Goal: Book appointment/travel/reservation

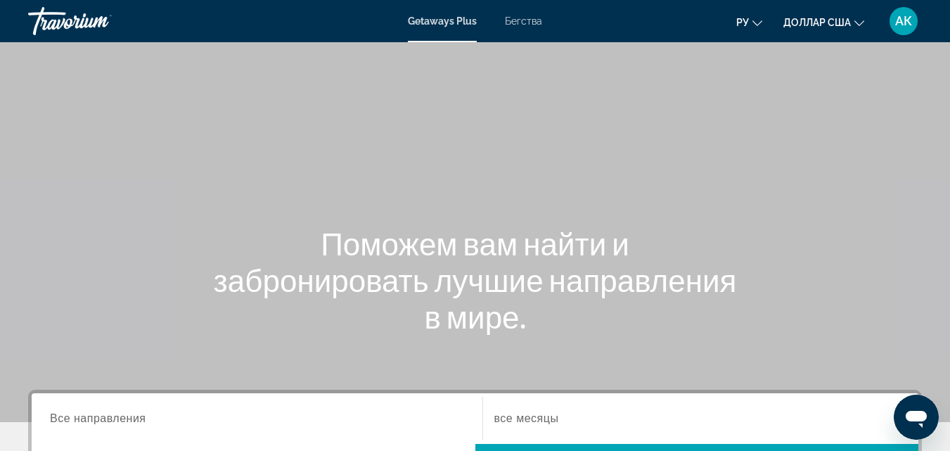
click at [517, 16] on font "Бегства" at bounding box center [523, 20] width 37 height 11
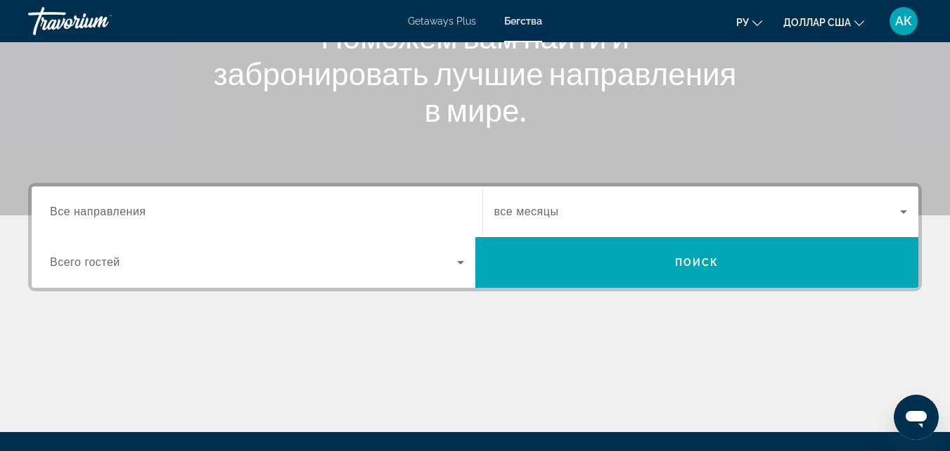
scroll to position [211, 0]
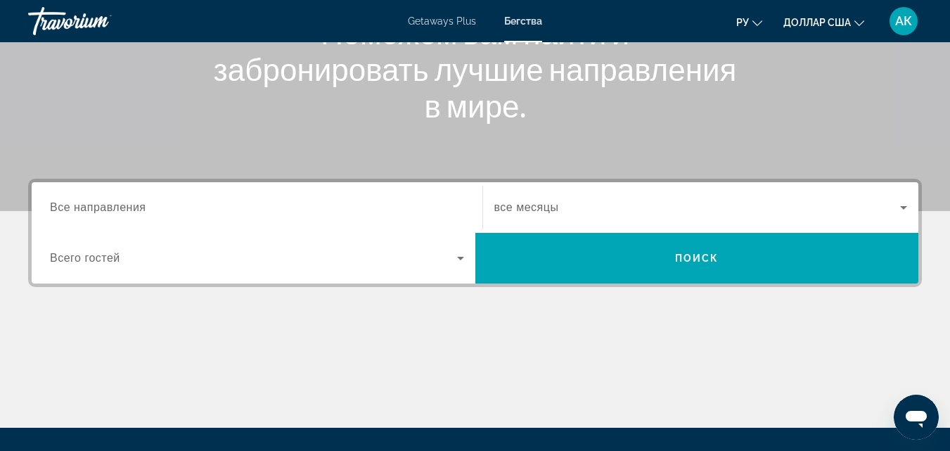
click at [67, 205] on span "Все направления" at bounding box center [98, 207] width 96 height 12
click at [67, 205] on input "Destination Все направления" at bounding box center [257, 208] width 414 height 17
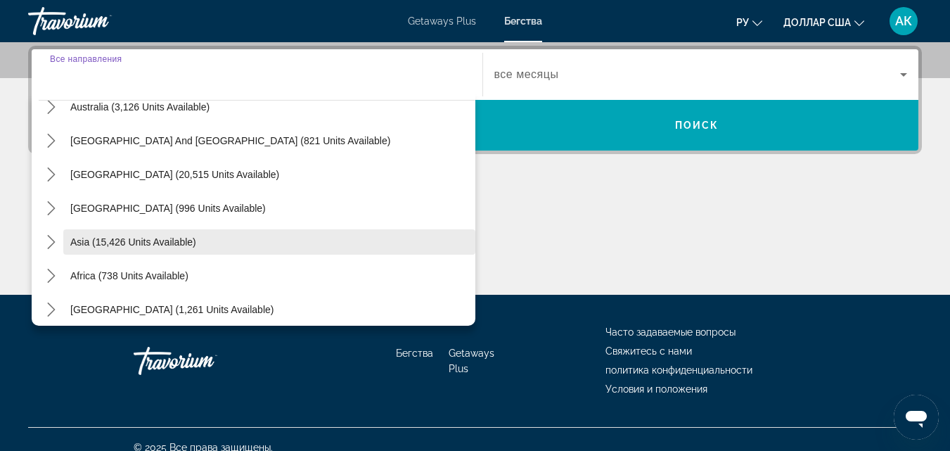
scroll to position [228, 0]
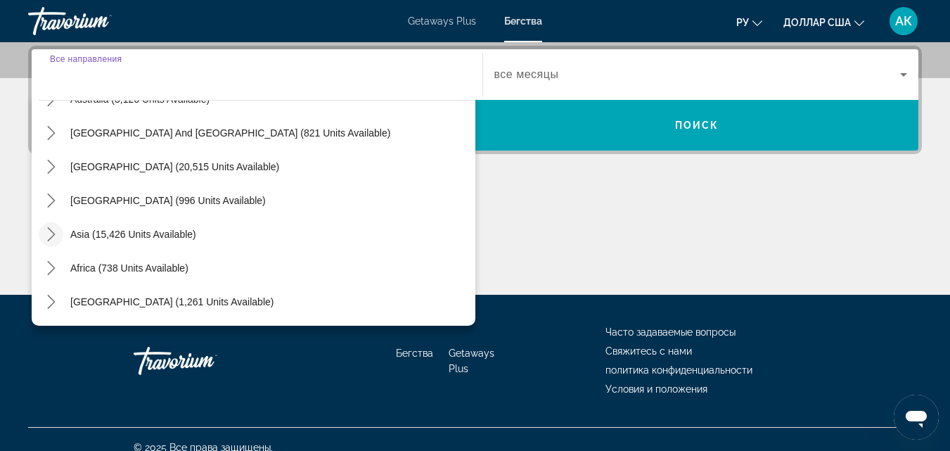
click at [49, 231] on icon "Toggle Asia (15,426 units available) submenu" at bounding box center [51, 234] width 14 height 14
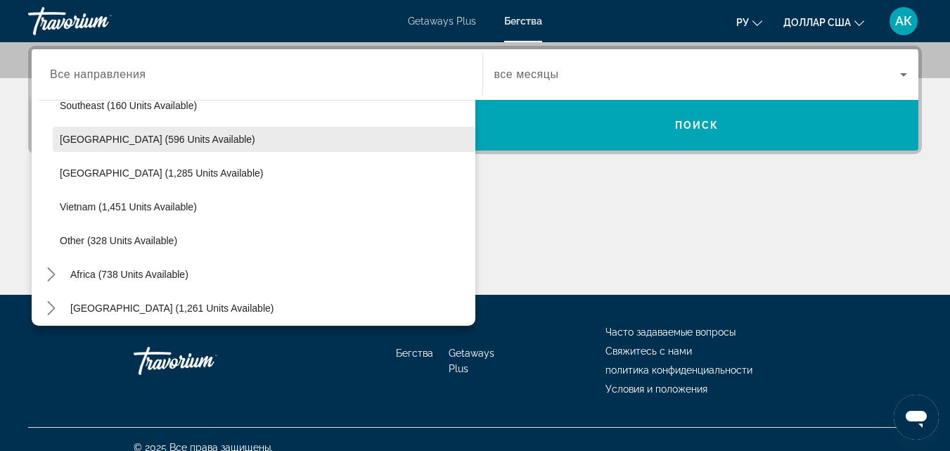
scroll to position [734, 0]
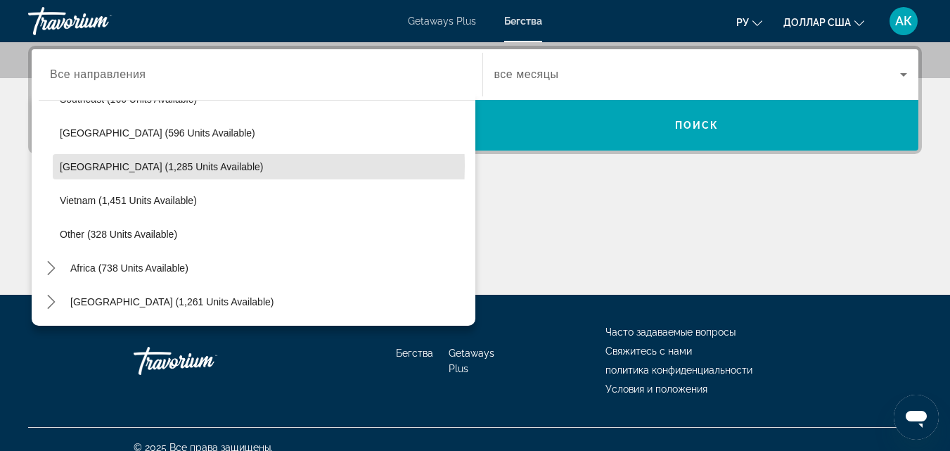
click at [98, 170] on span "Thailand (1,285 units available)" at bounding box center [161, 166] width 203 height 11
type input "**********"
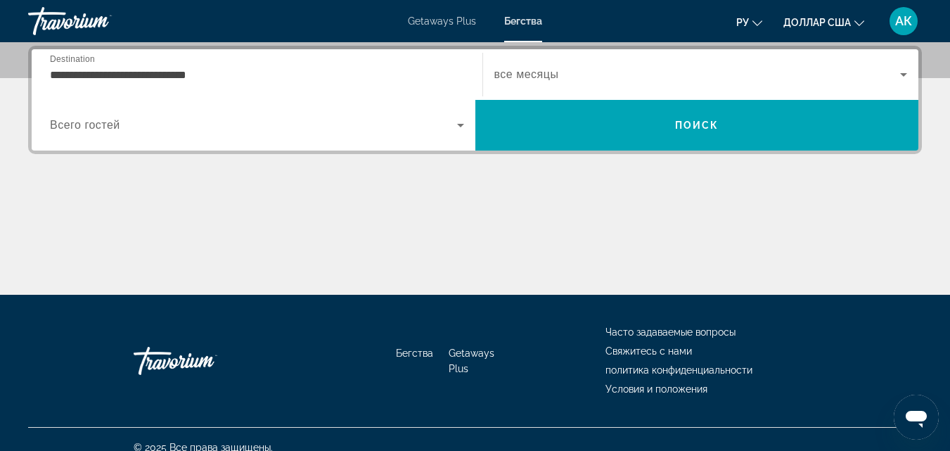
click at [98, 121] on span "Всего гостей" at bounding box center [85, 125] width 70 height 12
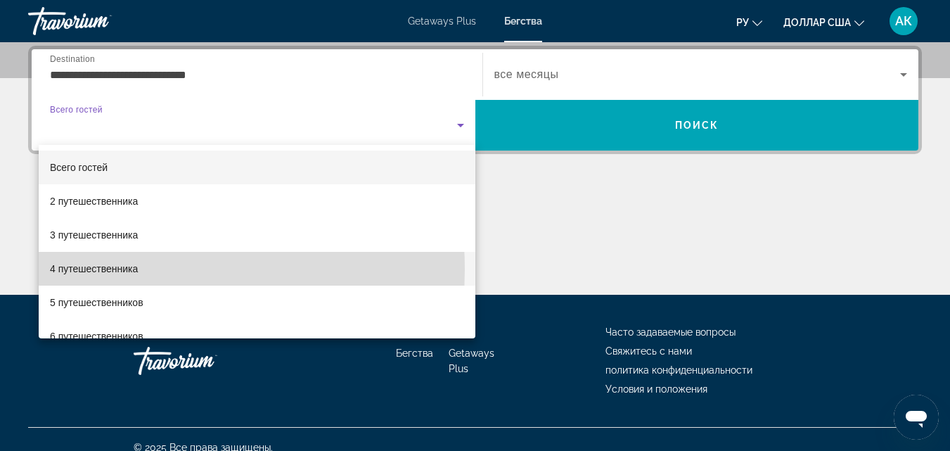
click at [84, 269] on font "4 путешественника" at bounding box center [94, 268] width 88 height 11
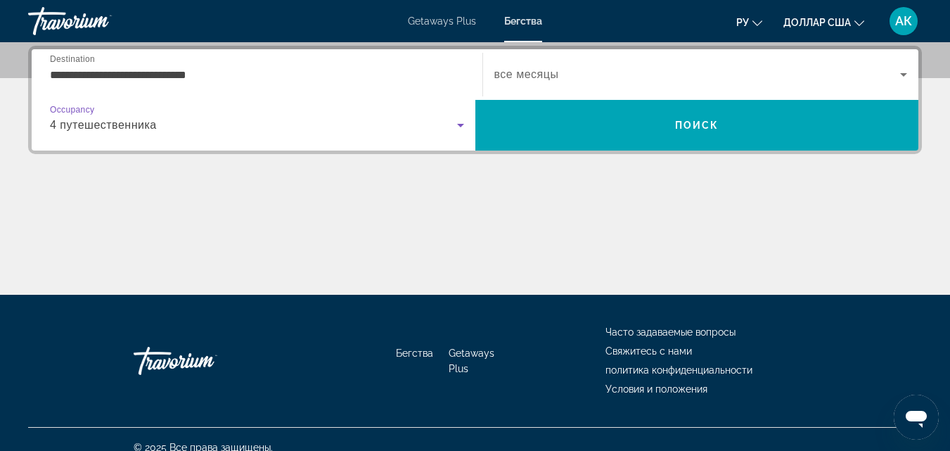
click at [596, 91] on div "Search widget" at bounding box center [700, 74] width 413 height 39
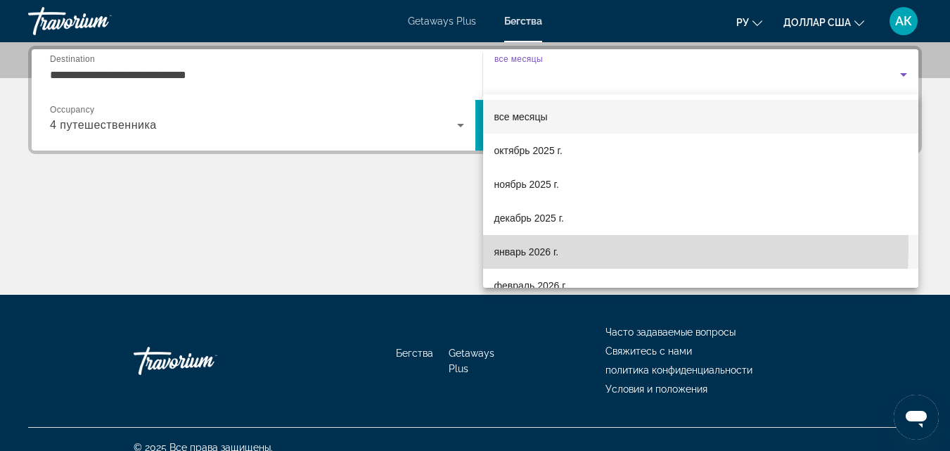
click at [537, 248] on font "январь 2026 г." at bounding box center [526, 251] width 65 height 11
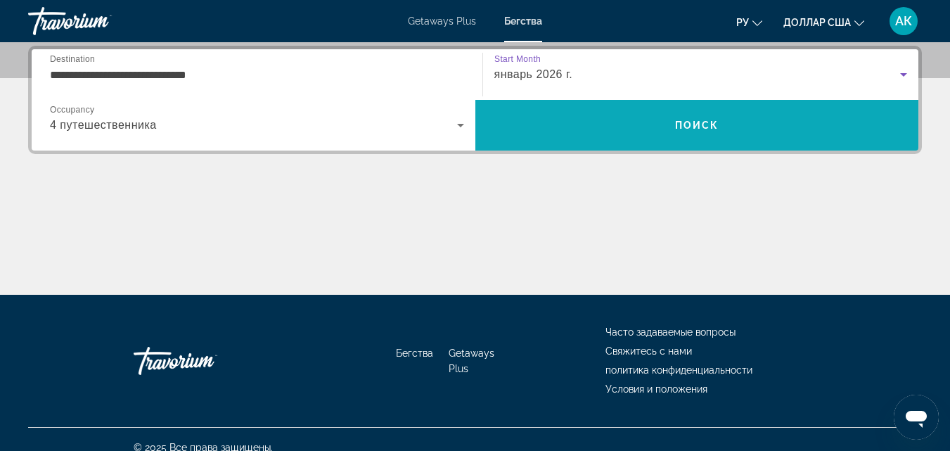
click at [678, 117] on span "Search" at bounding box center [697, 125] width 444 height 34
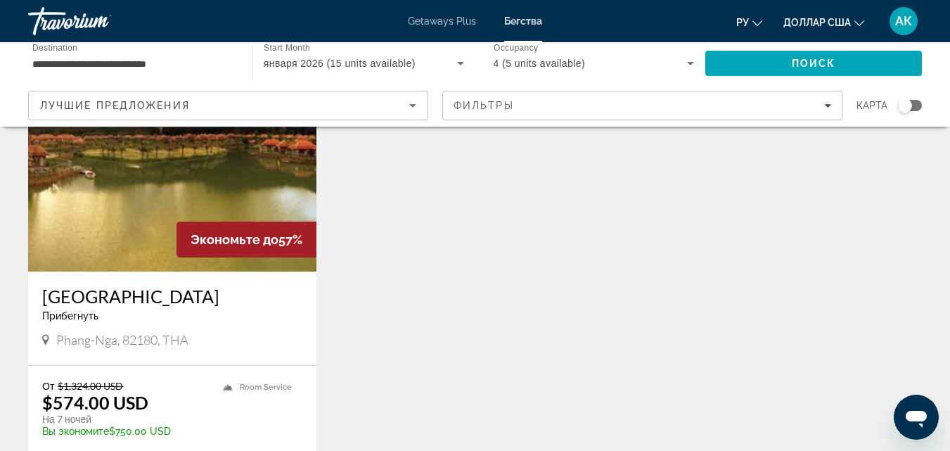
scroll to position [211, 0]
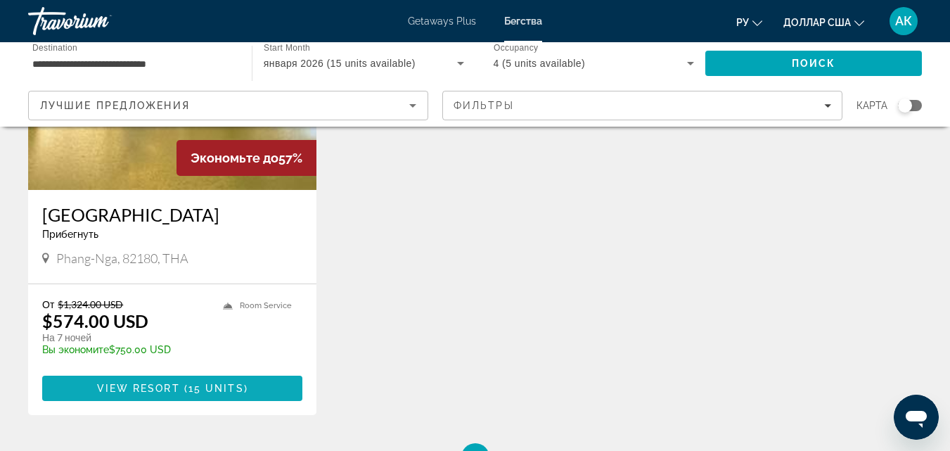
click at [180, 392] on span "Основное содержание" at bounding box center [182, 387] width 4 height 11
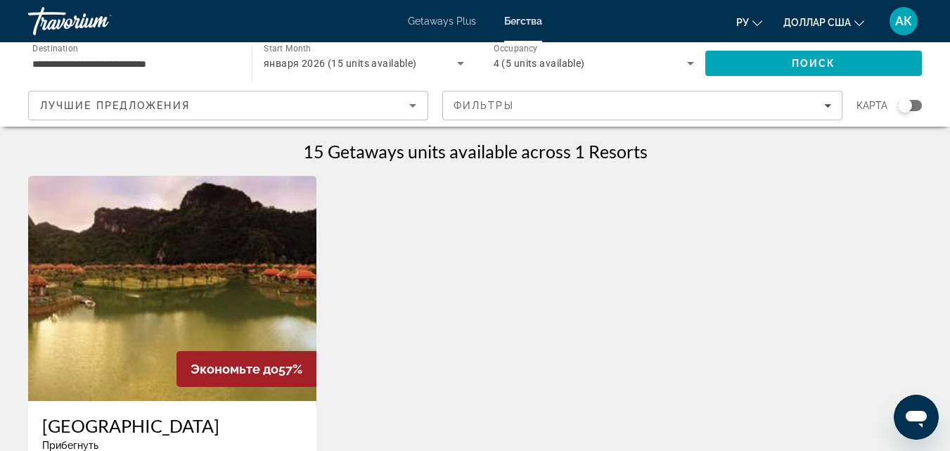
click at [944, 195] on div "15 Getaways units available across 1 Resorts Экономьте до 57% Bor Saen Villa Re…" at bounding box center [475, 411] width 950 height 541
click at [84, 56] on div "**********" at bounding box center [132, 64] width 201 height 40
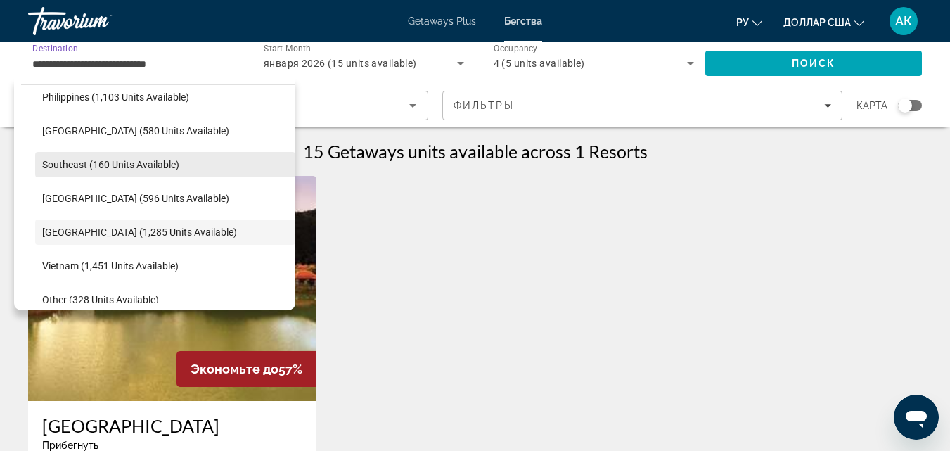
scroll to position [621, 0]
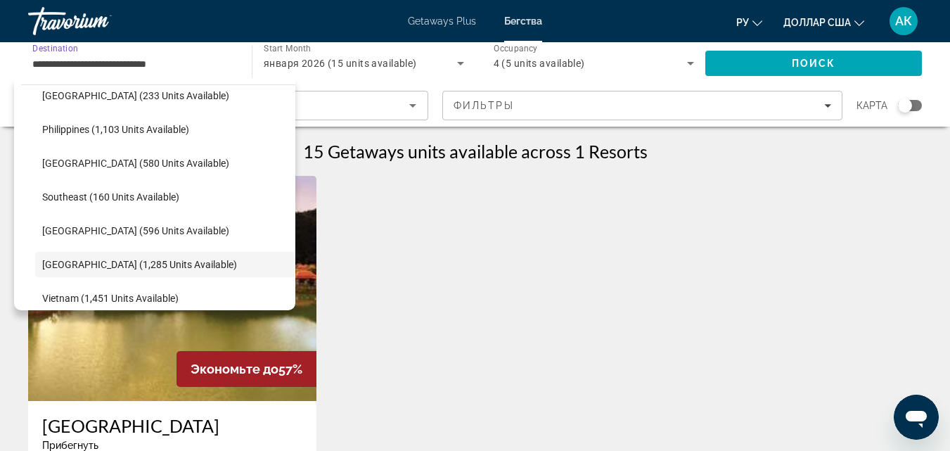
click at [78, 132] on span "Philippines (1,103 units available)" at bounding box center [115, 129] width 147 height 11
type input "**********"
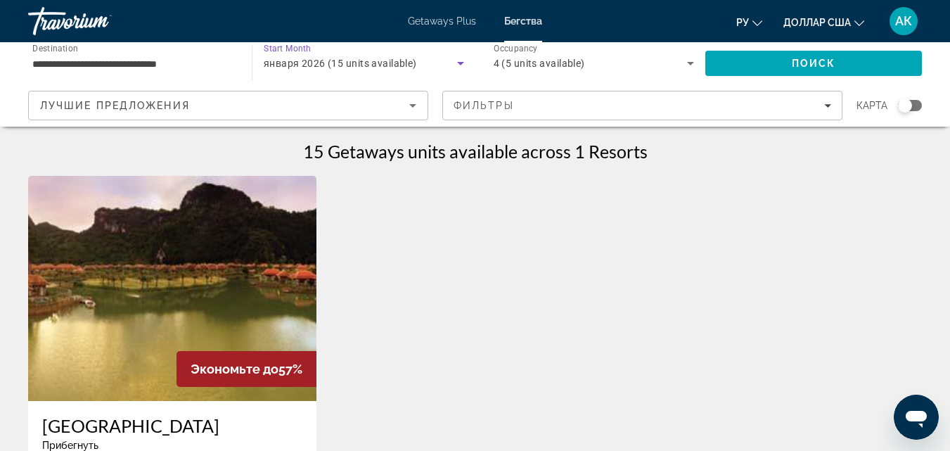
click at [335, 65] on span "января 2026 (15 units available)" at bounding box center [340, 63] width 153 height 11
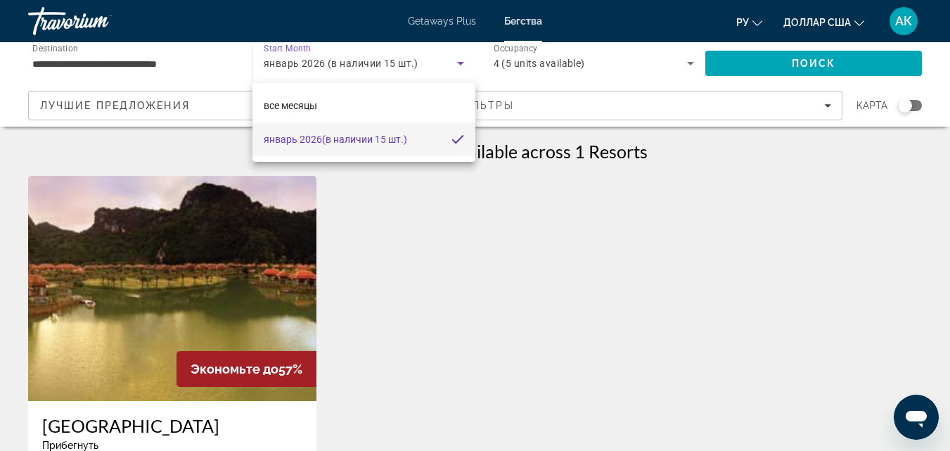
click at [314, 141] on font "январь 2026" at bounding box center [293, 139] width 58 height 11
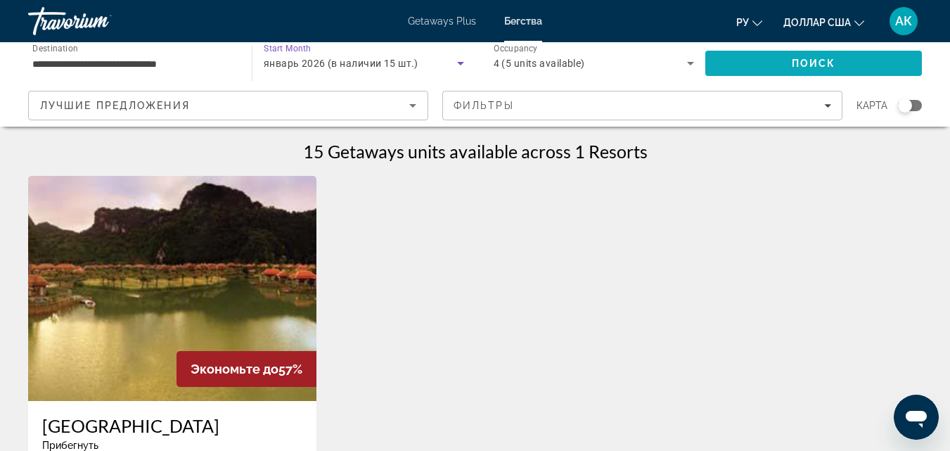
click at [745, 60] on span "Search" at bounding box center [813, 63] width 217 height 34
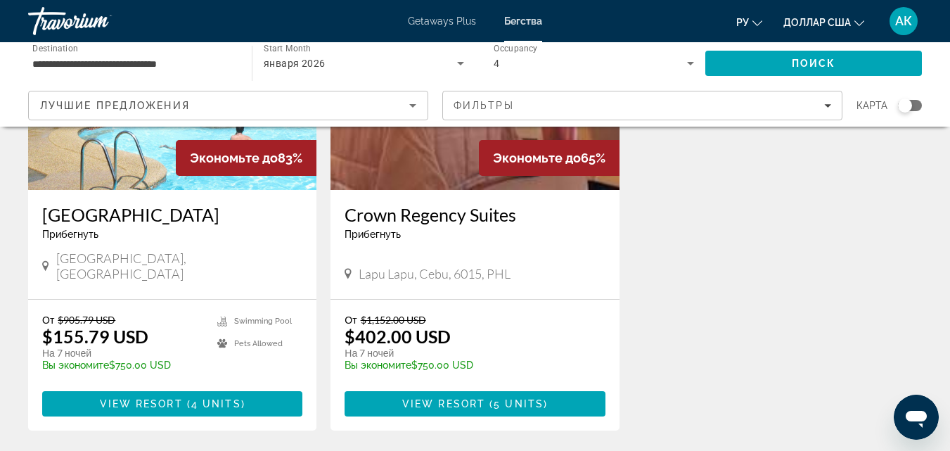
scroll to position [281, 0]
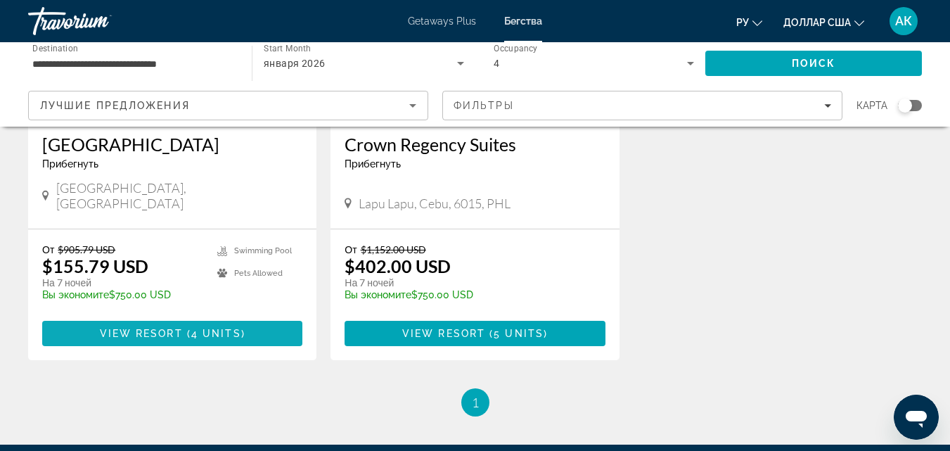
click at [153, 328] on span "View Resort" at bounding box center [141, 333] width 83 height 11
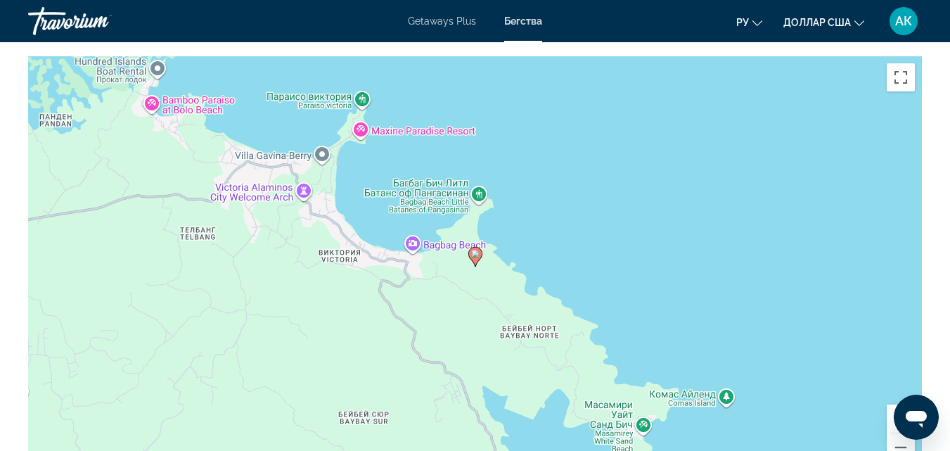
scroll to position [2109, 0]
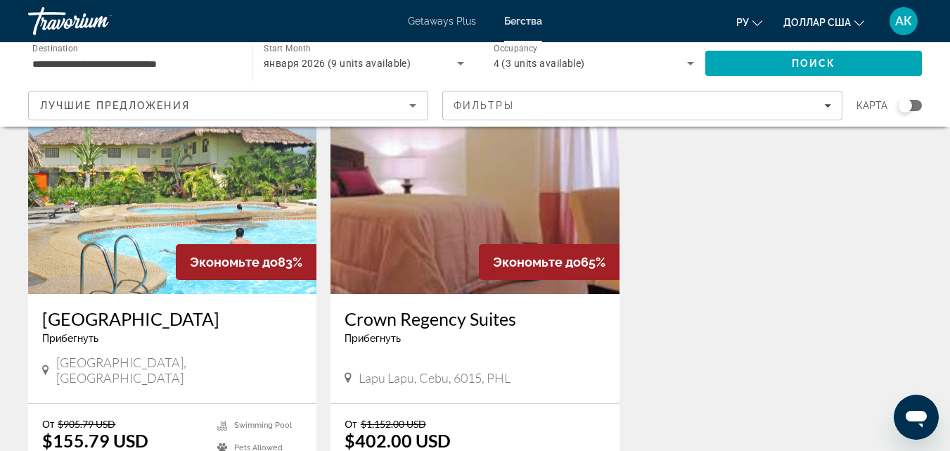
scroll to position [141, 0]
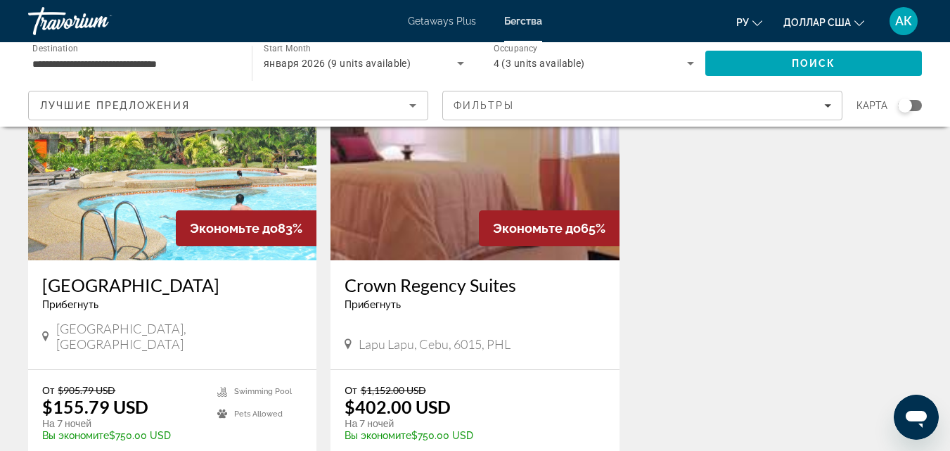
click at [401, 198] on img "Основное содержание" at bounding box center [474, 147] width 288 height 225
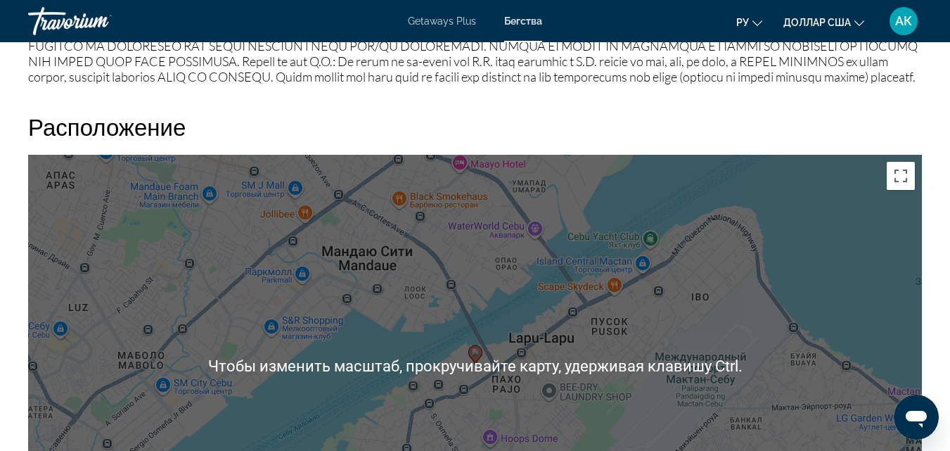
scroll to position [1476, 0]
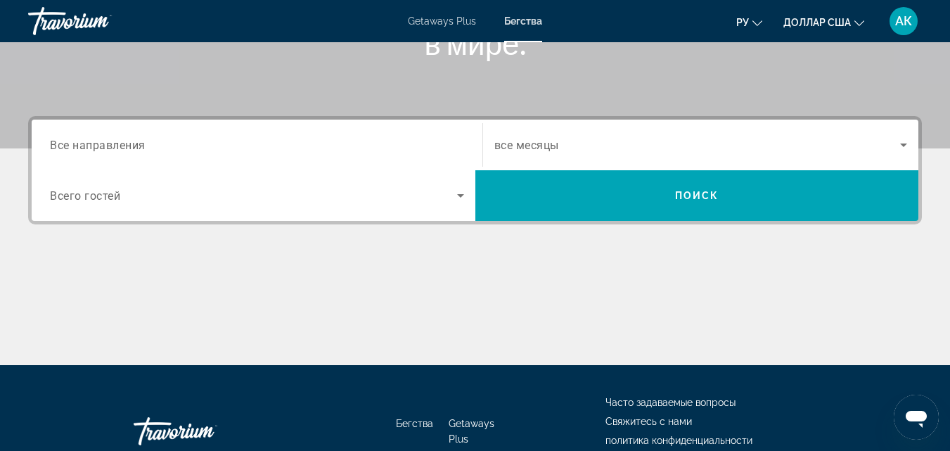
scroll to position [281, 0]
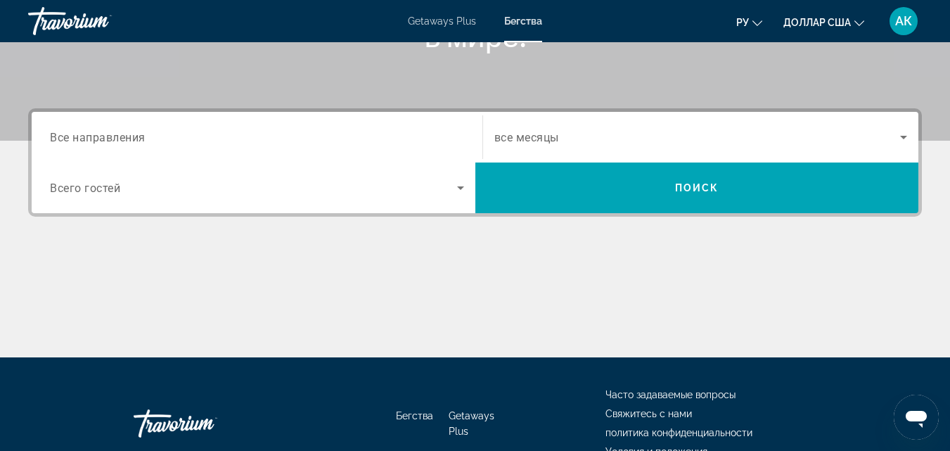
click at [110, 141] on span "Все направления" at bounding box center [98, 136] width 96 height 13
click at [110, 141] on input "Destination Все направления" at bounding box center [257, 137] width 414 height 17
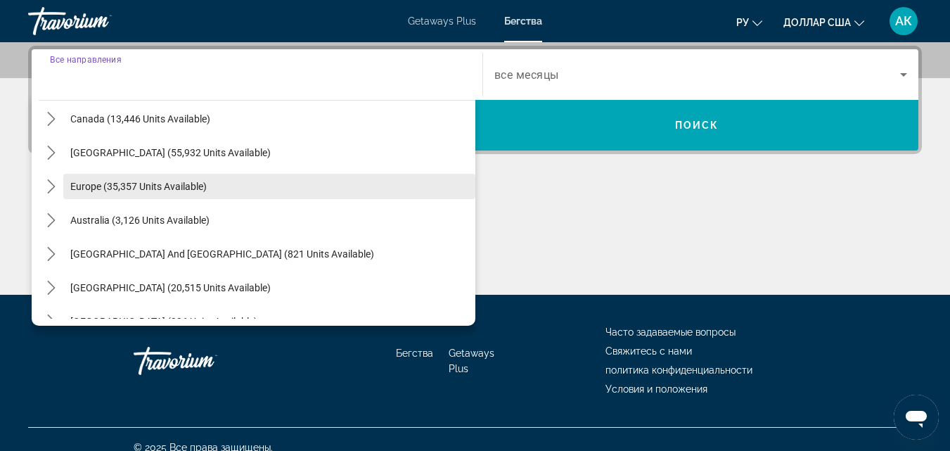
scroll to position [141, 0]
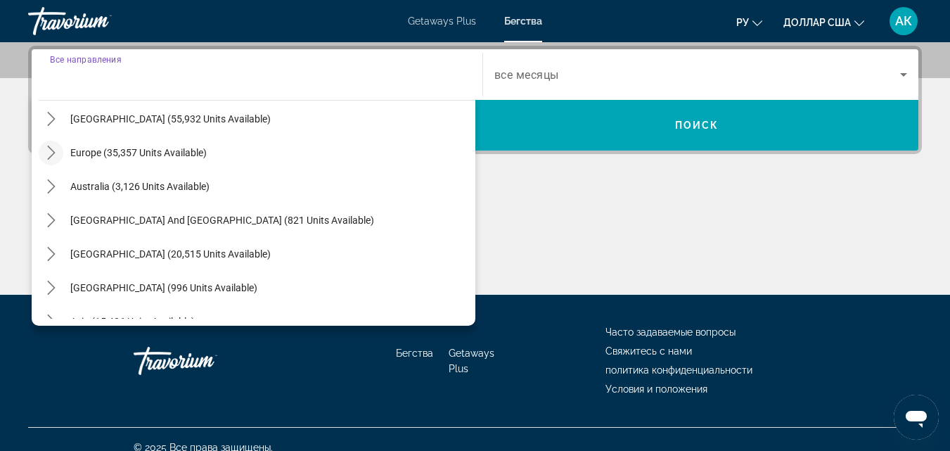
click at [54, 152] on icon "Toggle Europe (35,357 units available) submenu" at bounding box center [51, 153] width 8 height 14
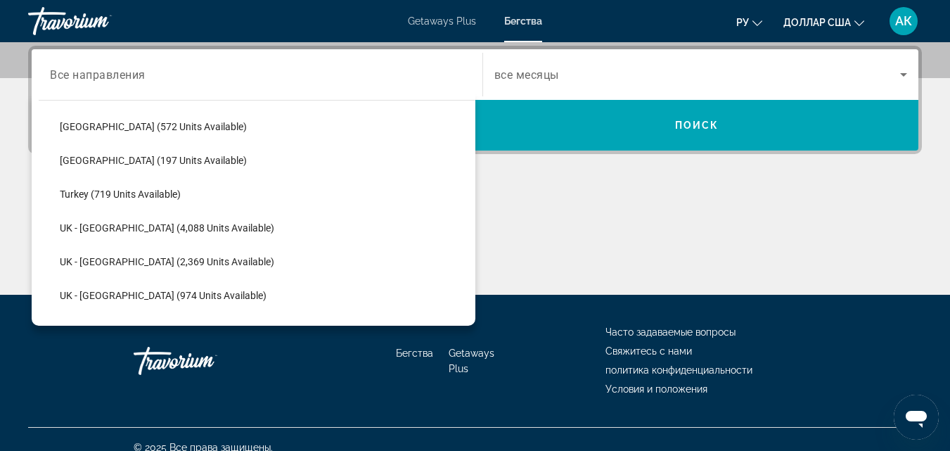
scroll to position [809, 0]
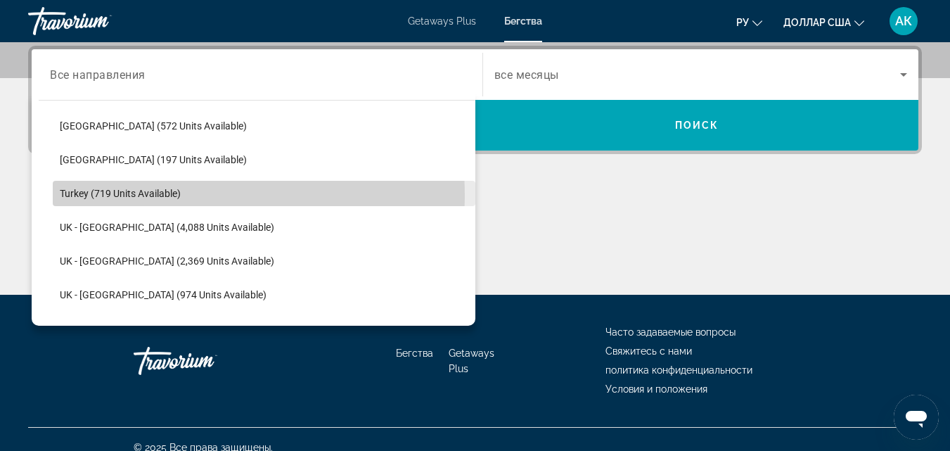
click at [87, 197] on span "Turkey (719 units available)" at bounding box center [120, 193] width 121 height 11
type input "**********"
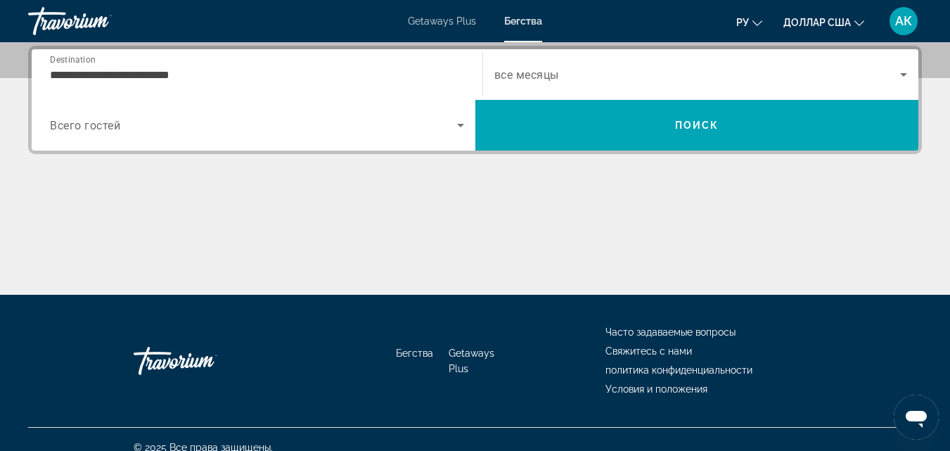
click at [99, 125] on span "Всего гостей" at bounding box center [85, 125] width 70 height 13
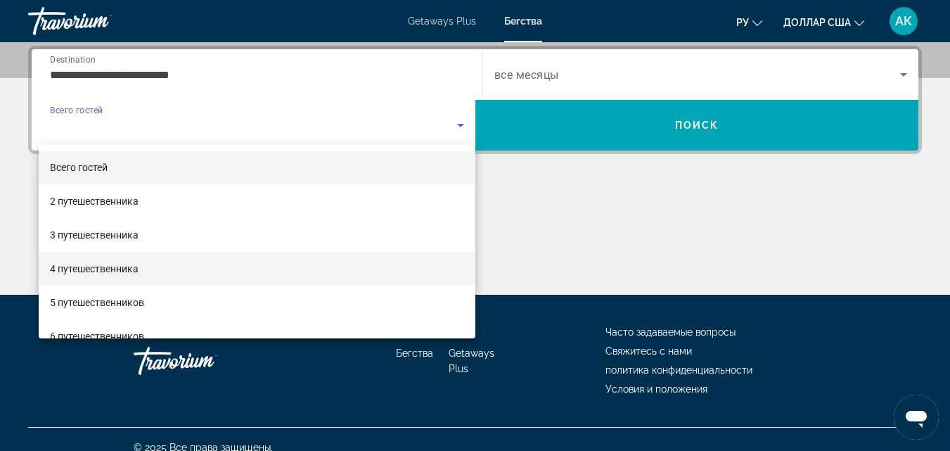
click at [113, 267] on font "4 путешественника" at bounding box center [94, 268] width 89 height 11
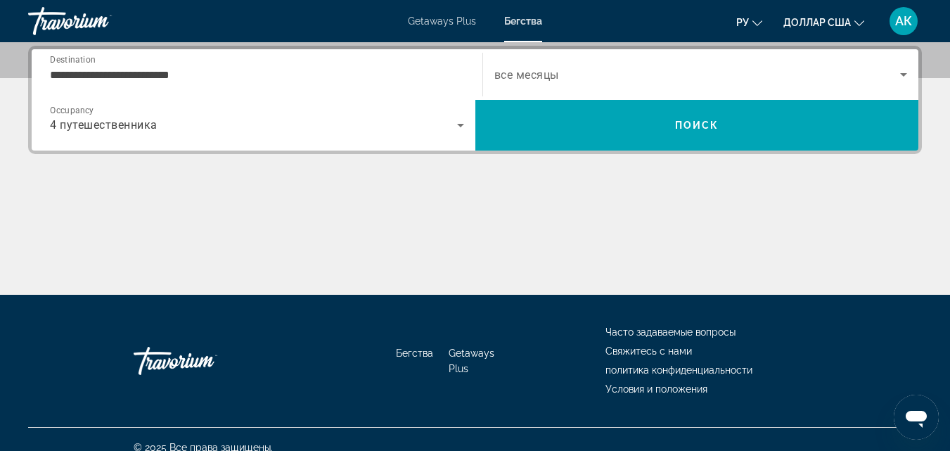
click at [601, 83] on div "Search widget" at bounding box center [700, 74] width 413 height 39
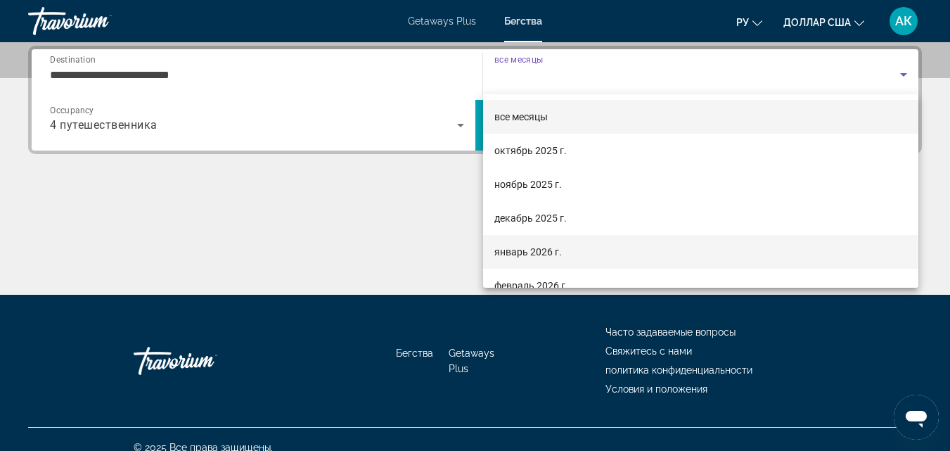
click at [509, 252] on font "январь 2026 г." at bounding box center [527, 251] width 67 height 11
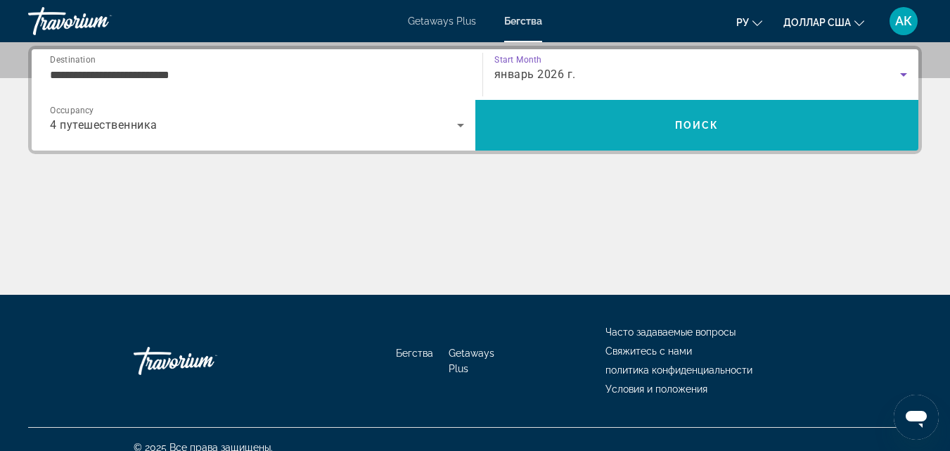
click at [684, 117] on span "Search" at bounding box center [697, 125] width 444 height 34
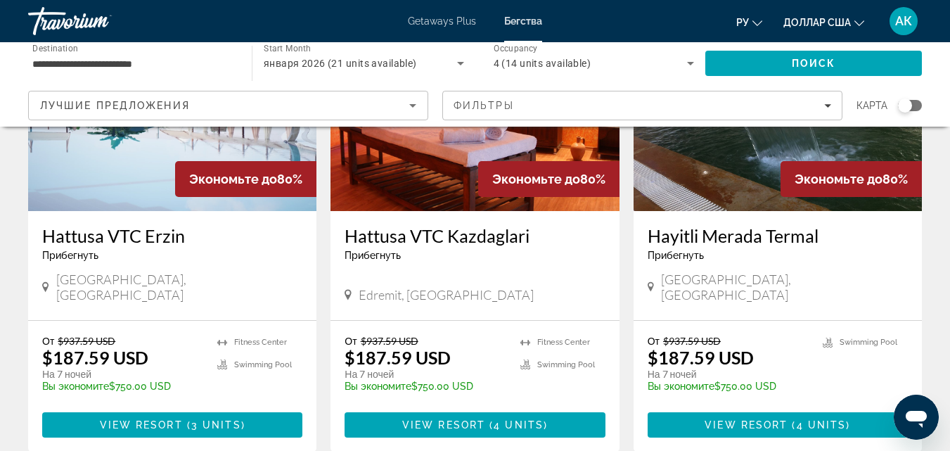
scroll to position [211, 0]
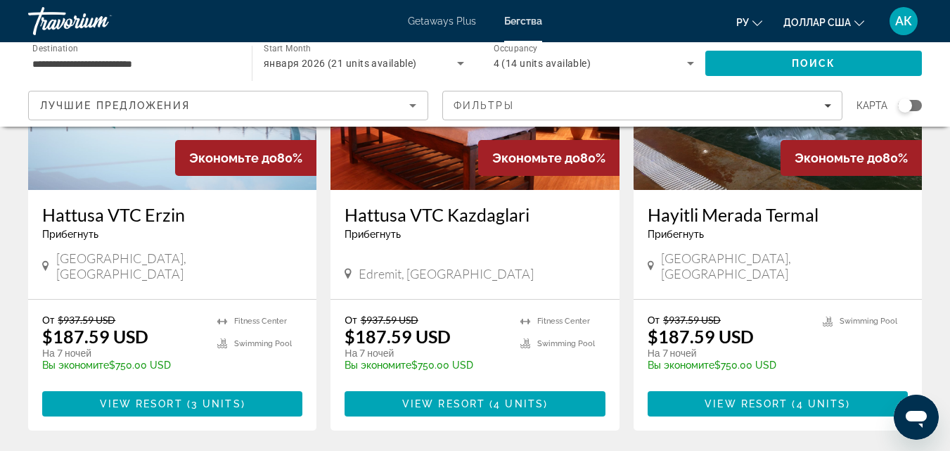
click at [731, 160] on img "Основное содержание" at bounding box center [777, 77] width 288 height 225
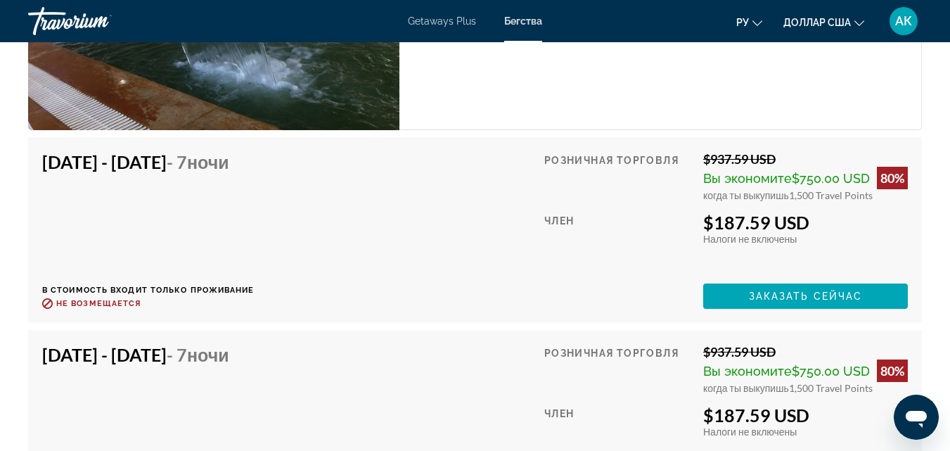
scroll to position [2953, 0]
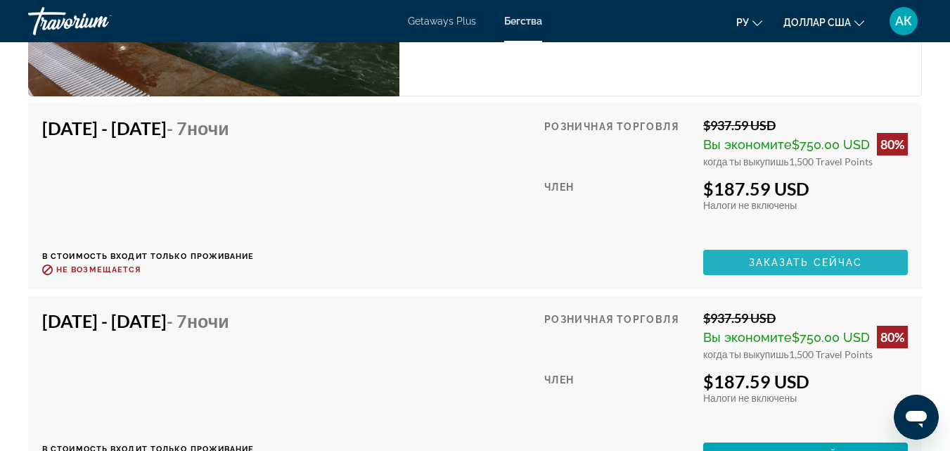
click at [810, 257] on span "Заказать сейчас" at bounding box center [806, 262] width 114 height 11
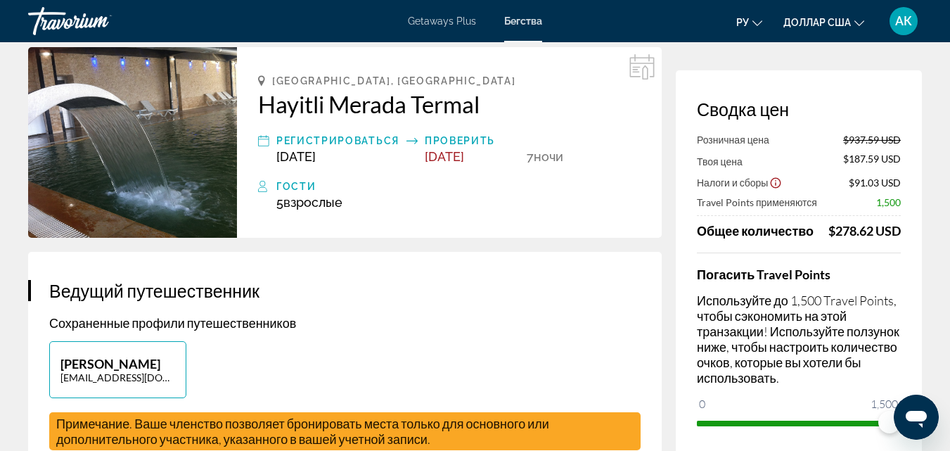
scroll to position [141, 0]
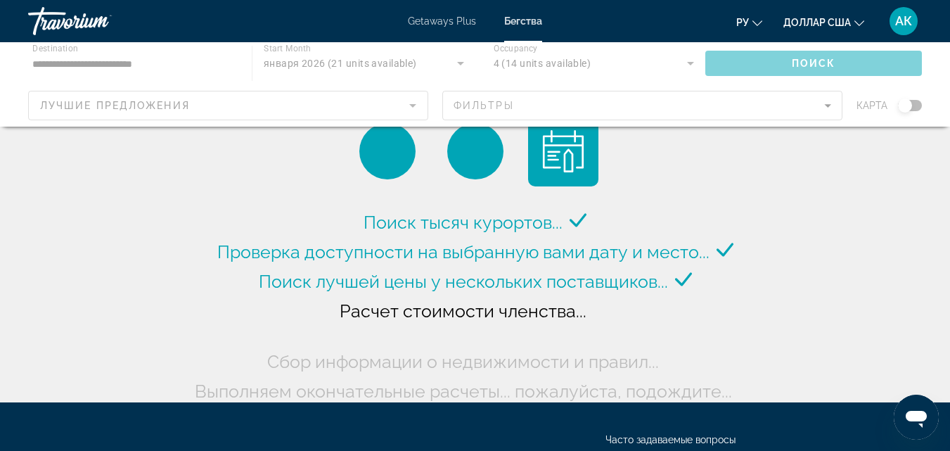
click at [127, 67] on div "Основное содержание" at bounding box center [475, 84] width 950 height 84
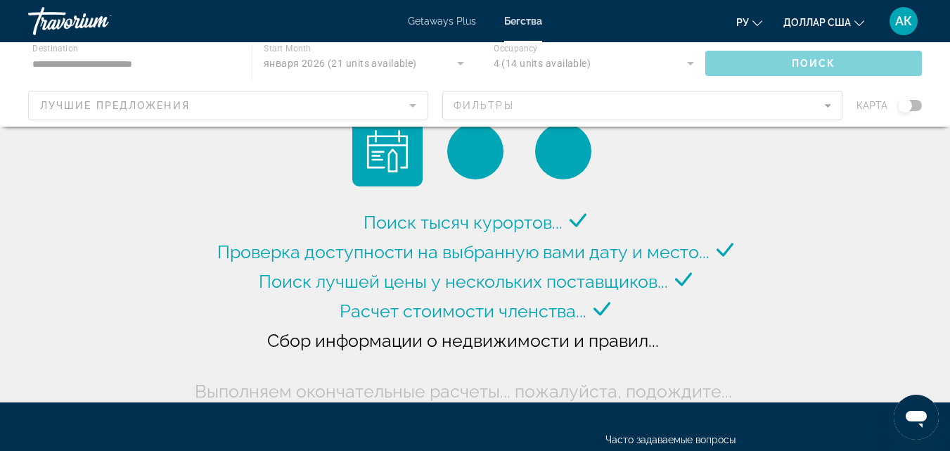
click at [86, 64] on div "Основное содержание" at bounding box center [475, 84] width 950 height 84
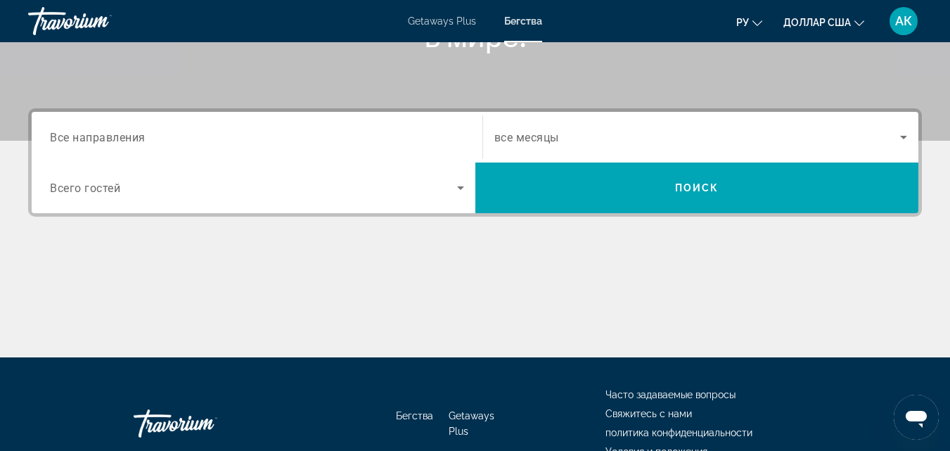
click at [76, 137] on span "Все направления" at bounding box center [98, 136] width 96 height 13
click at [76, 137] on input "Destination Все направления" at bounding box center [257, 137] width 414 height 17
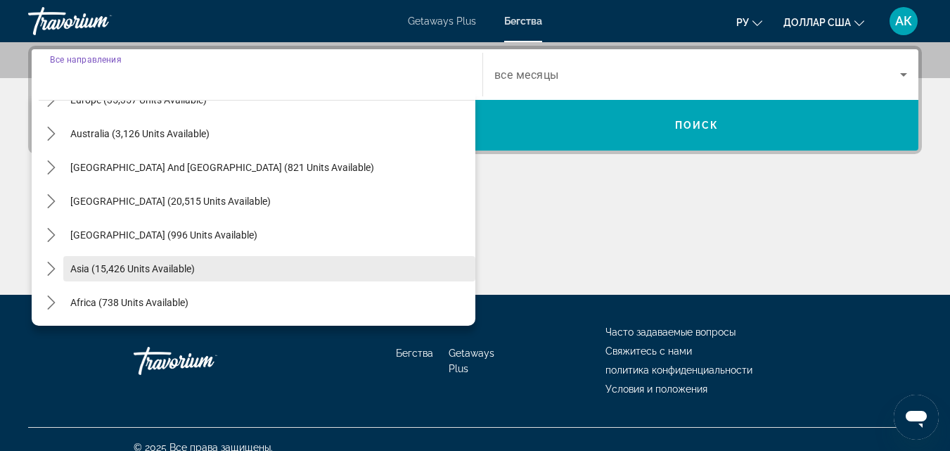
scroll to position [211, 0]
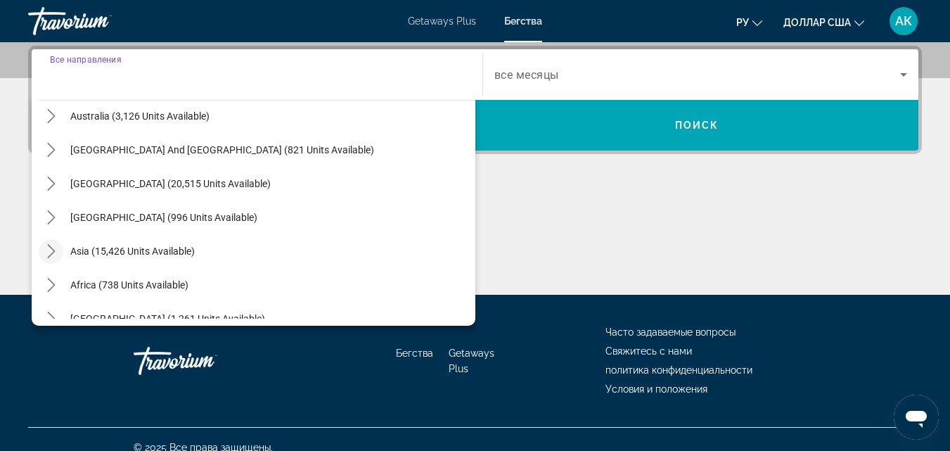
click at [51, 251] on icon "Toggle Asia (15,426 units available) submenu" at bounding box center [51, 251] width 14 height 14
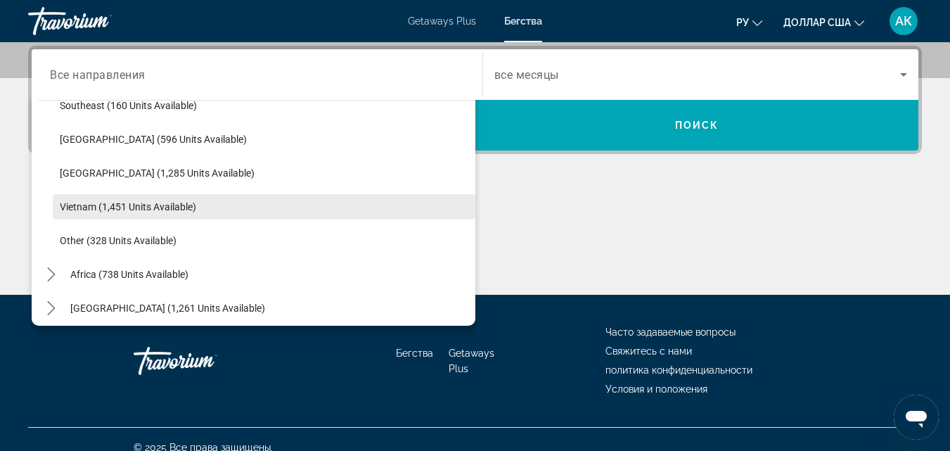
scroll to position [734, 0]
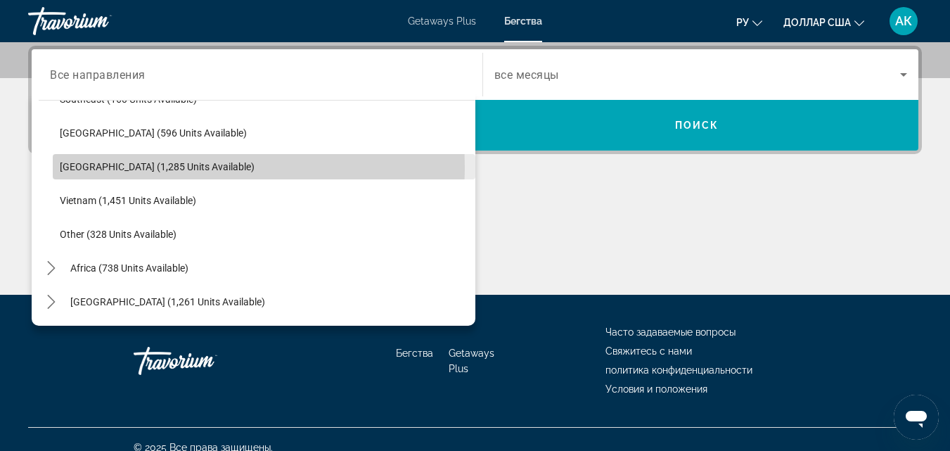
click at [77, 168] on span "Thailand (1,285 units available)" at bounding box center [157, 166] width 195 height 11
type input "**********"
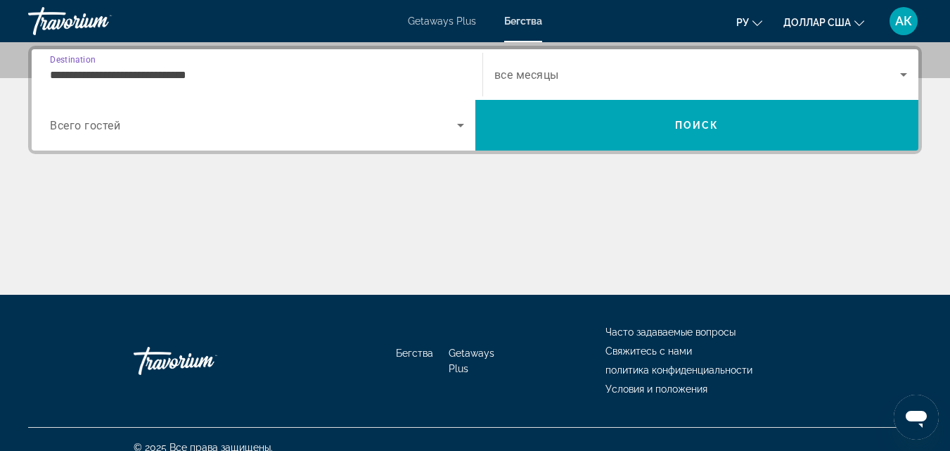
click at [116, 120] on span "Всего гостей" at bounding box center [85, 125] width 70 height 13
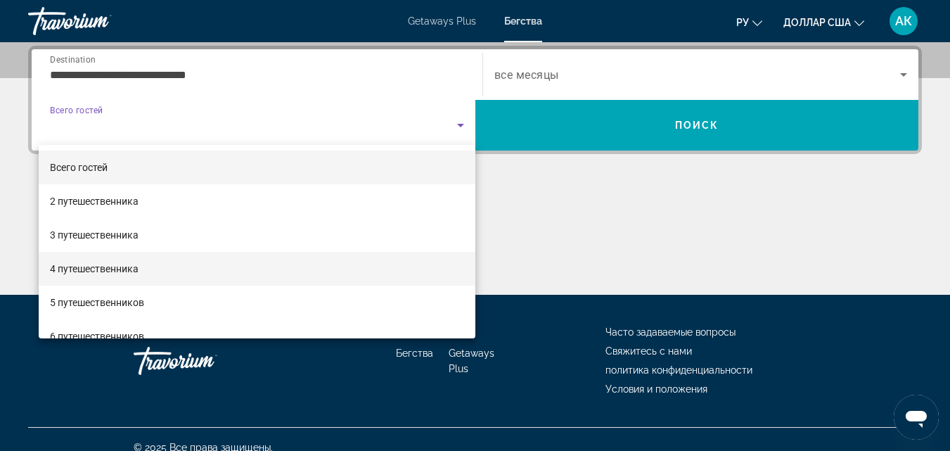
click at [94, 271] on font "4 путешественника" at bounding box center [94, 268] width 89 height 11
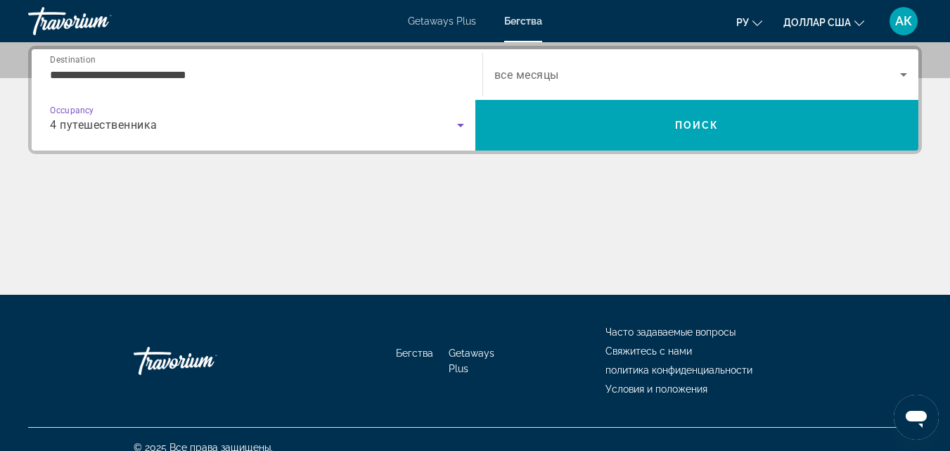
click at [565, 78] on span "Search widget" at bounding box center [697, 74] width 406 height 17
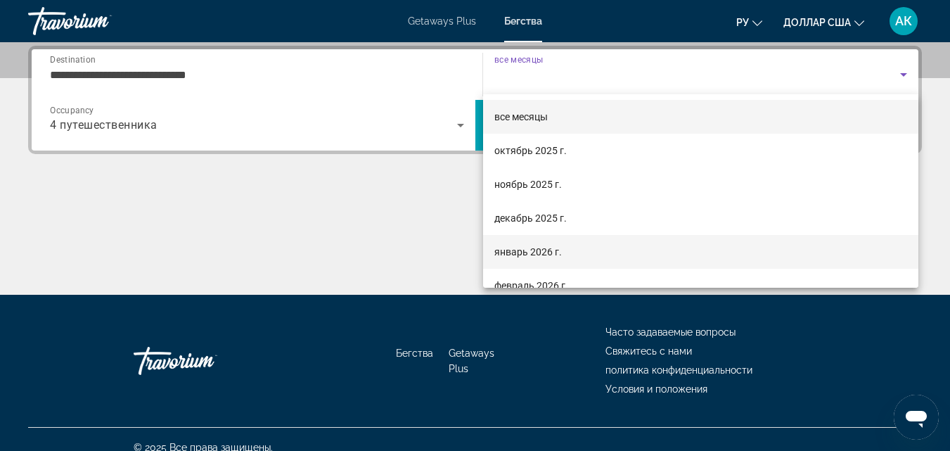
click at [520, 249] on font "январь 2026 г." at bounding box center [527, 251] width 67 height 11
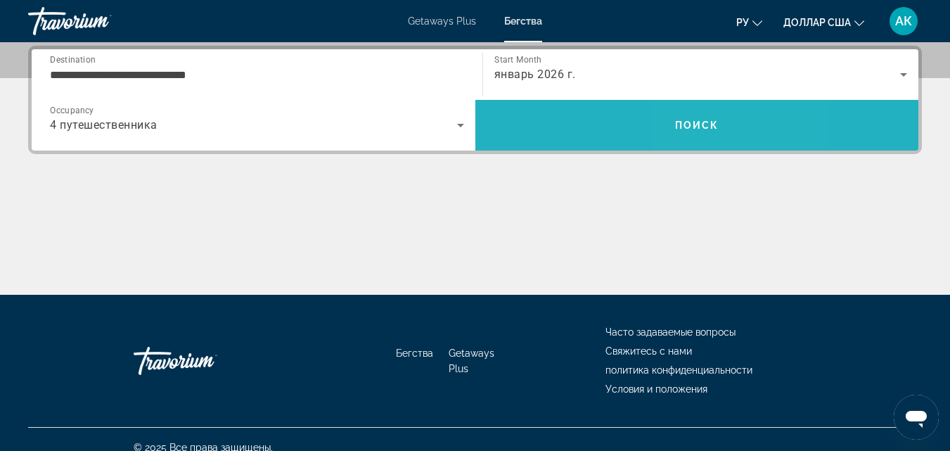
click at [707, 136] on span "Search" at bounding box center [697, 125] width 444 height 34
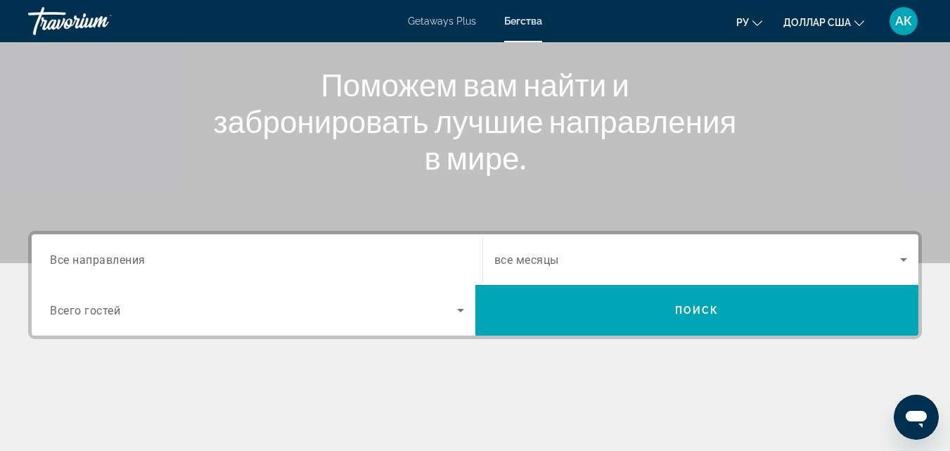
scroll to position [211, 0]
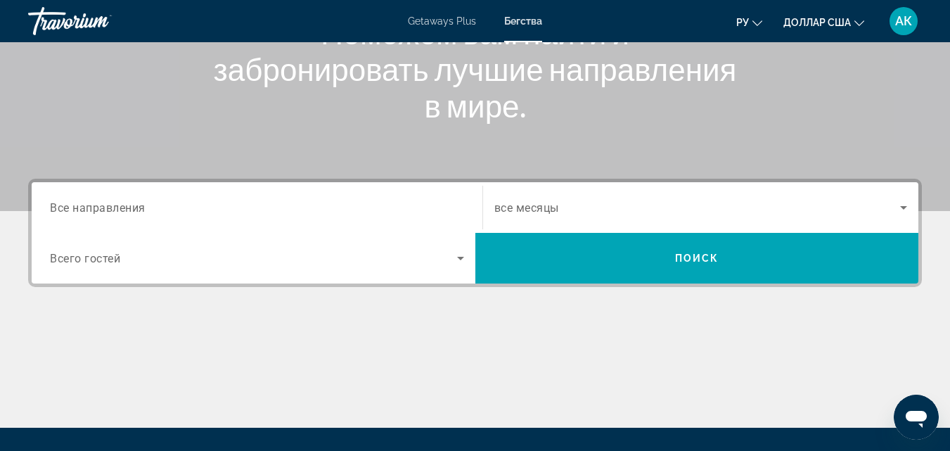
click at [98, 205] on span "Все направления" at bounding box center [98, 206] width 96 height 13
click at [98, 205] on input "Destination Все направления" at bounding box center [257, 208] width 414 height 17
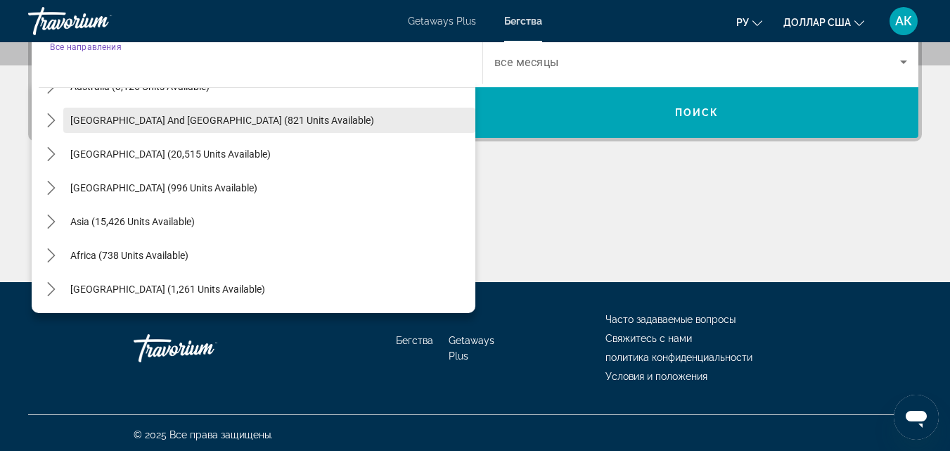
scroll to position [360, 0]
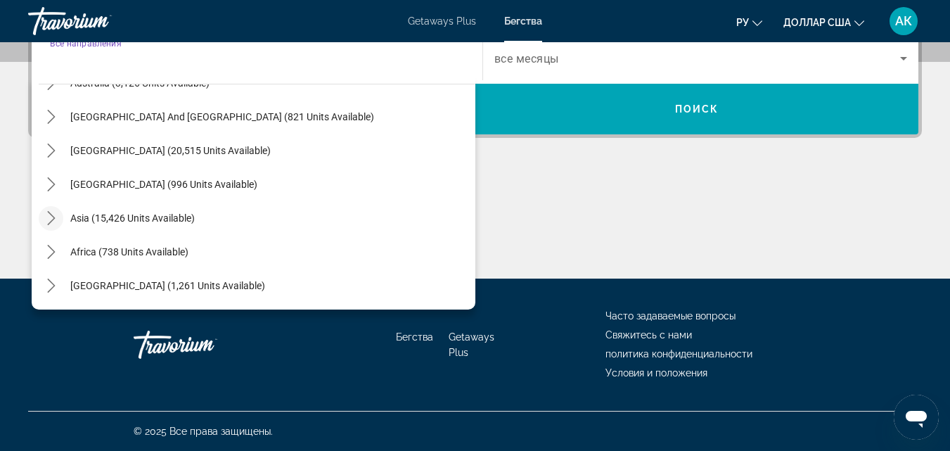
click at [51, 211] on icon "Toggle Asia (15,426 units available) submenu" at bounding box center [51, 218] width 14 height 14
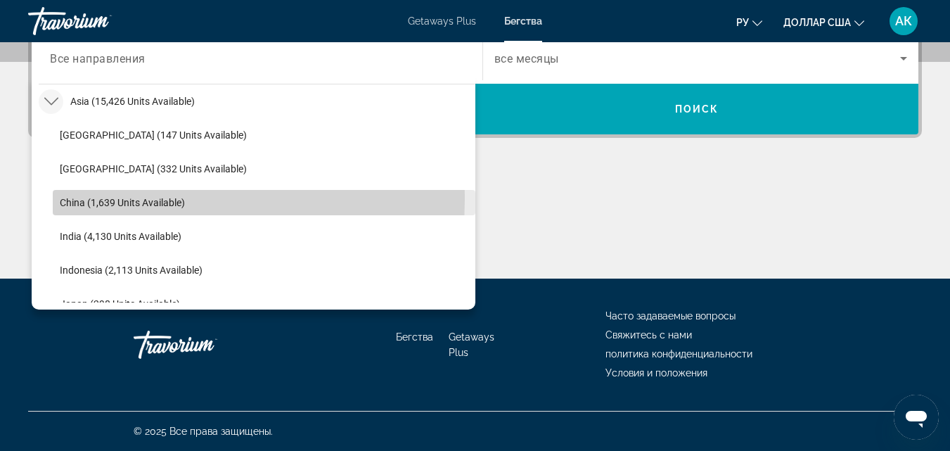
click at [89, 199] on span "China (1,639 units available)" at bounding box center [122, 202] width 125 height 11
type input "**********"
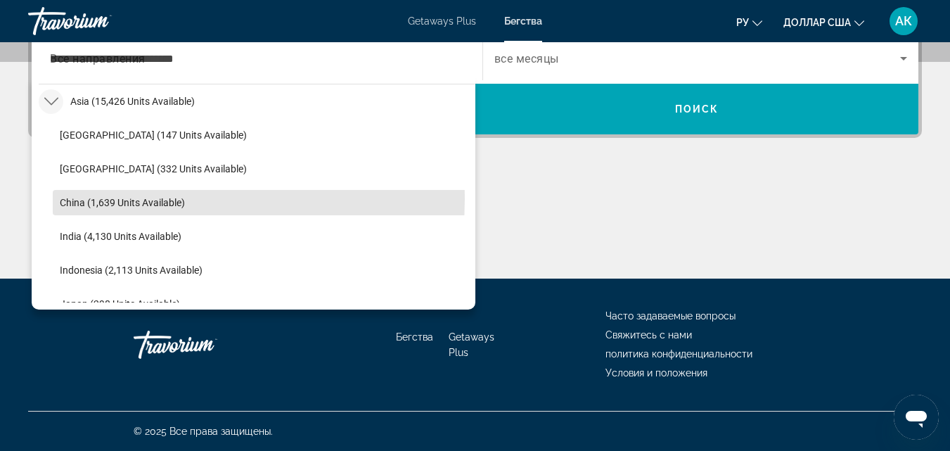
scroll to position [344, 0]
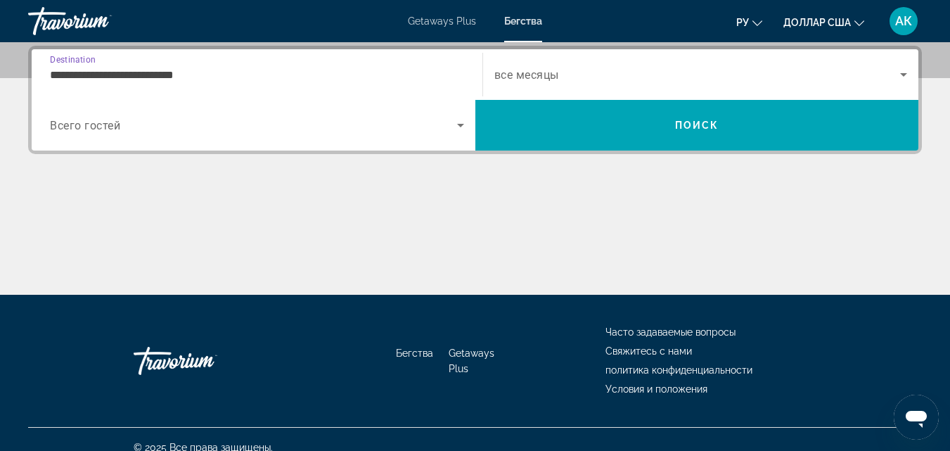
click at [78, 131] on span "Всего гостей" at bounding box center [85, 125] width 70 height 13
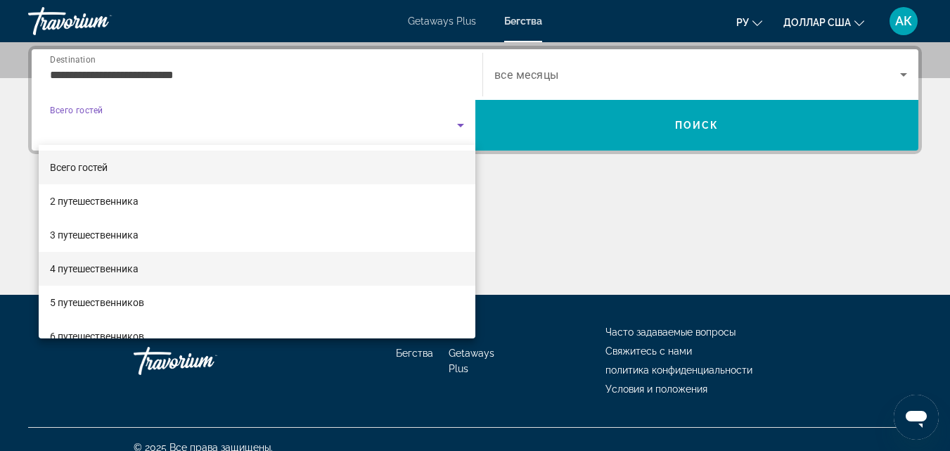
click at [76, 269] on font "4 путешественника" at bounding box center [94, 268] width 89 height 11
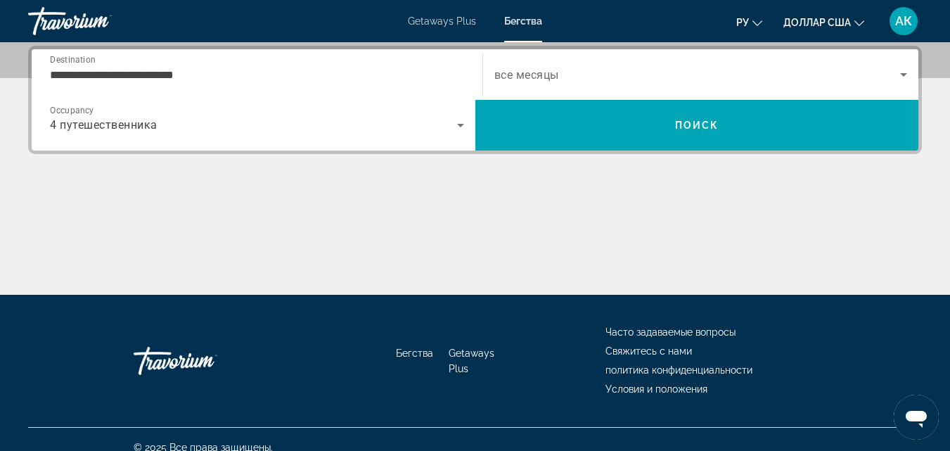
click at [536, 75] on span "все месяцы" at bounding box center [526, 74] width 65 height 13
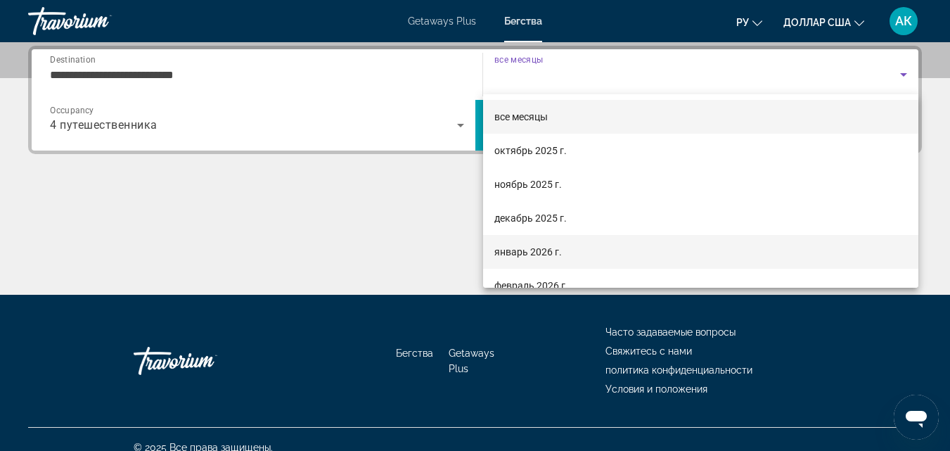
click at [508, 252] on font "январь 2026 г." at bounding box center [527, 251] width 67 height 11
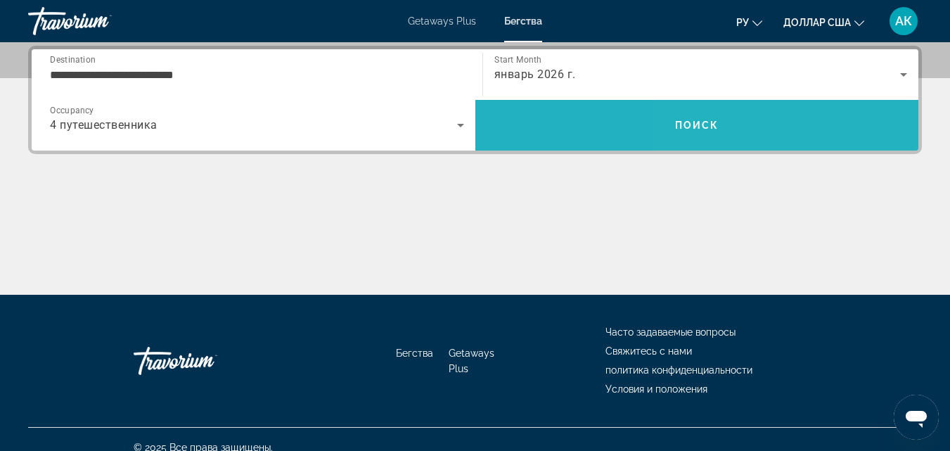
click at [752, 122] on span "Search" at bounding box center [697, 125] width 444 height 34
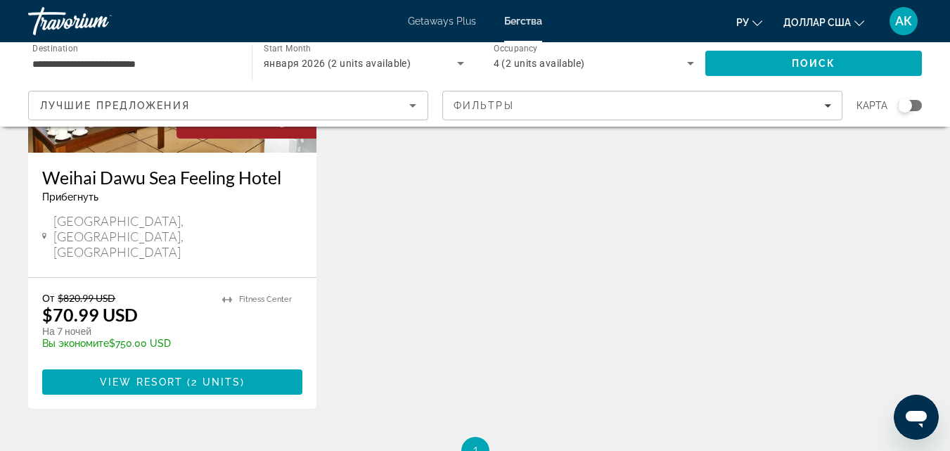
scroll to position [281, 0]
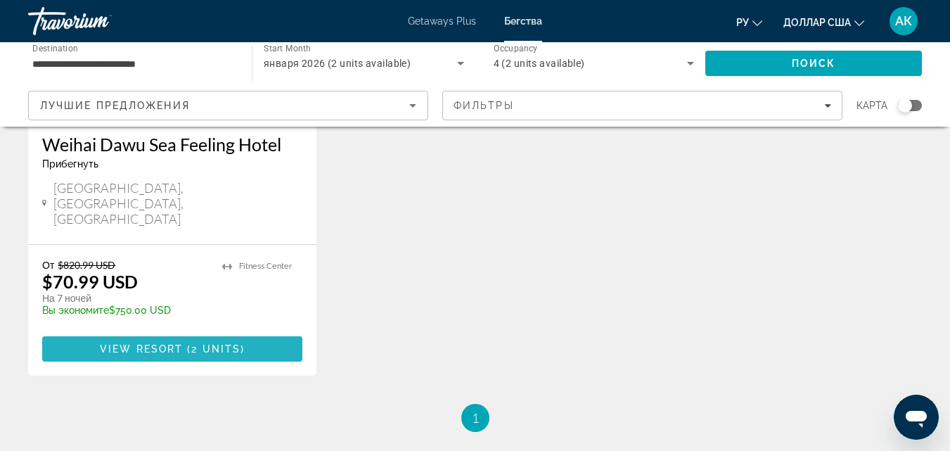
click at [152, 343] on span "View Resort" at bounding box center [141, 348] width 83 height 11
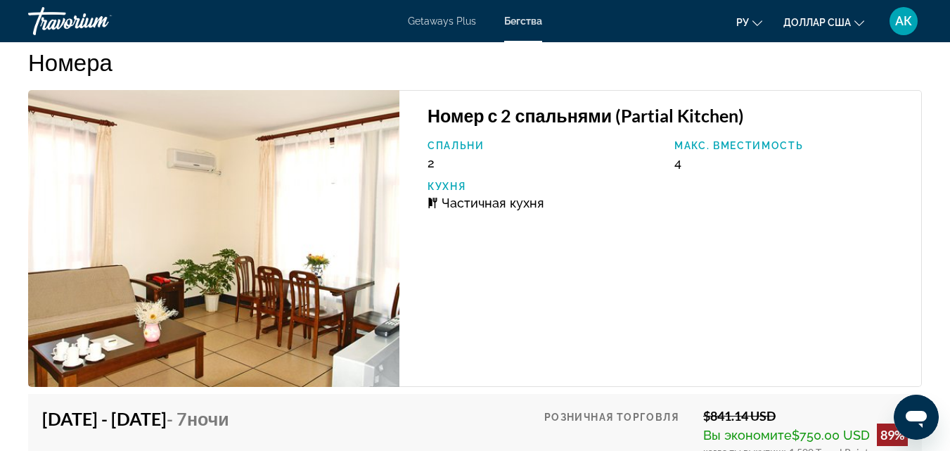
scroll to position [2672, 0]
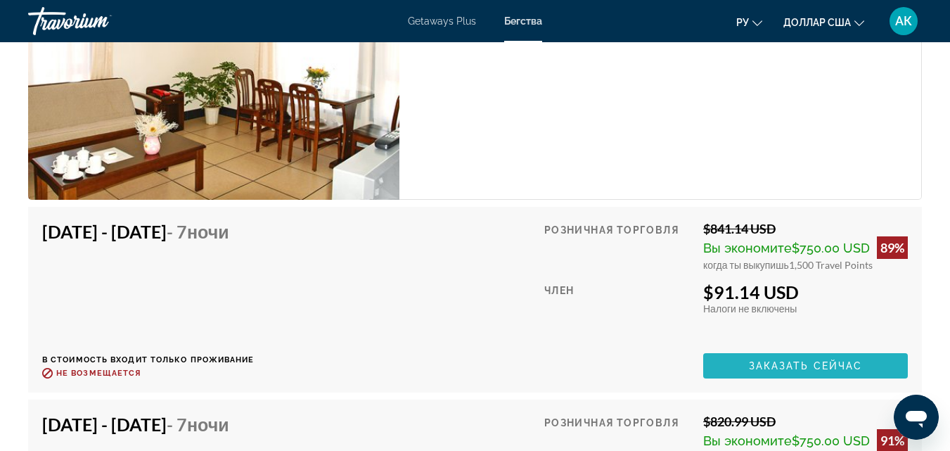
click at [749, 362] on span "Заказать сейчас" at bounding box center [806, 365] width 114 height 11
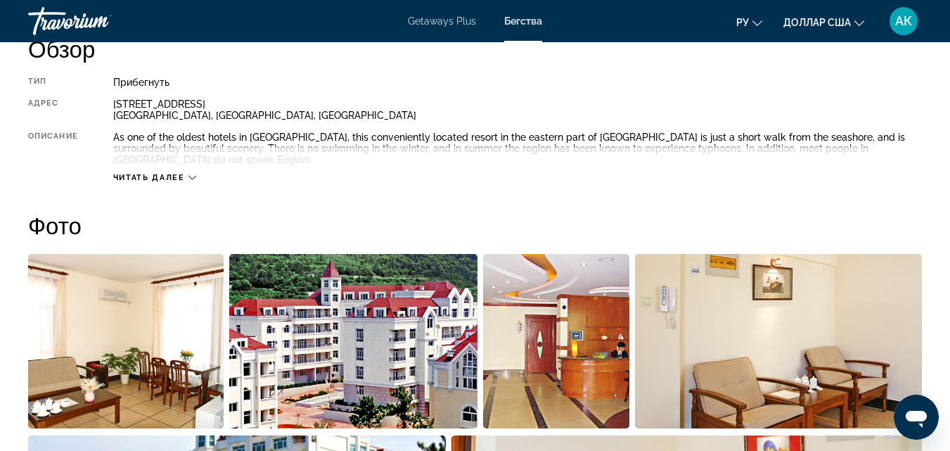
scroll to position [633, 0]
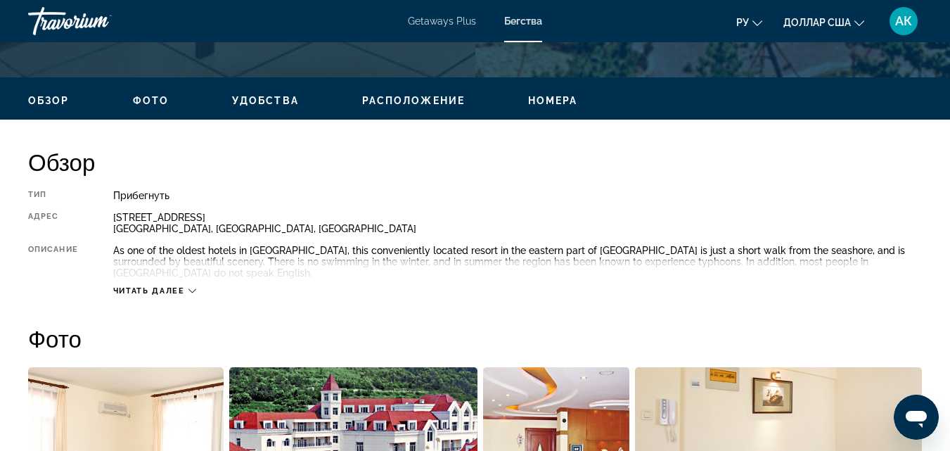
click at [750, 21] on button "ру English Español Français Italiano Português русский" at bounding box center [749, 22] width 26 height 20
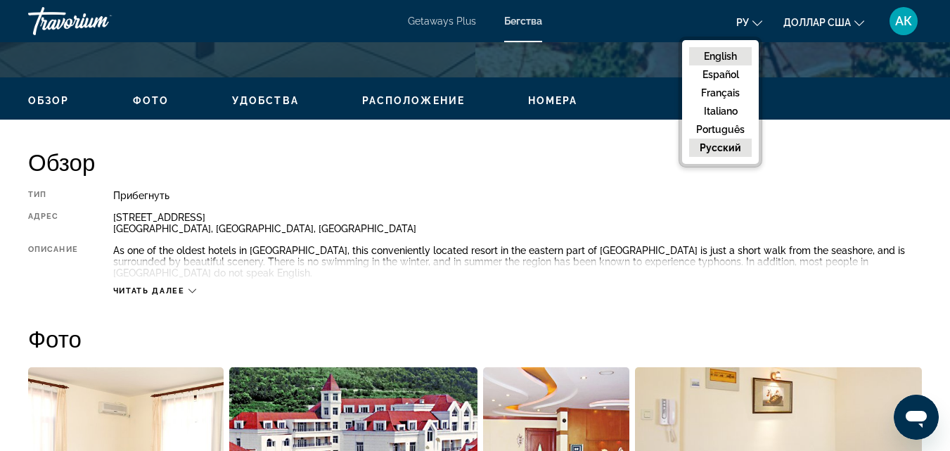
click at [733, 56] on button "English" at bounding box center [720, 56] width 63 height 18
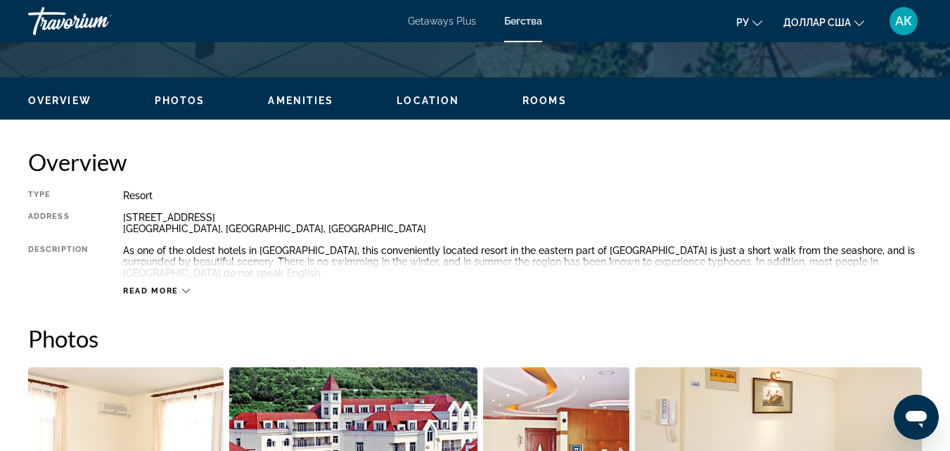
click at [752, 22] on button "ру English Español Français Italiano Português русский" at bounding box center [749, 22] width 26 height 20
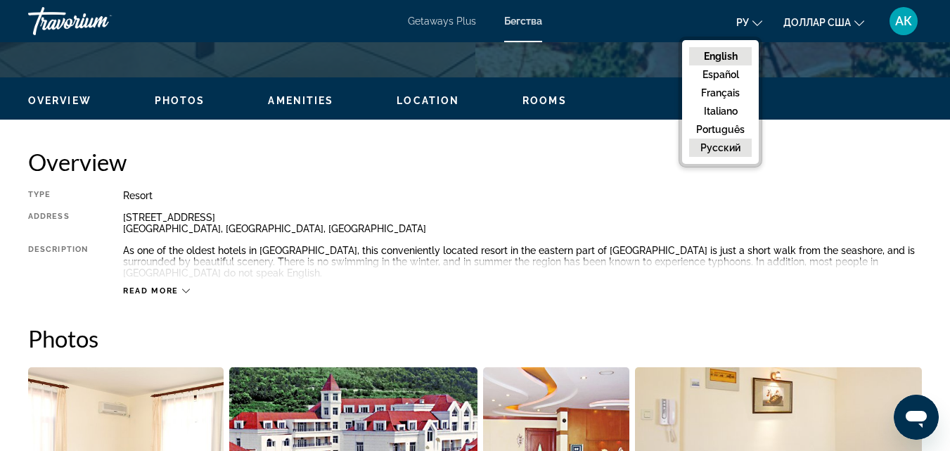
click at [713, 150] on button "русский" at bounding box center [720, 148] width 63 height 18
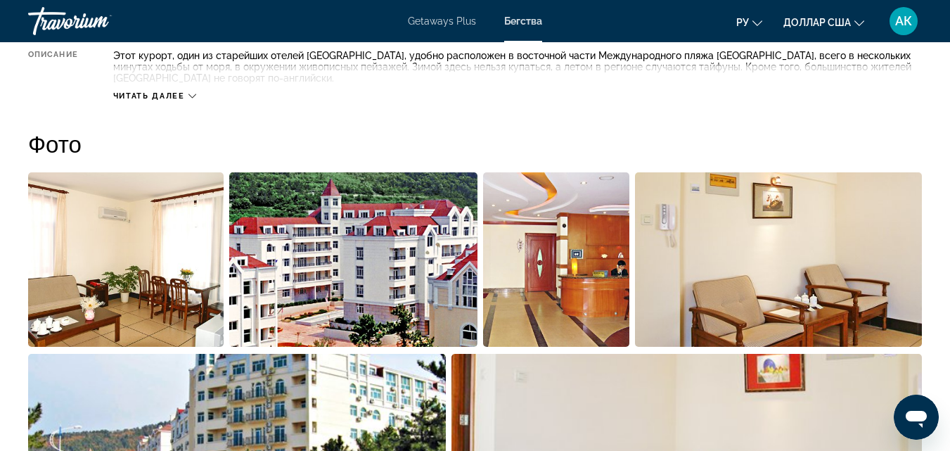
scroll to position [767, 0]
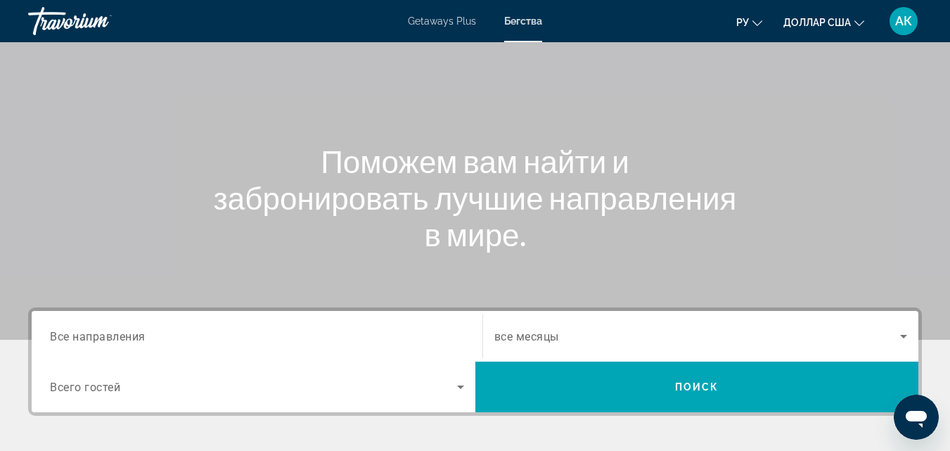
scroll to position [281, 0]
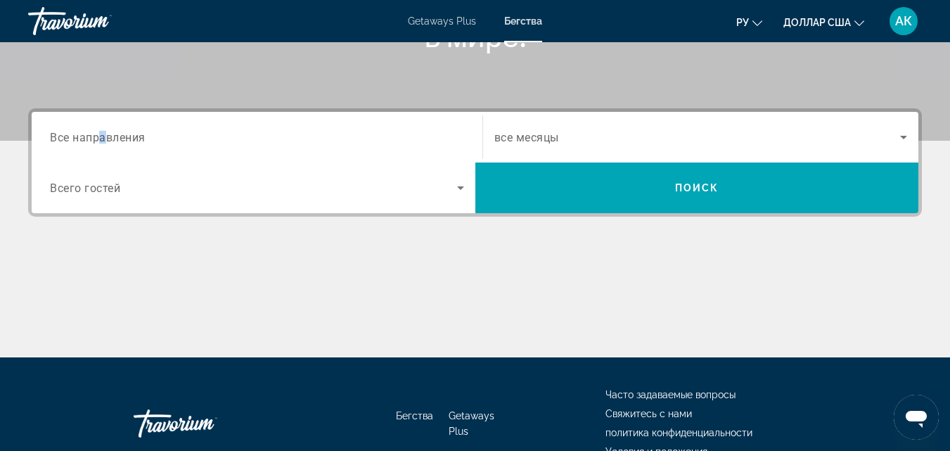
click at [102, 141] on span "Все направления" at bounding box center [98, 136] width 96 height 13
click at [102, 141] on input "Destination Все направления" at bounding box center [257, 137] width 414 height 17
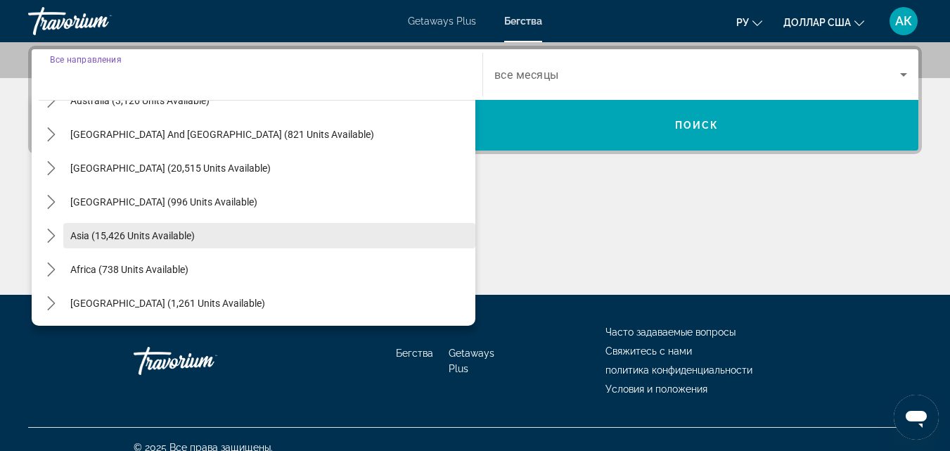
scroll to position [228, 0]
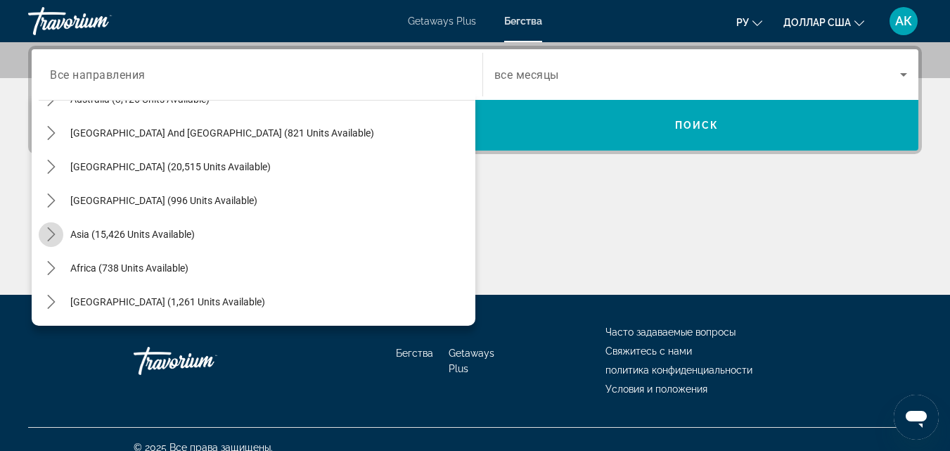
click at [48, 232] on icon "Toggle Asia (15,426 units available) submenu" at bounding box center [51, 234] width 14 height 14
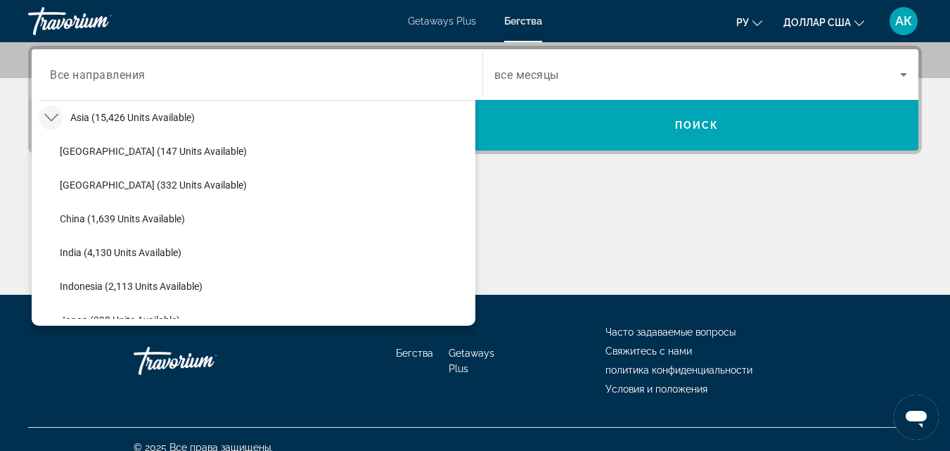
drag, startPoint x: 69, startPoint y: 252, endPoint x: 84, endPoint y: 255, distance: 15.0
click at [75, 254] on span "India (4,130 units available)" at bounding box center [121, 252] width 122 height 11
type input "**********"
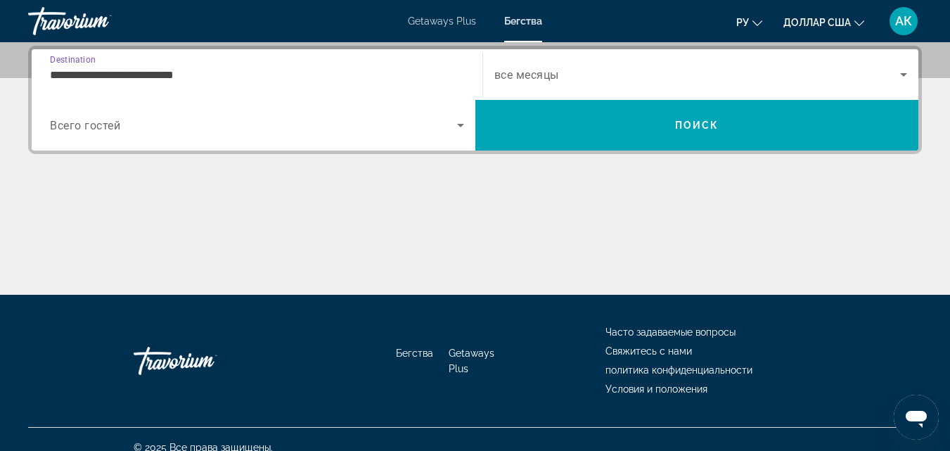
click at [105, 128] on span "Всего гостей" at bounding box center [85, 125] width 70 height 13
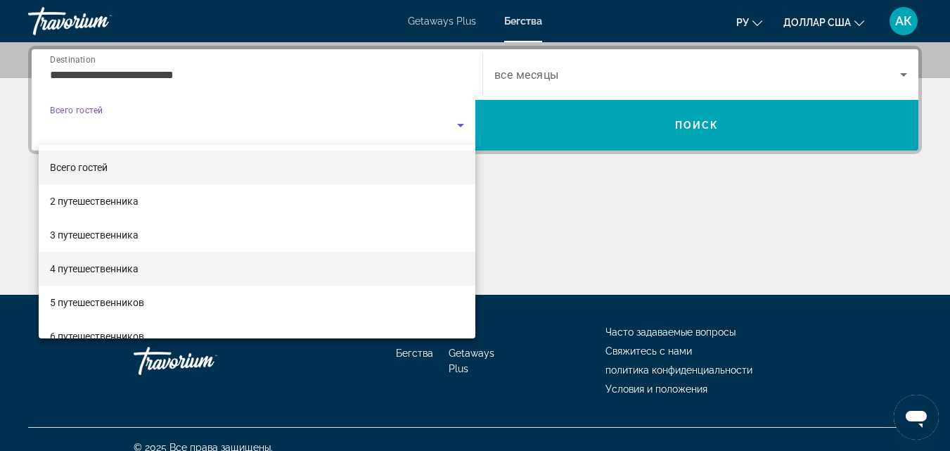
click at [72, 267] on font "4 путешественника" at bounding box center [94, 268] width 89 height 11
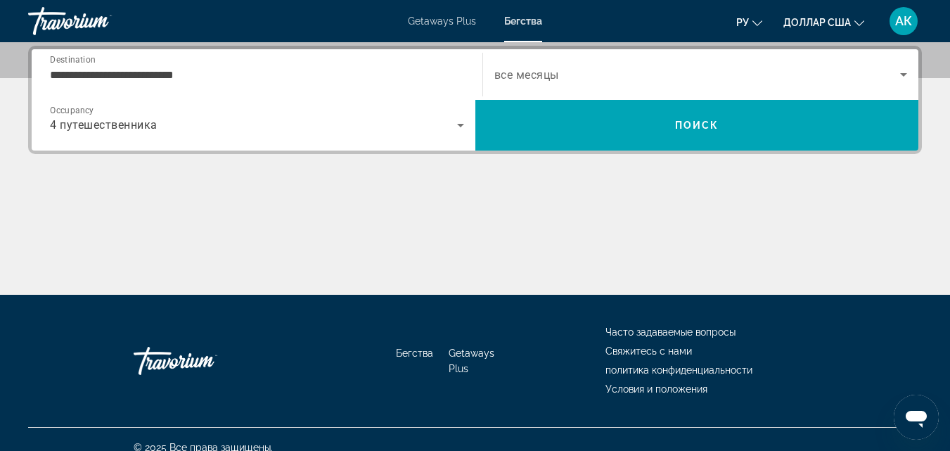
click at [508, 75] on span "все месяцы" at bounding box center [526, 74] width 65 height 13
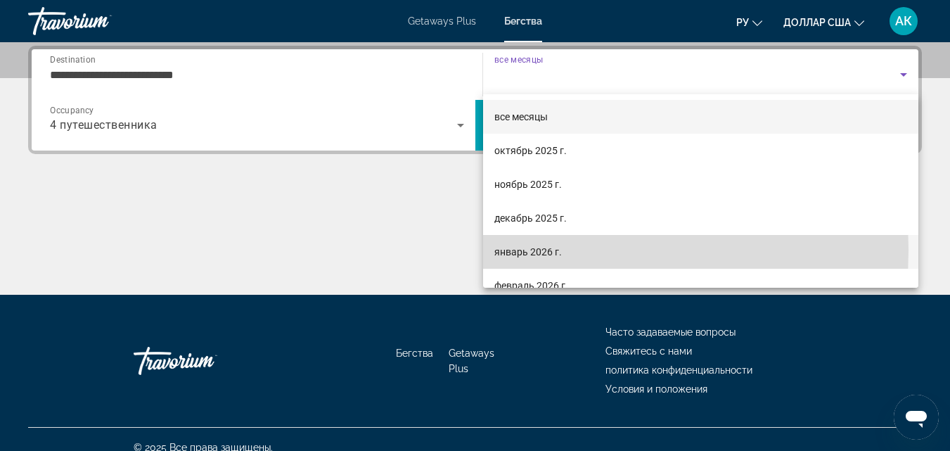
click at [502, 250] on font "январь 2026 г." at bounding box center [527, 251] width 67 height 11
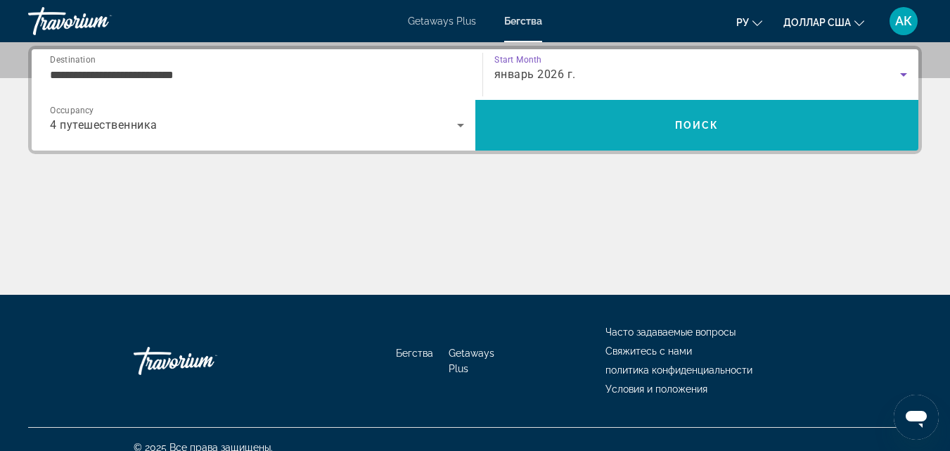
click at [671, 115] on span "Search" at bounding box center [697, 125] width 444 height 34
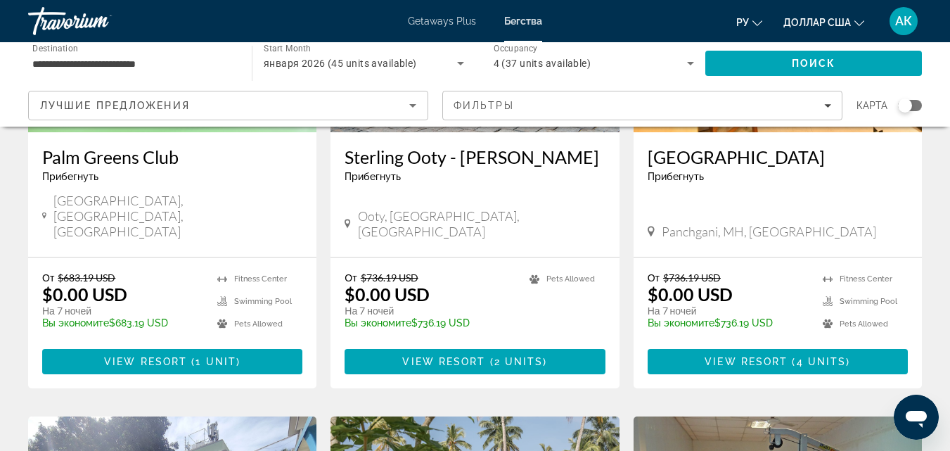
scroll to position [281, 0]
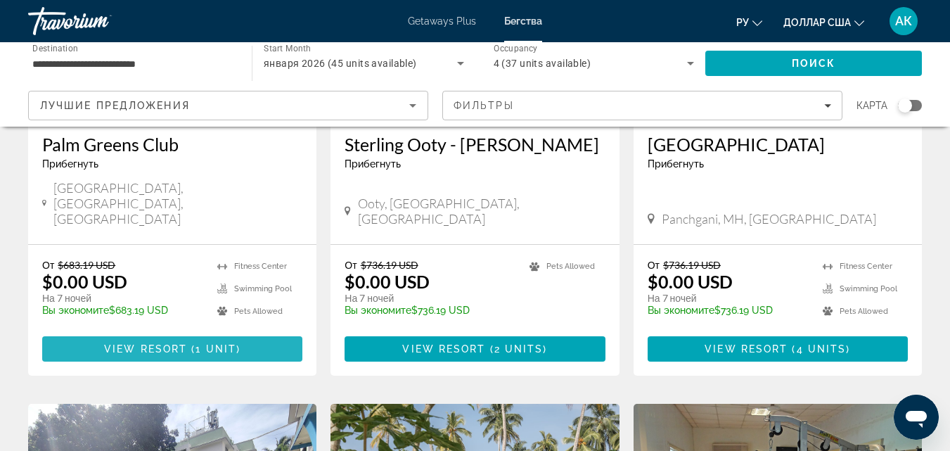
click at [174, 343] on span "View Resort" at bounding box center [145, 348] width 83 height 11
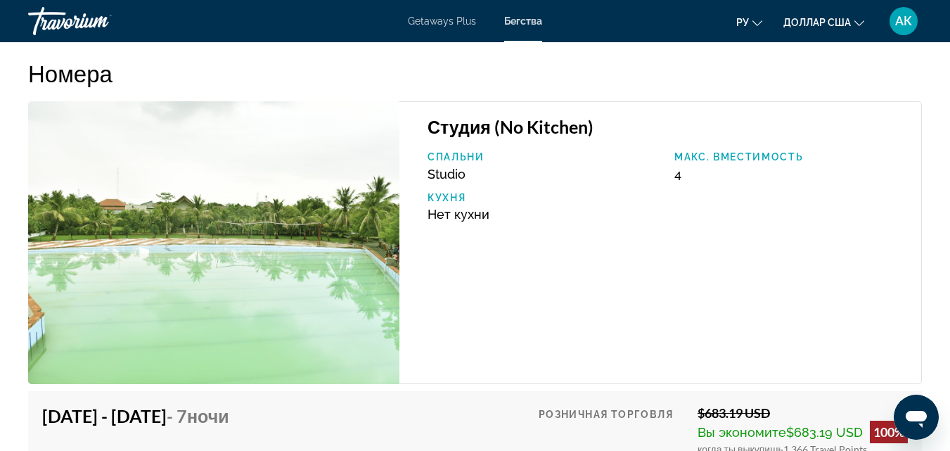
scroll to position [2390, 0]
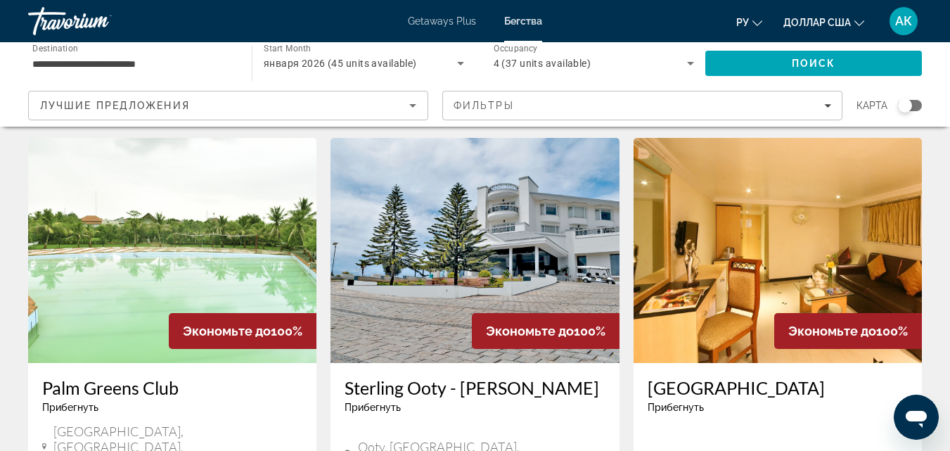
scroll to position [70, 0]
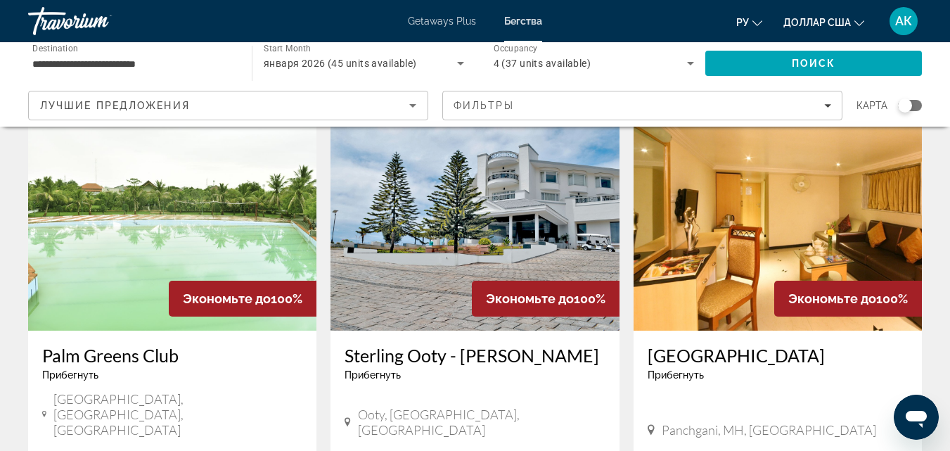
click at [503, 237] on img "Основное содержание" at bounding box center [474, 217] width 288 height 225
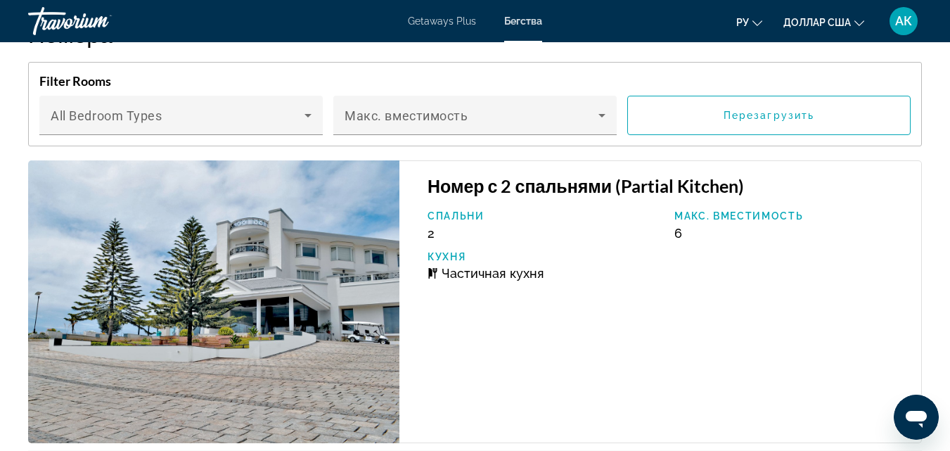
scroll to position [2672, 0]
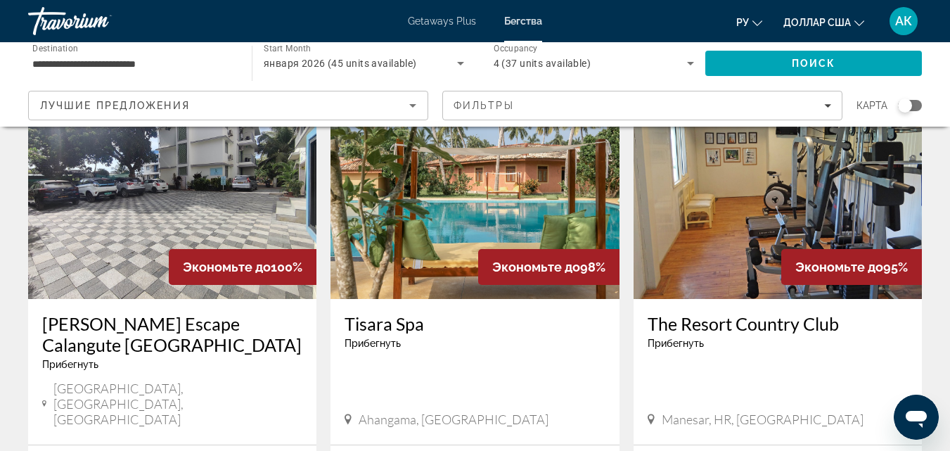
scroll to position [562, 0]
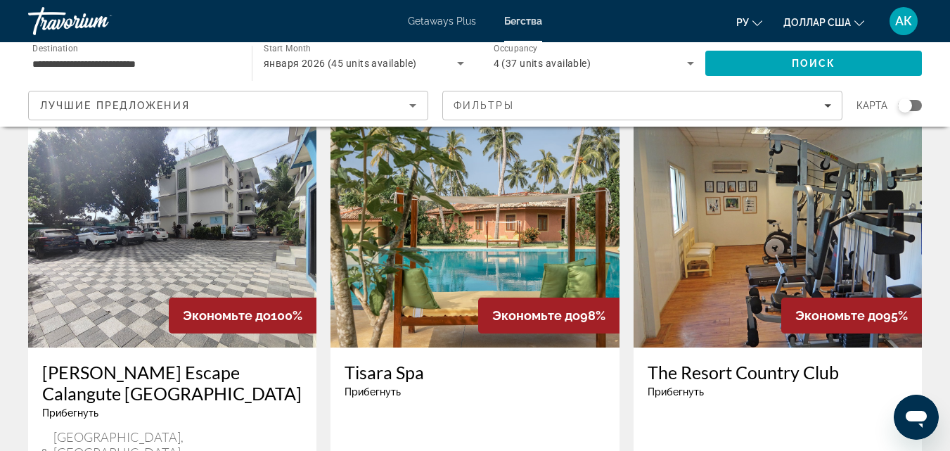
click at [165, 201] on img "Основное содержание" at bounding box center [172, 234] width 288 height 225
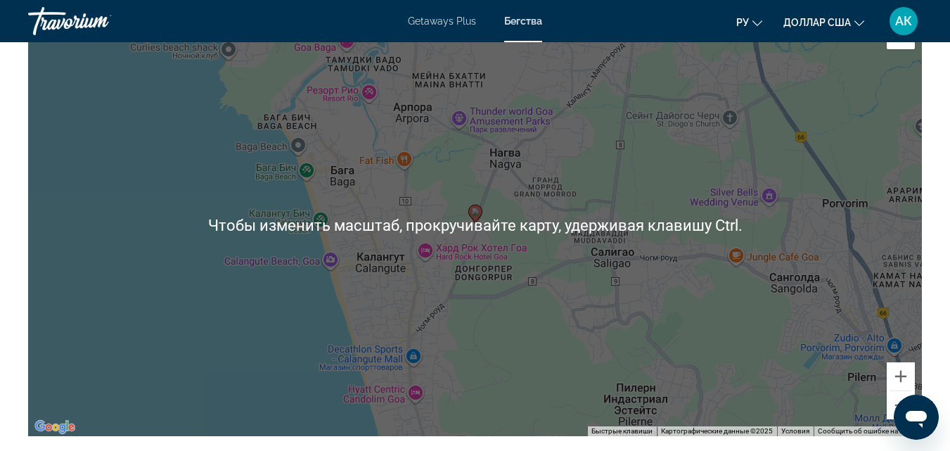
scroll to position [1040, 0]
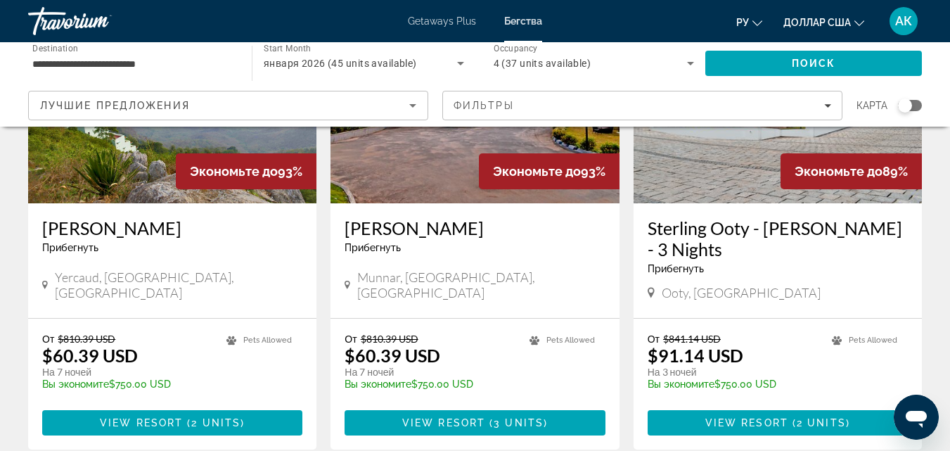
scroll to position [1758, 0]
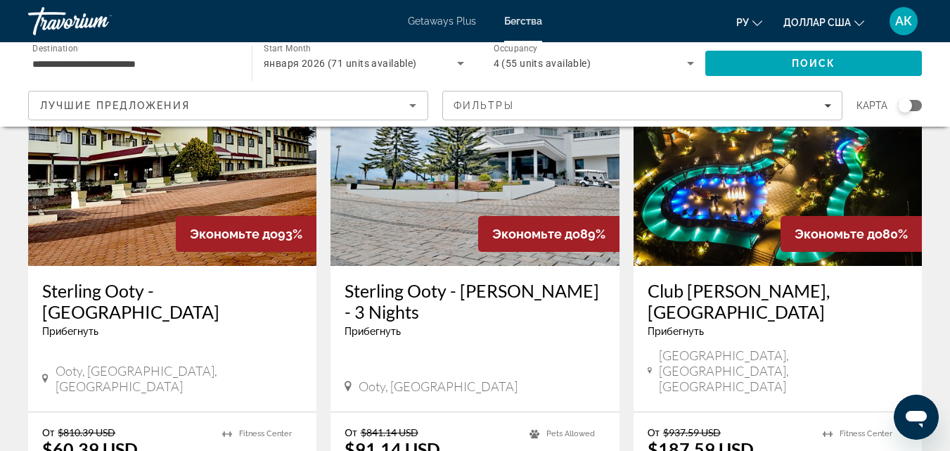
scroll to position [141, 0]
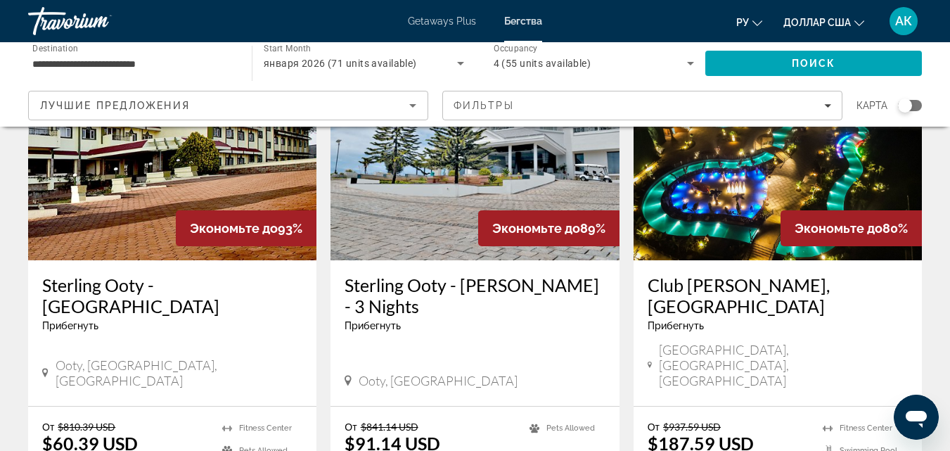
click at [704, 186] on img "Основное содержание" at bounding box center [777, 147] width 288 height 225
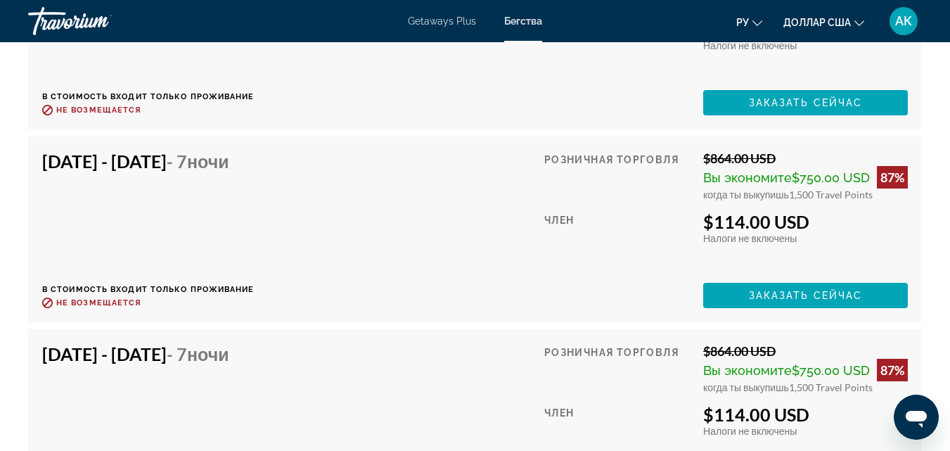
scroll to position [3234, 0]
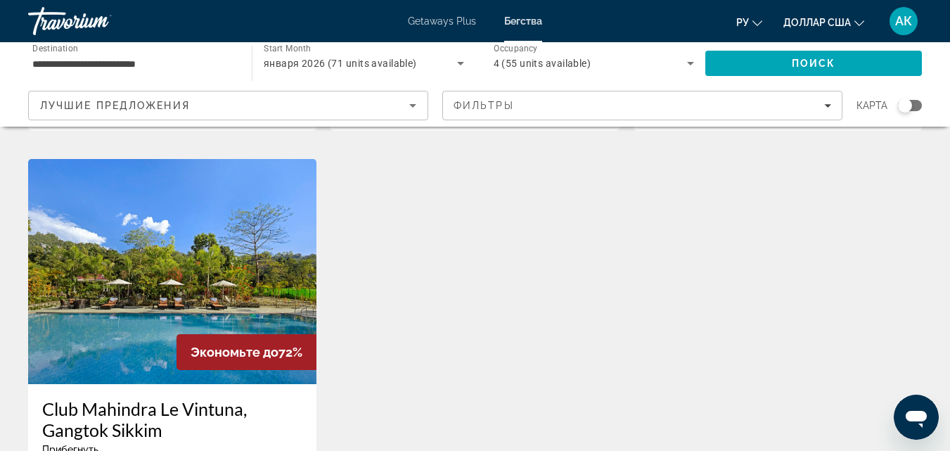
scroll to position [703, 0]
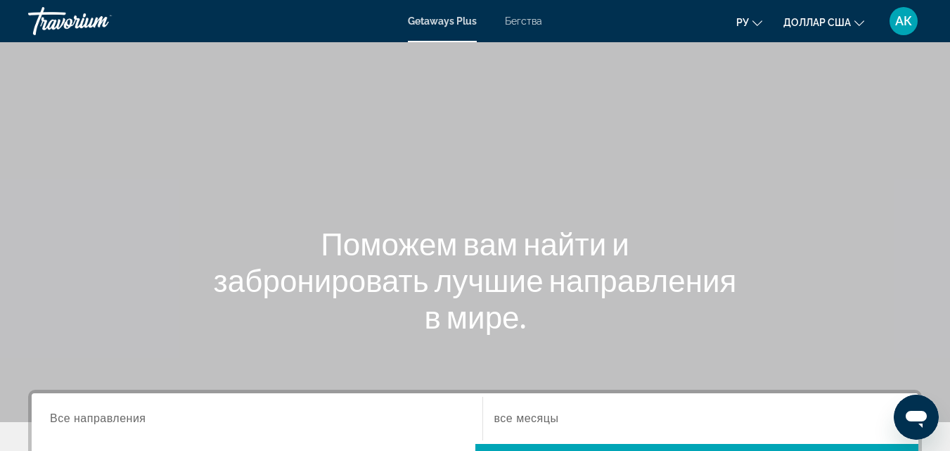
click at [532, 20] on font "Бегства" at bounding box center [523, 20] width 37 height 11
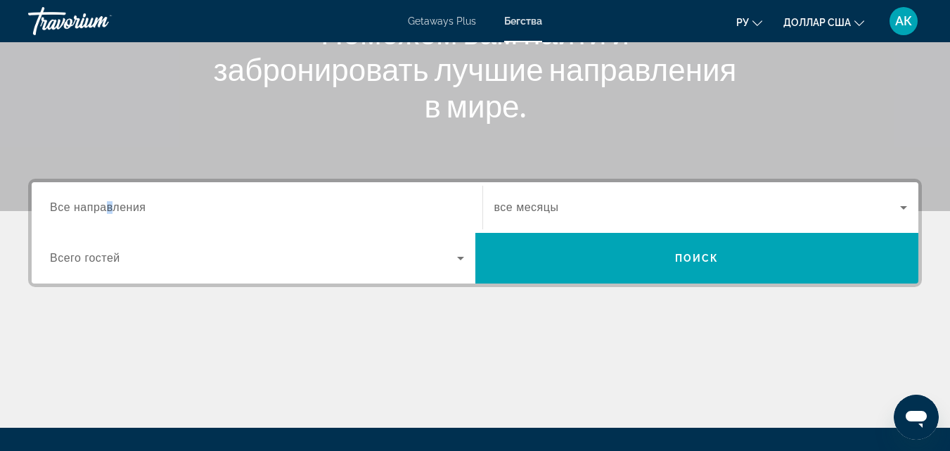
click at [112, 203] on span "Все направления" at bounding box center [98, 207] width 96 height 12
click at [112, 203] on input "Destination Все направления" at bounding box center [257, 208] width 414 height 17
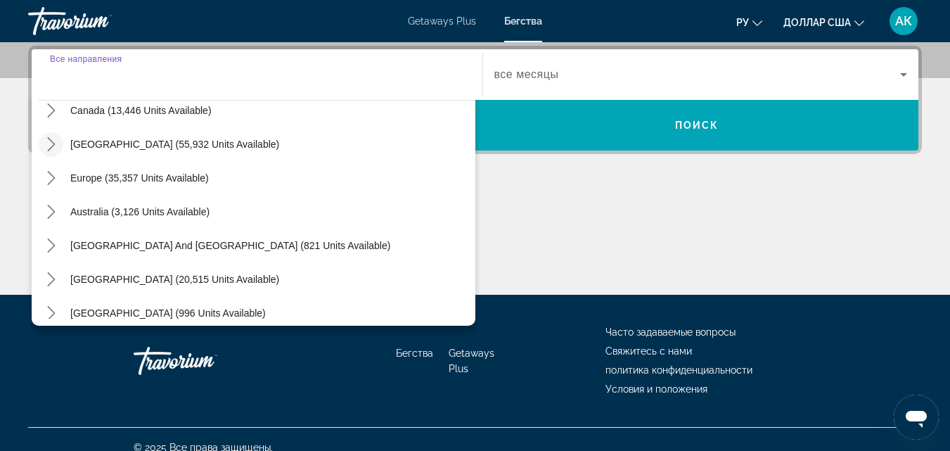
scroll to position [141, 0]
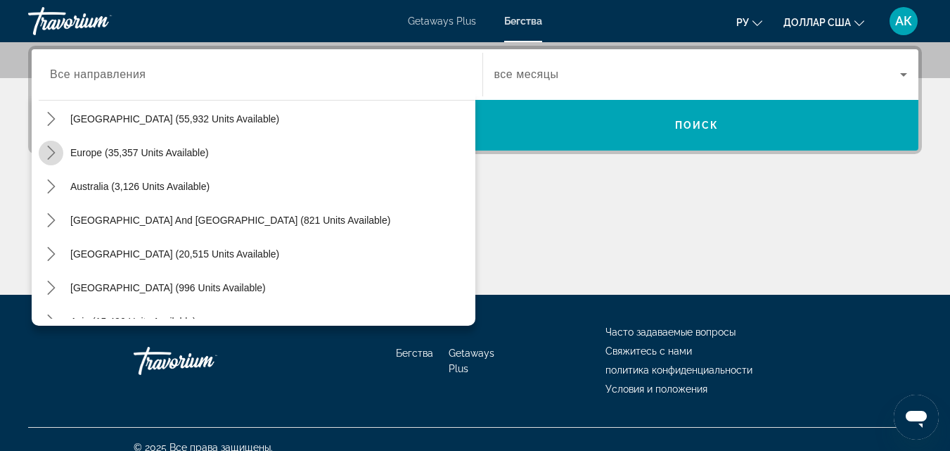
click at [52, 153] on icon "Toggle Europe (35,357 units available) submenu" at bounding box center [51, 153] width 14 height 14
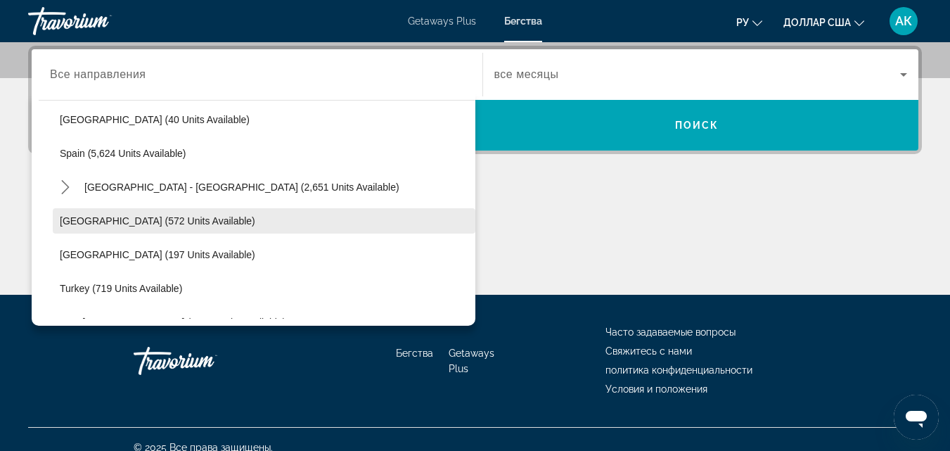
scroll to position [738, 0]
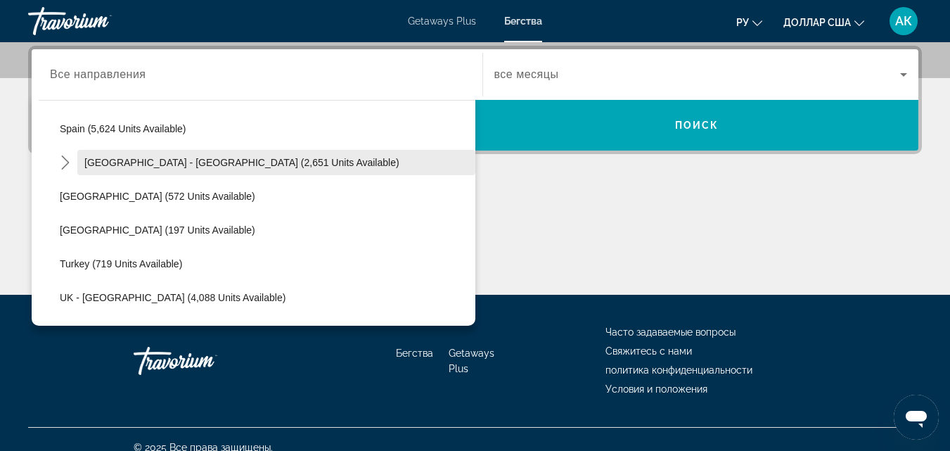
click at [124, 165] on span "Spain - Canary Islands (2,651 units available)" at bounding box center [241, 162] width 315 height 11
type input "**********"
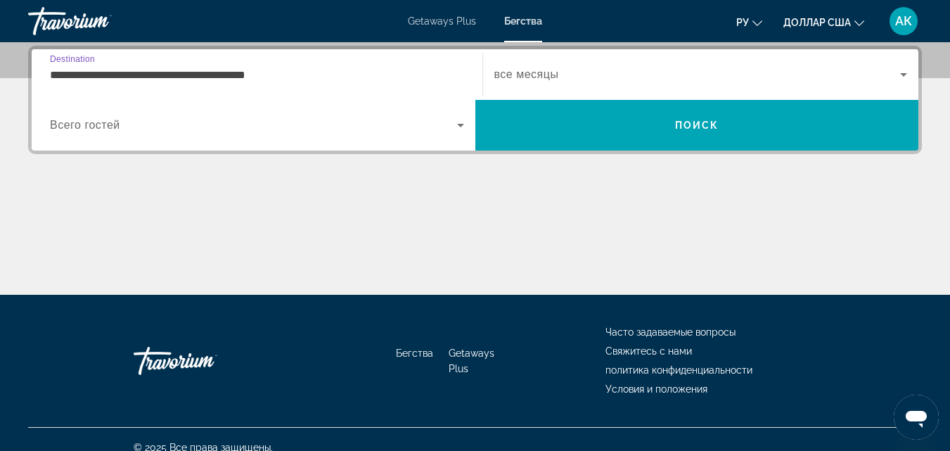
click at [123, 128] on span "Search widget" at bounding box center [253, 125] width 407 height 17
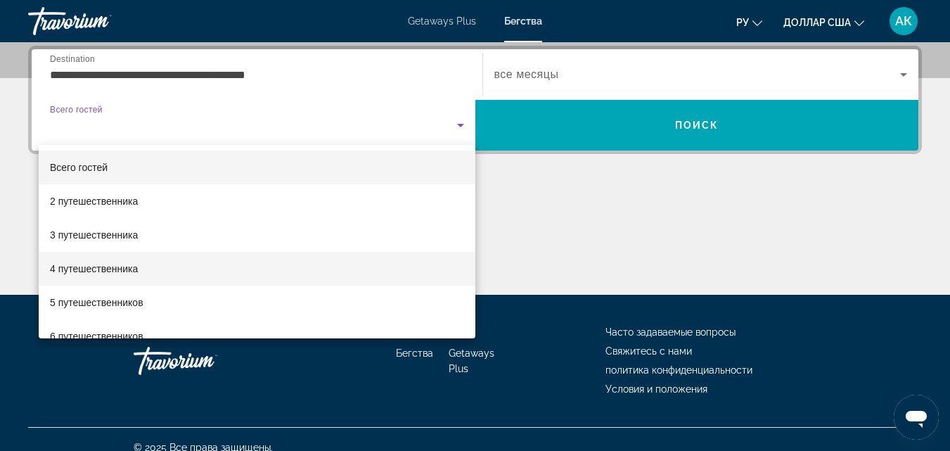
click at [64, 272] on font "4 путешественника" at bounding box center [94, 268] width 88 height 11
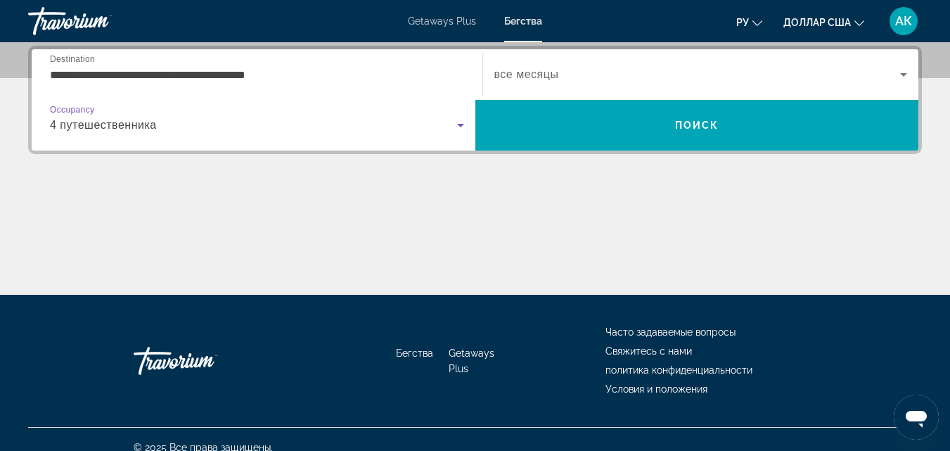
click at [643, 72] on span "Search widget" at bounding box center [697, 74] width 406 height 17
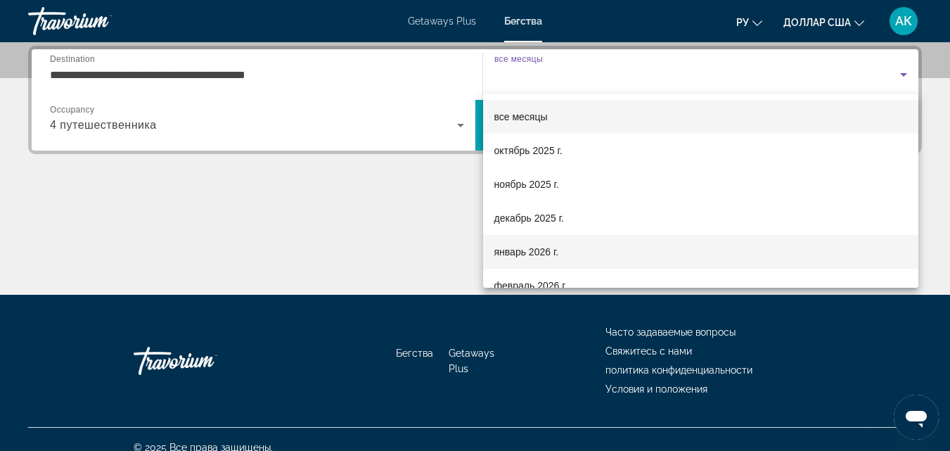
click at [513, 247] on font "январь 2026 г." at bounding box center [526, 251] width 65 height 11
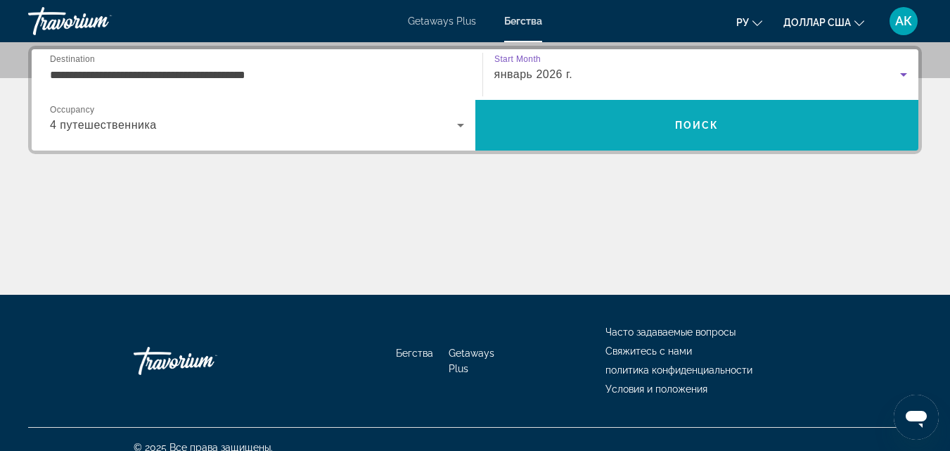
click at [688, 127] on span "Поиск" at bounding box center [697, 125] width 44 height 11
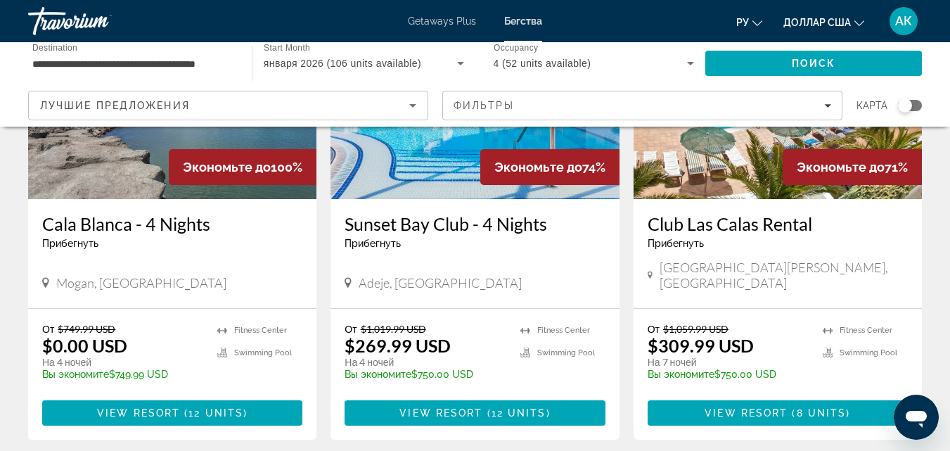
scroll to position [141, 0]
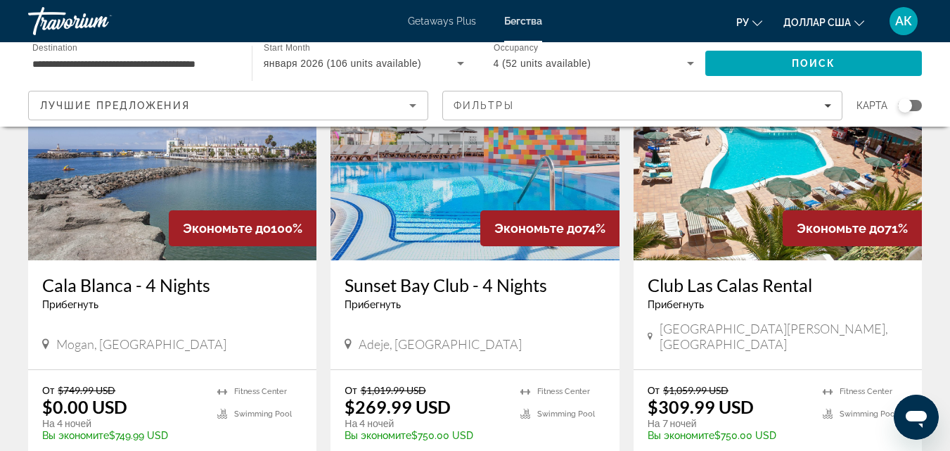
click at [688, 202] on img "Основное содержание" at bounding box center [777, 147] width 288 height 225
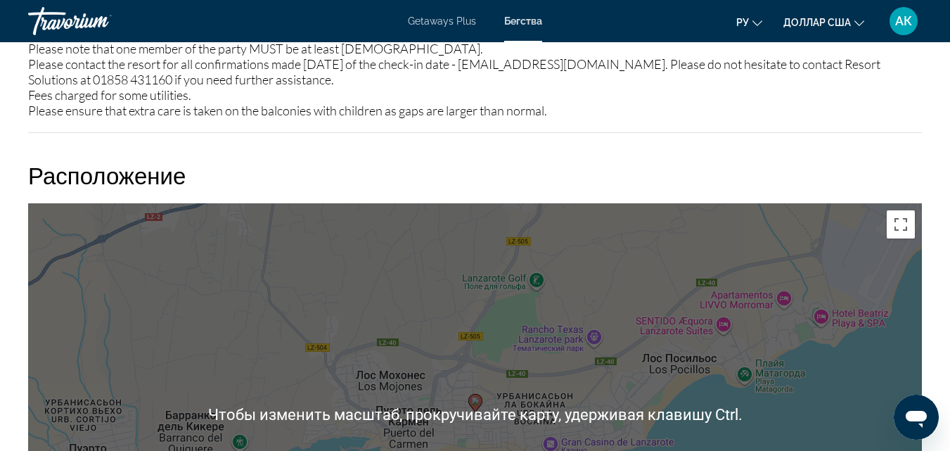
scroll to position [2109, 0]
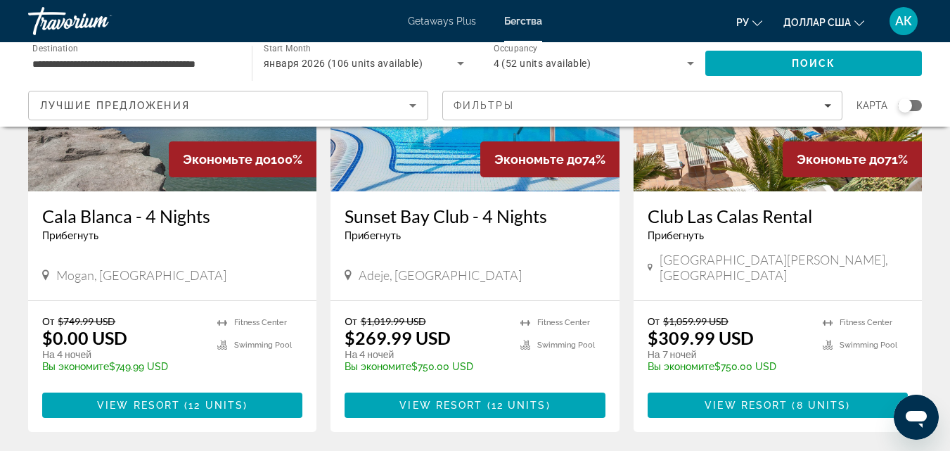
scroll to position [211, 0]
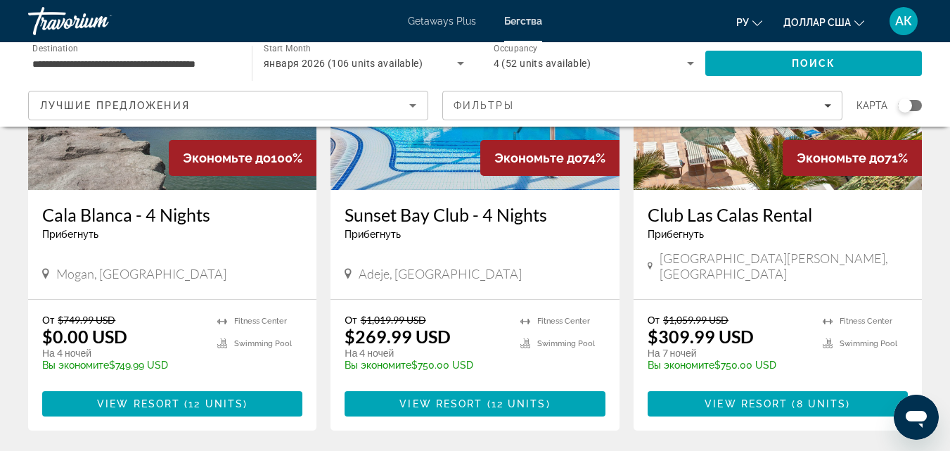
click at [141, 156] on img "Основное содержание" at bounding box center [172, 77] width 288 height 225
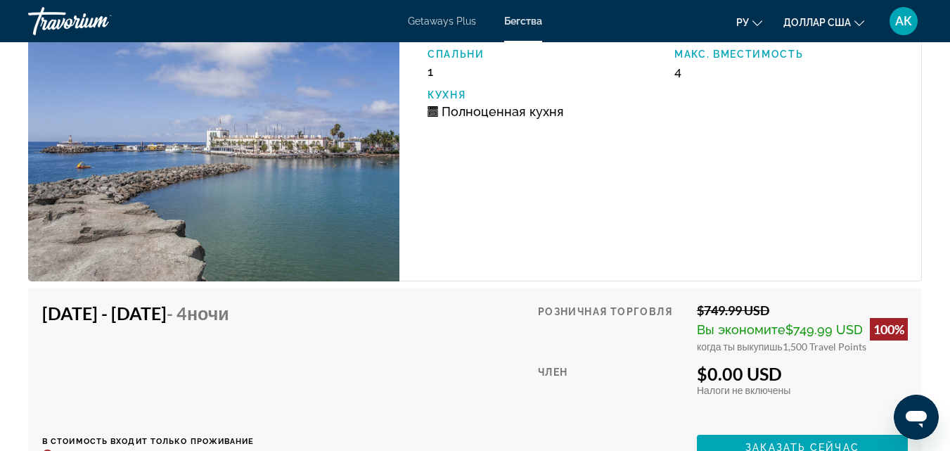
scroll to position [2883, 0]
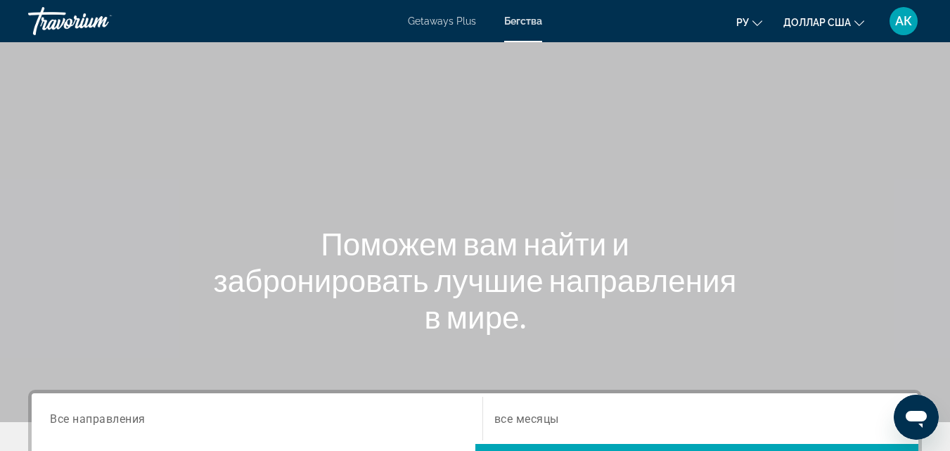
click at [104, 415] on span "Все направления" at bounding box center [98, 417] width 96 height 13
click at [104, 415] on input "Destination Все направления" at bounding box center [257, 419] width 414 height 17
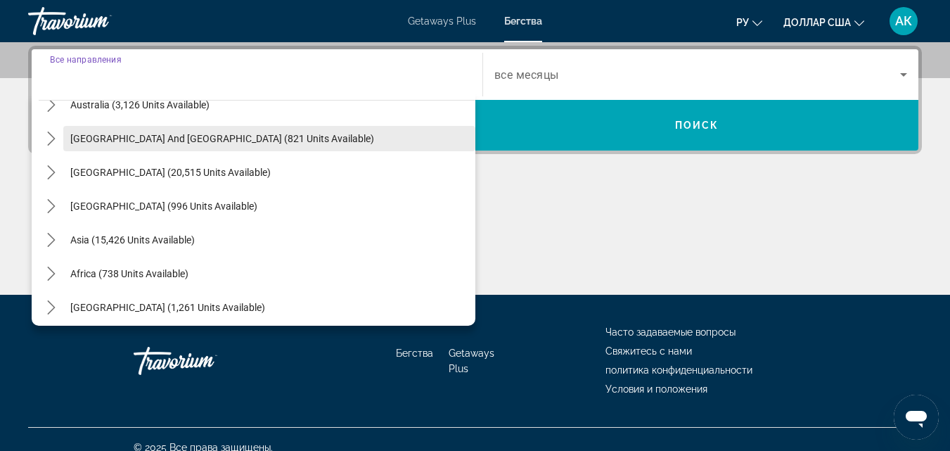
scroll to position [228, 0]
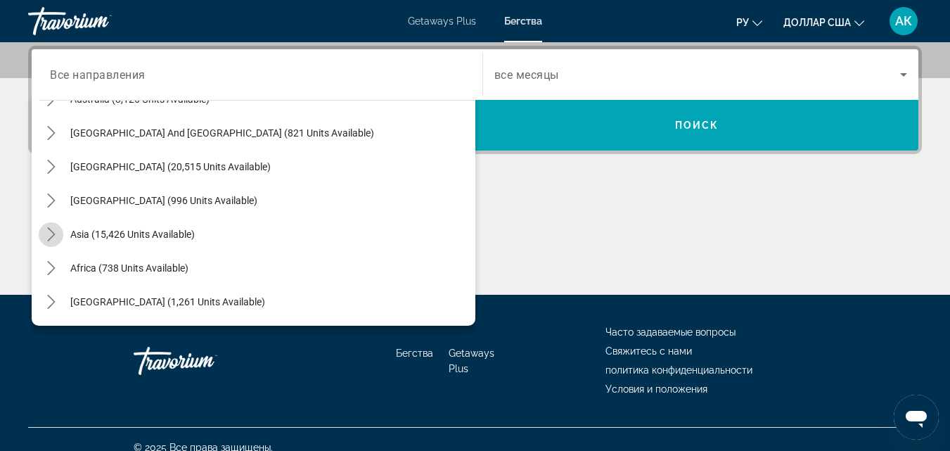
click at [48, 238] on icon "Toggle Asia (15,426 units available) submenu" at bounding box center [51, 234] width 14 height 14
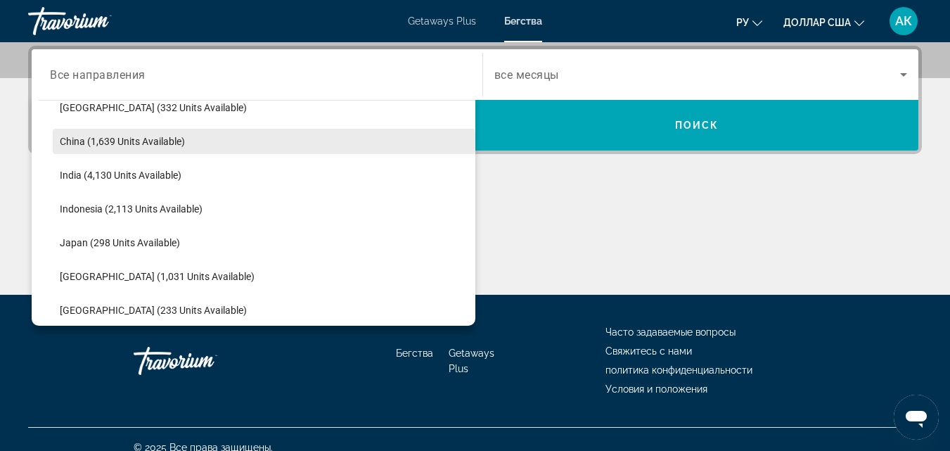
scroll to position [485, 0]
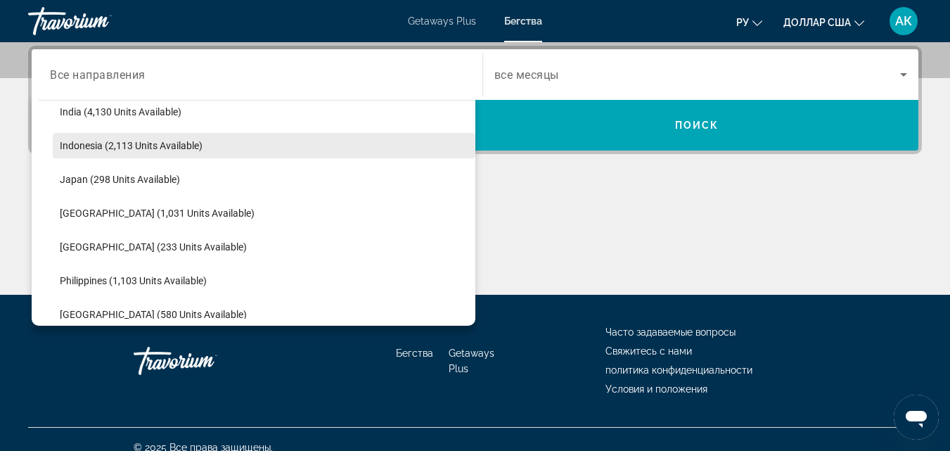
click at [90, 143] on span "Indonesia (2,113 units available)" at bounding box center [131, 145] width 143 height 11
type input "**********"
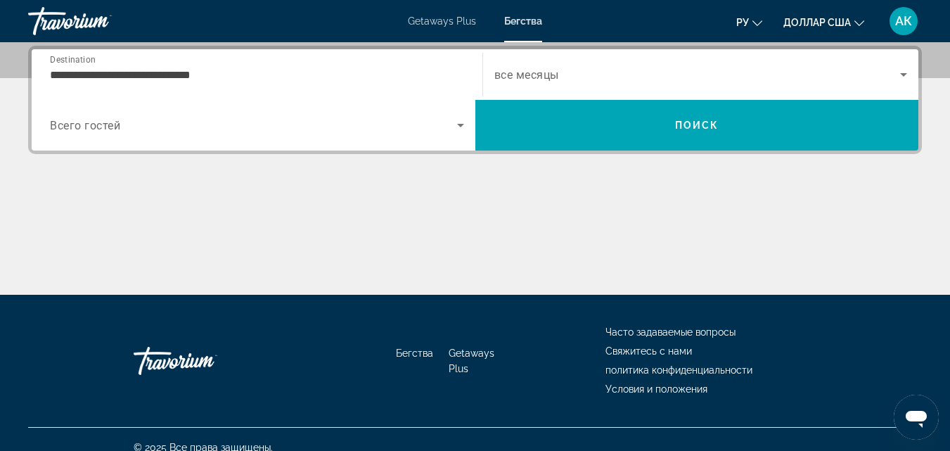
click at [75, 129] on span "Всего гостей" at bounding box center [85, 125] width 70 height 13
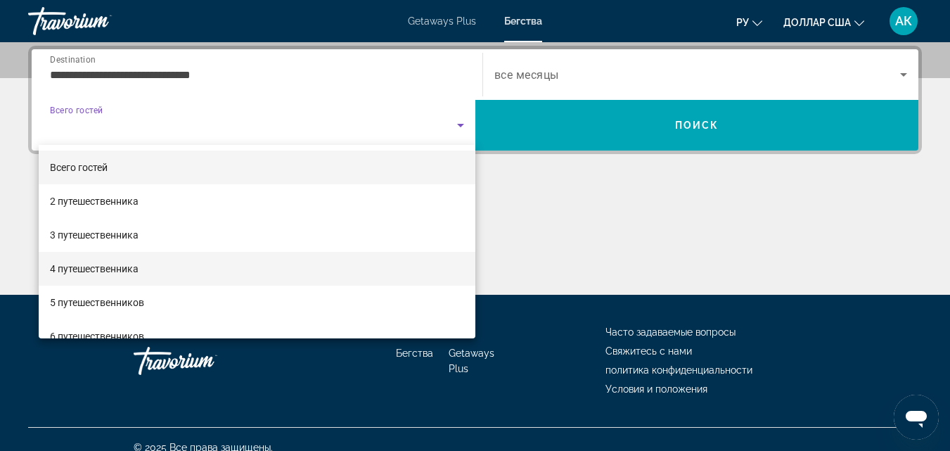
click at [85, 268] on font "4 путешественника" at bounding box center [94, 268] width 89 height 11
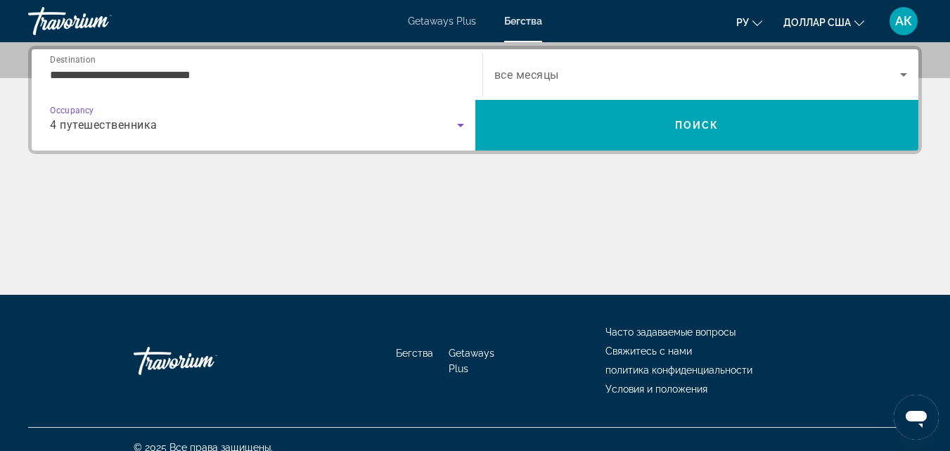
click at [554, 73] on span "все месяцы" at bounding box center [526, 74] width 65 height 13
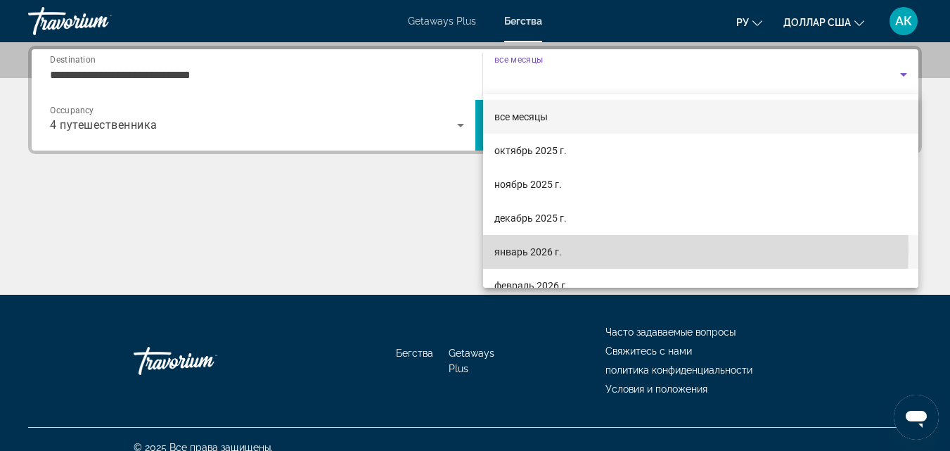
click at [497, 249] on font "январь 2026 г." at bounding box center [527, 251] width 67 height 11
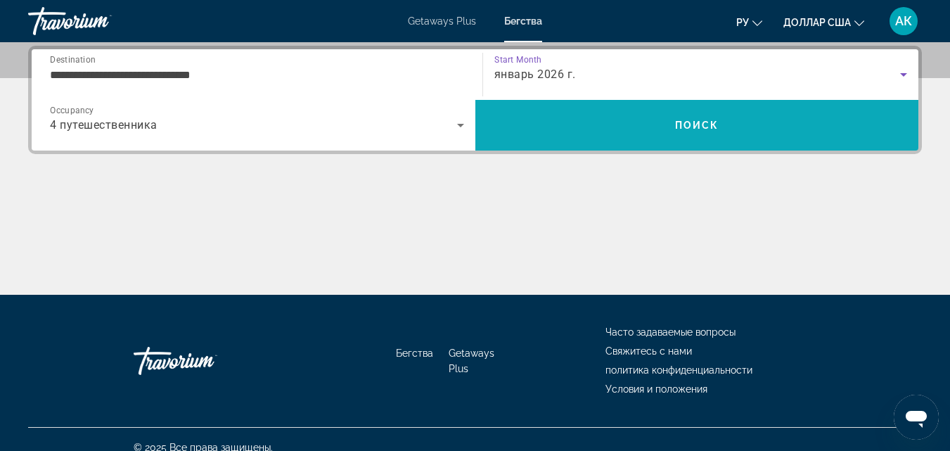
click at [683, 129] on span "Поиск" at bounding box center [697, 125] width 44 height 11
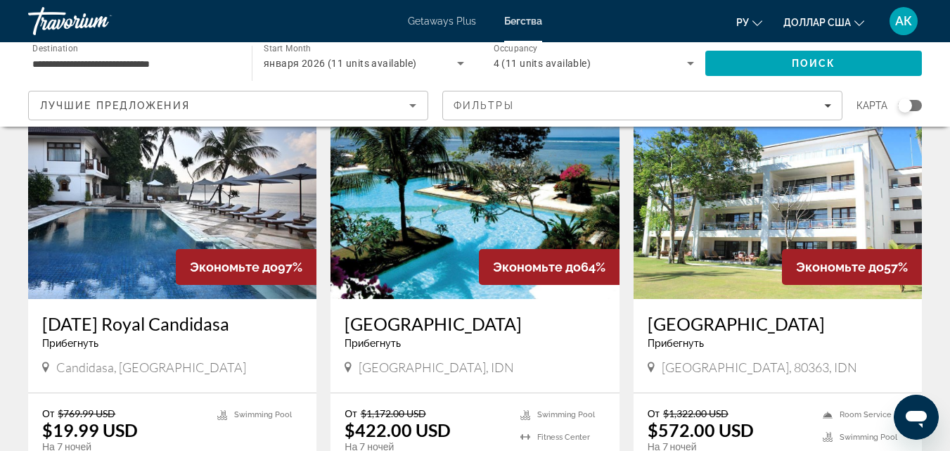
scroll to position [70, 0]
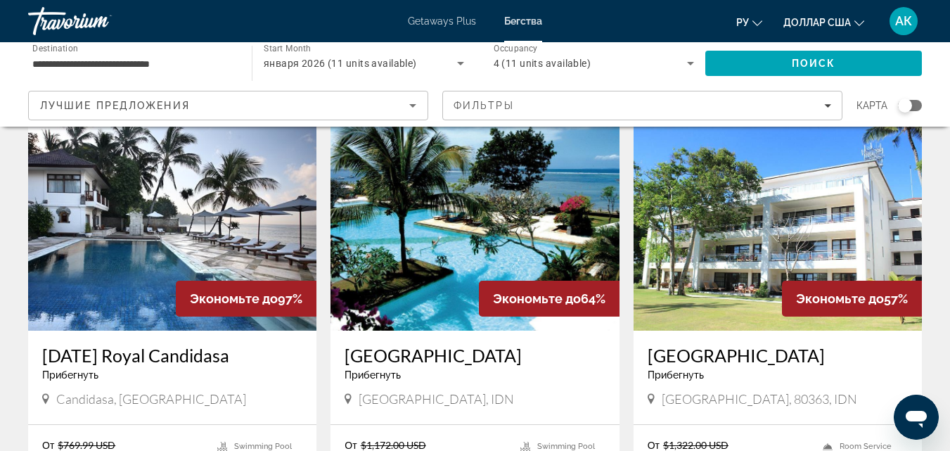
click at [177, 245] on img "Основное содержание" at bounding box center [172, 217] width 288 height 225
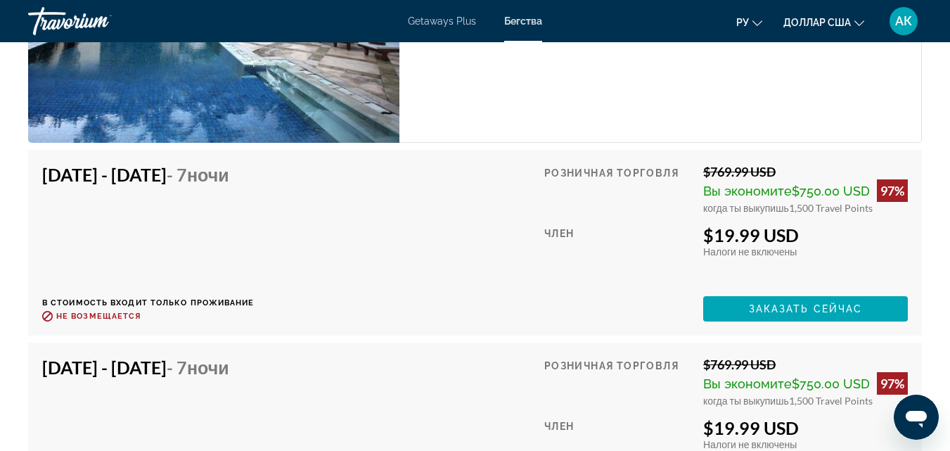
scroll to position [2672, 0]
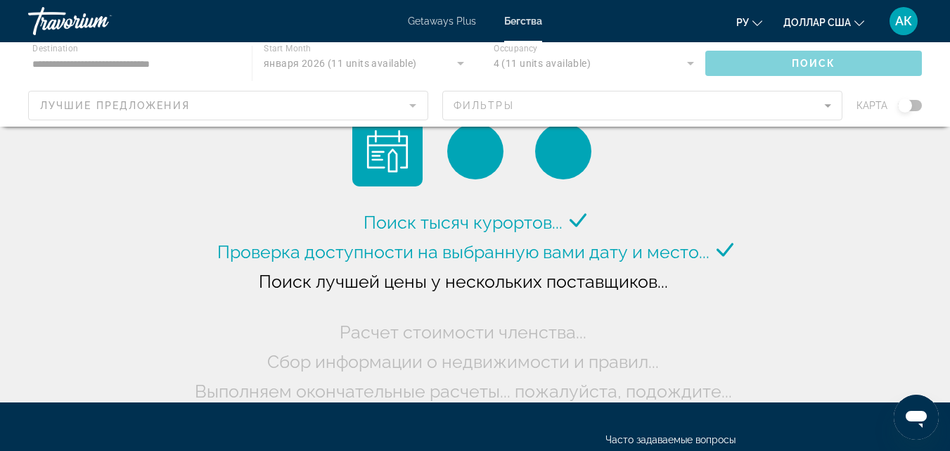
click at [53, 64] on div "Основное содержание" at bounding box center [475, 84] width 950 height 84
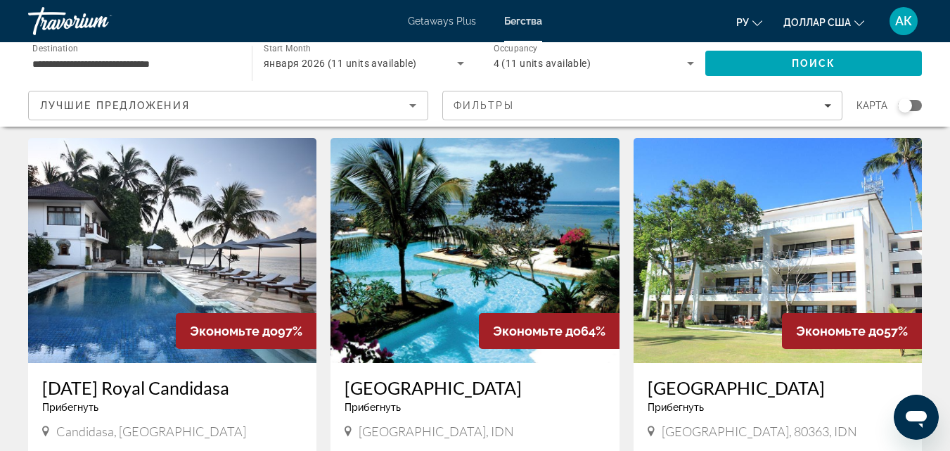
scroll to position [70, 0]
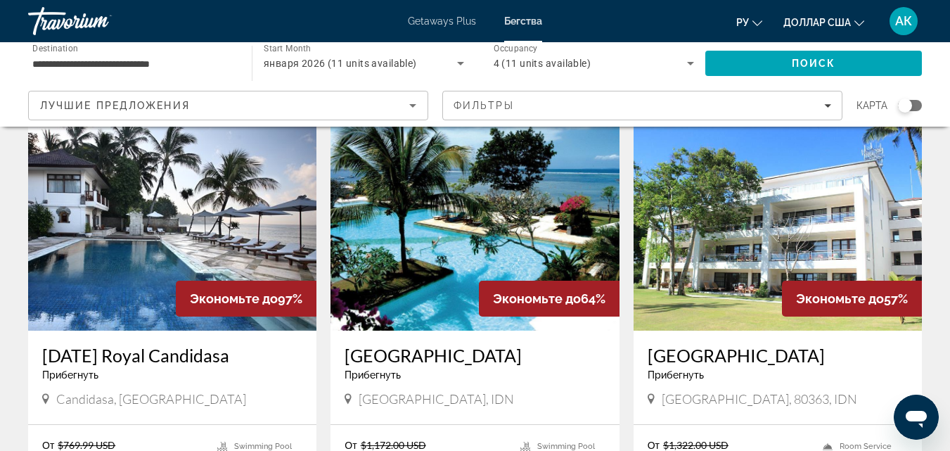
click at [714, 262] on img "Основное содержание" at bounding box center [777, 217] width 288 height 225
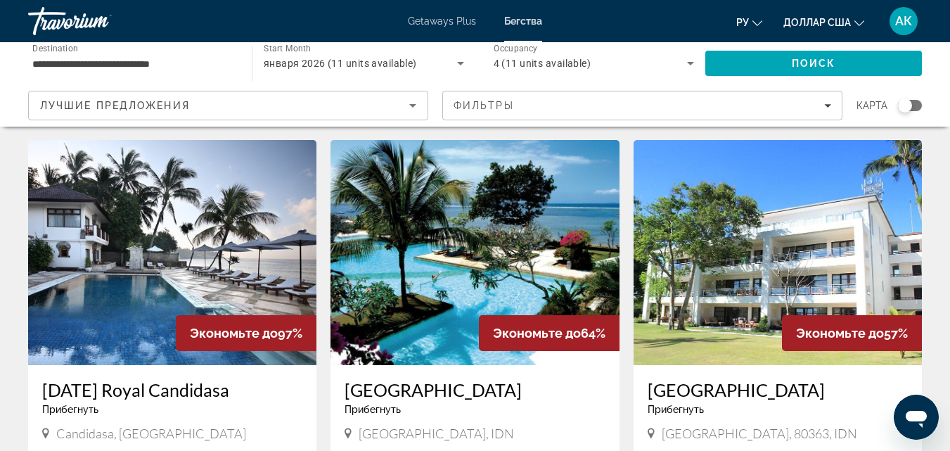
scroll to position [70, 0]
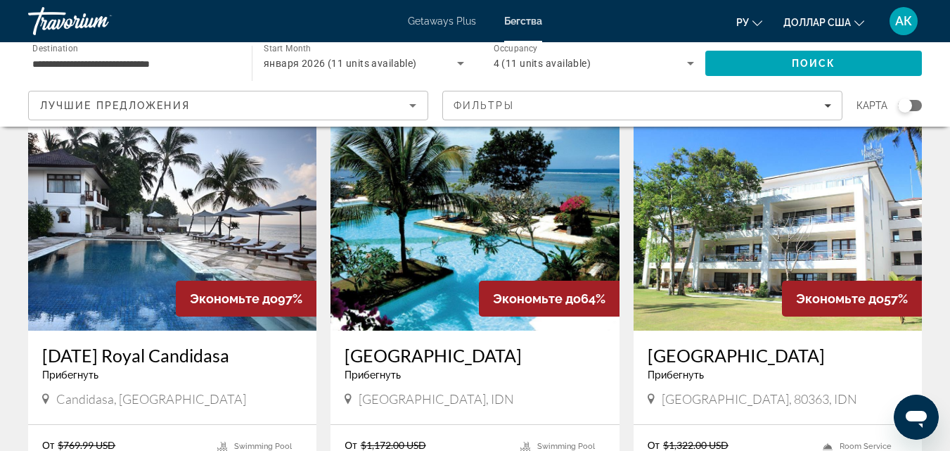
click at [548, 255] on img "Основное содержание" at bounding box center [474, 217] width 288 height 225
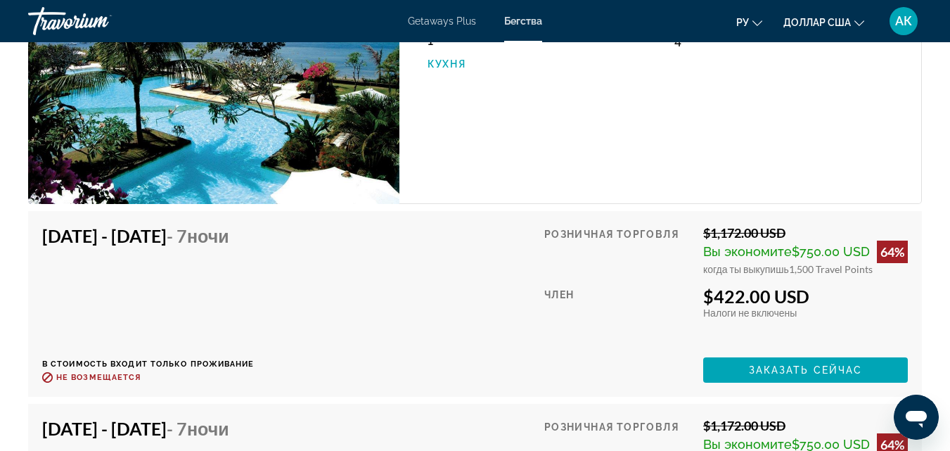
scroll to position [2672, 0]
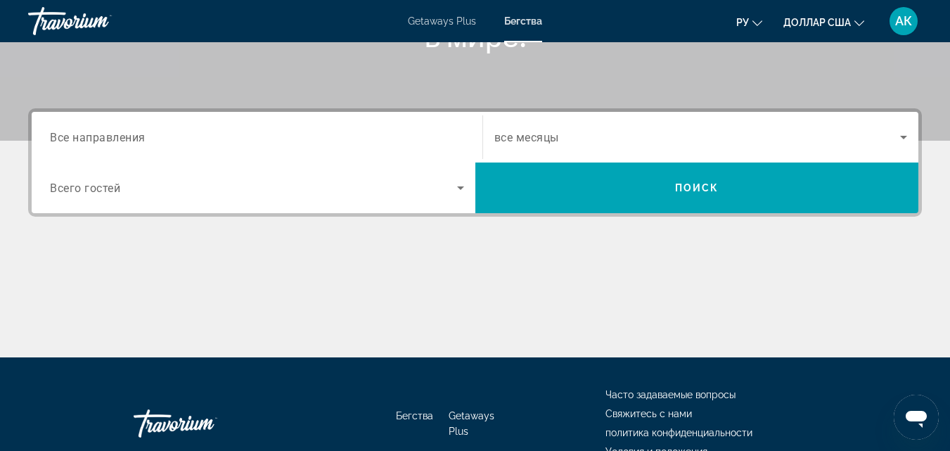
click at [72, 143] on span "Все направления" at bounding box center [98, 136] width 96 height 13
click at [72, 143] on input "Destination Все направления" at bounding box center [257, 137] width 414 height 17
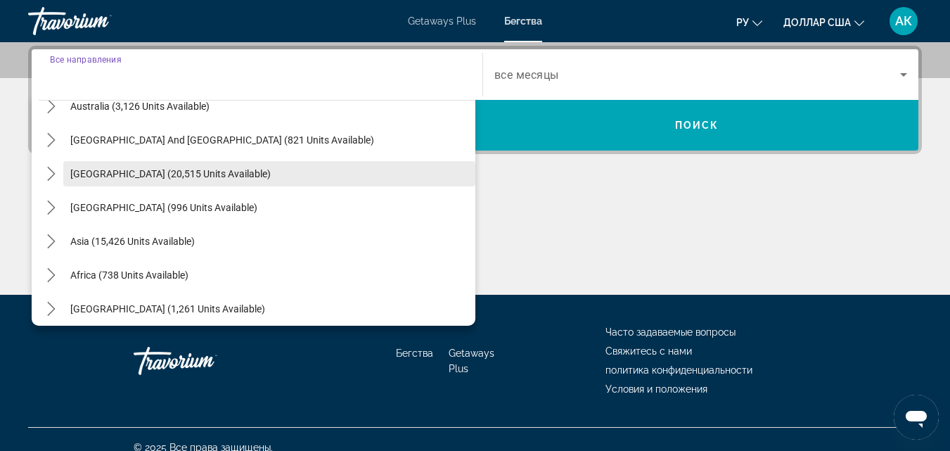
scroll to position [228, 0]
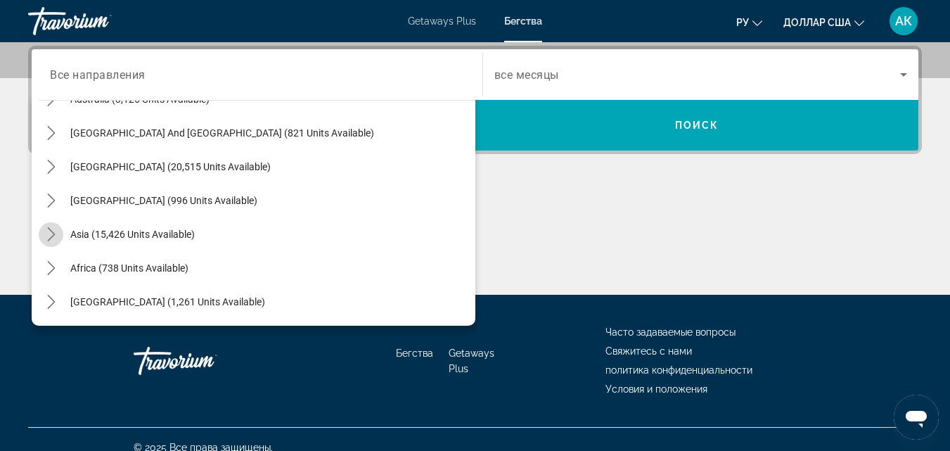
click at [49, 233] on icon "Toggle Asia (15,426 units available) submenu" at bounding box center [51, 234] width 14 height 14
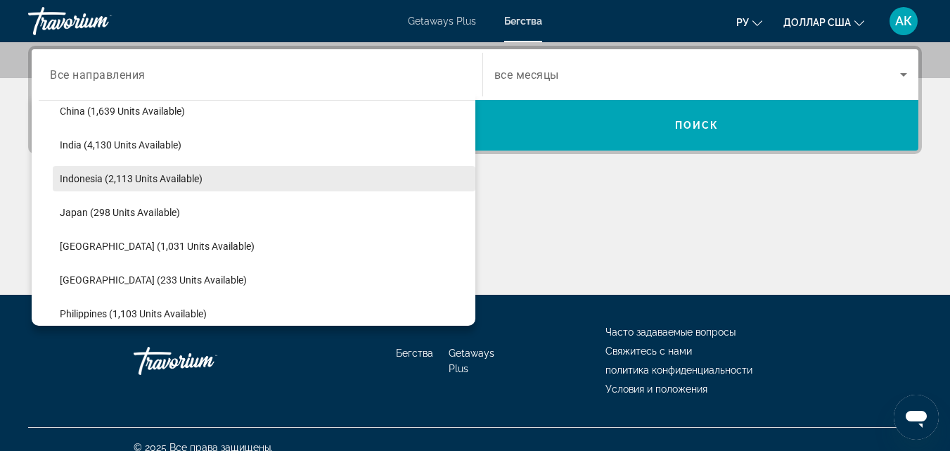
scroll to position [485, 0]
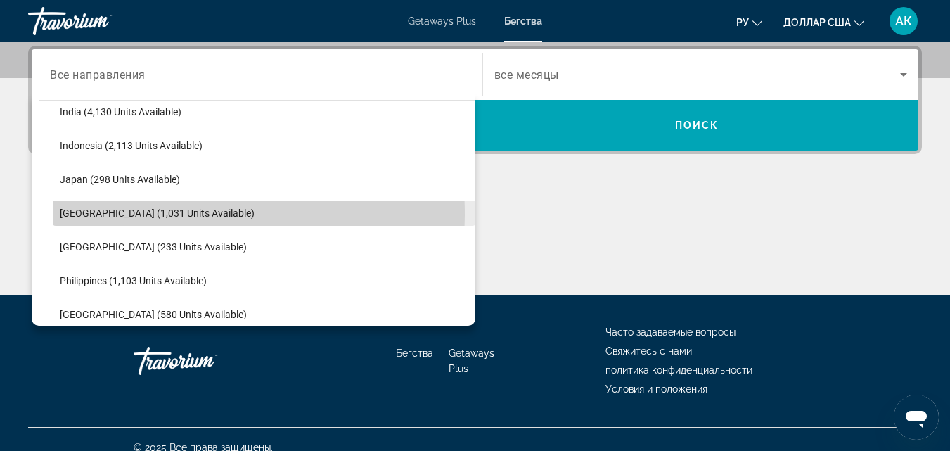
click at [92, 215] on span "Malaysia (1,031 units available)" at bounding box center [157, 212] width 195 height 11
type input "**********"
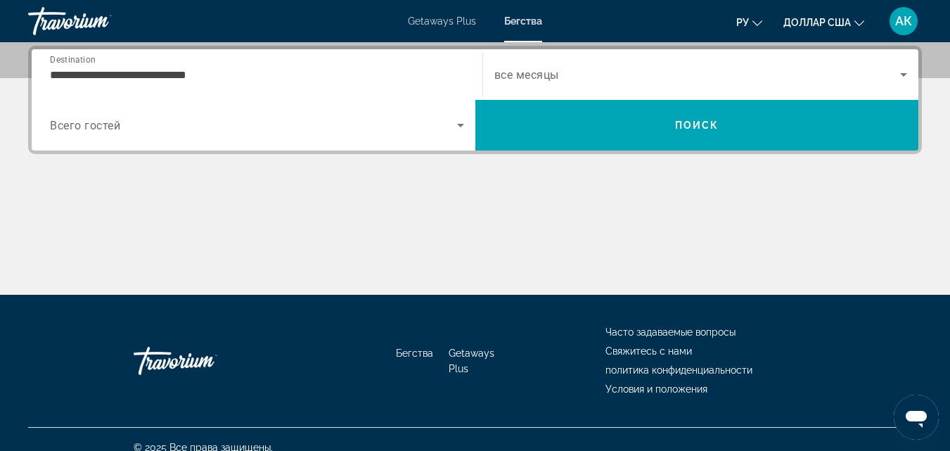
click at [91, 127] on span "Всего гостей" at bounding box center [85, 125] width 70 height 13
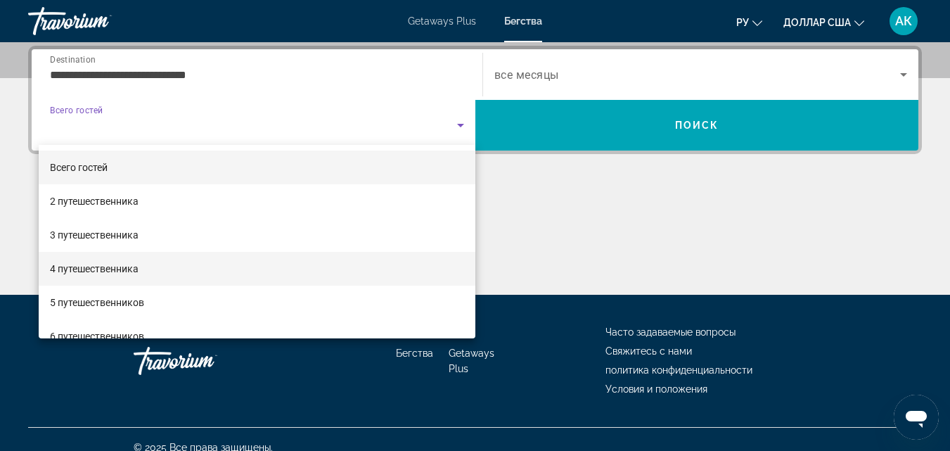
click at [87, 275] on span "4 путешественника" at bounding box center [94, 268] width 89 height 17
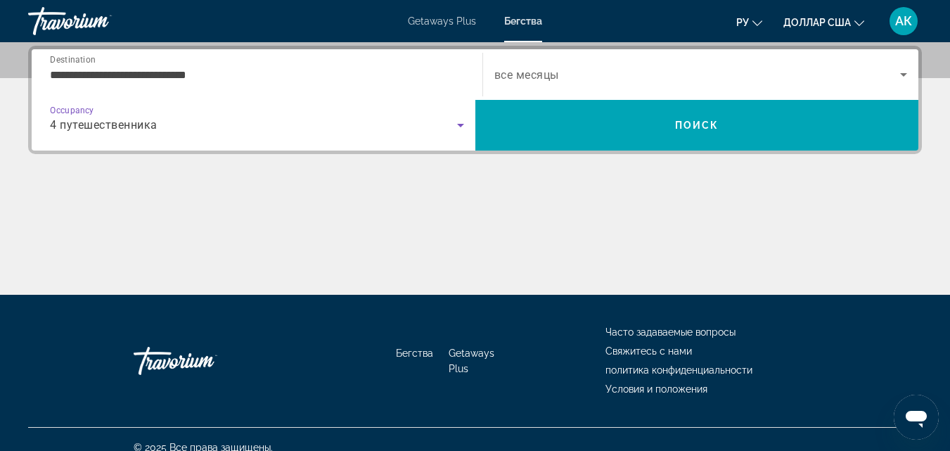
click at [525, 82] on span "Search widget" at bounding box center [697, 74] width 406 height 17
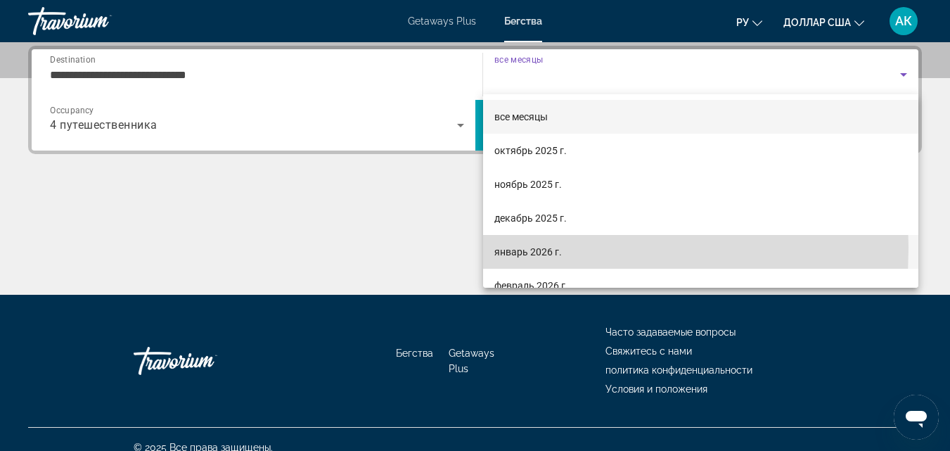
click at [497, 247] on font "январь 2026 г." at bounding box center [527, 251] width 67 height 11
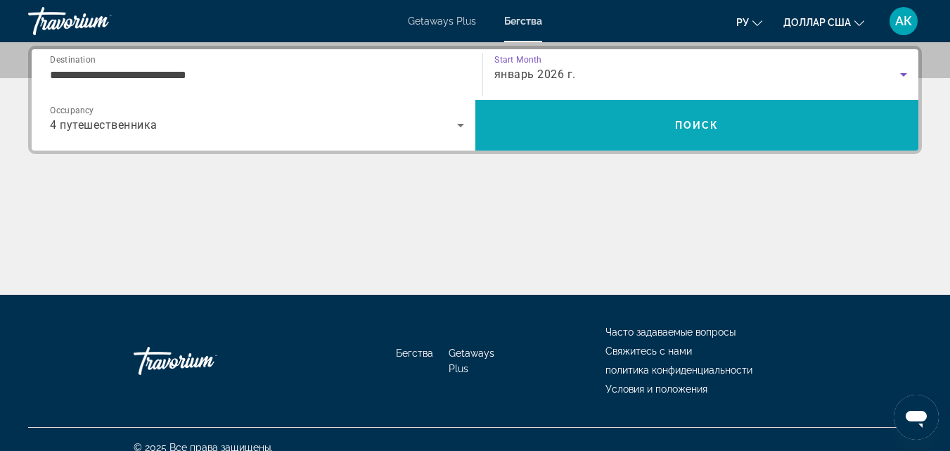
click at [678, 124] on span "Поиск" at bounding box center [697, 125] width 44 height 11
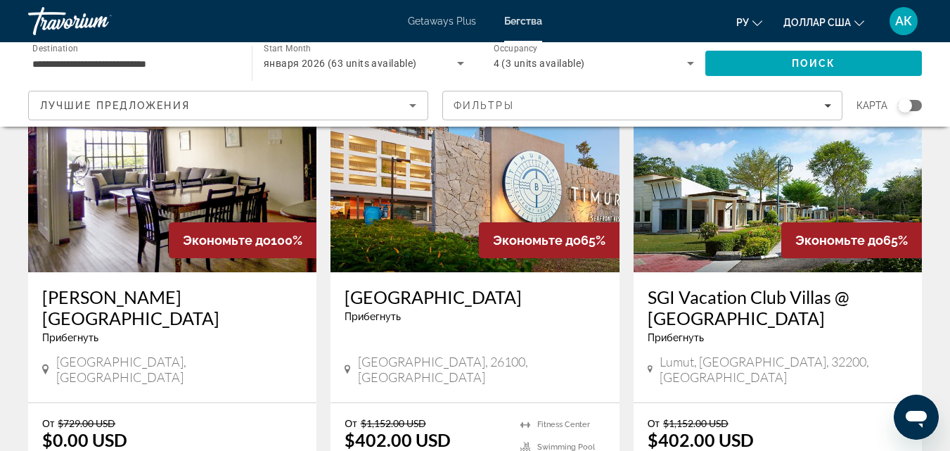
scroll to position [600, 0]
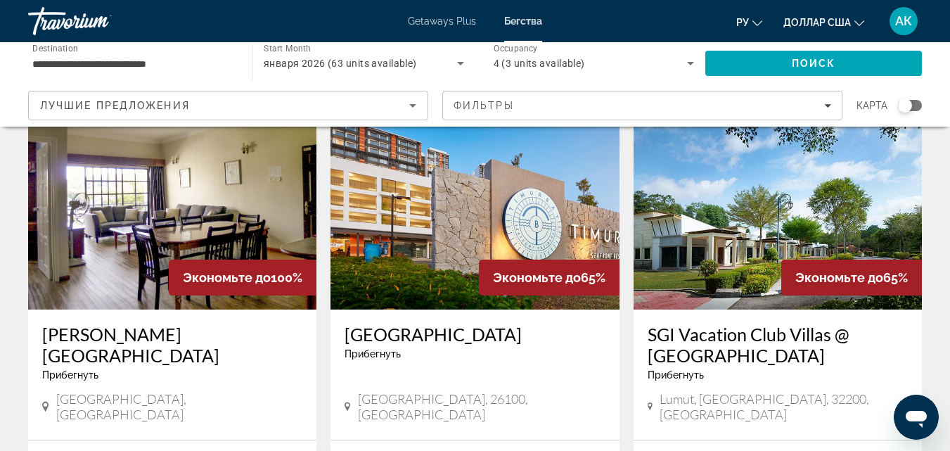
click at [528, 187] on img "Основное содержание" at bounding box center [474, 196] width 288 height 225
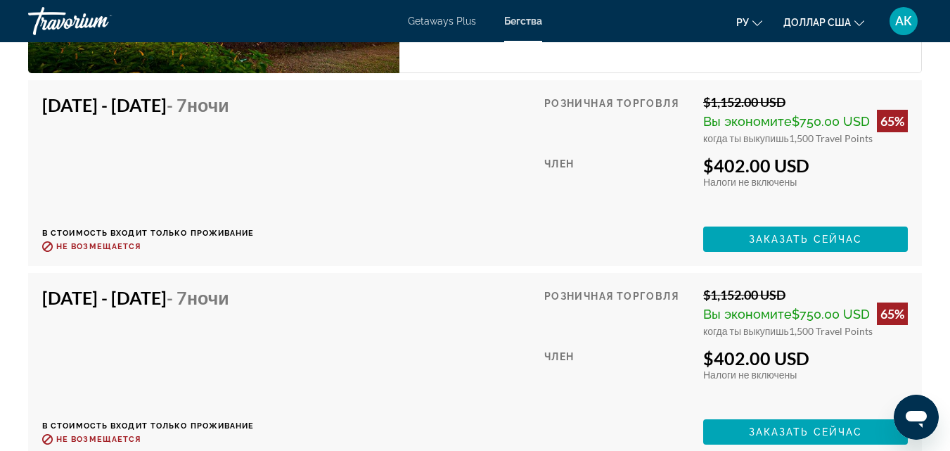
scroll to position [2461, 0]
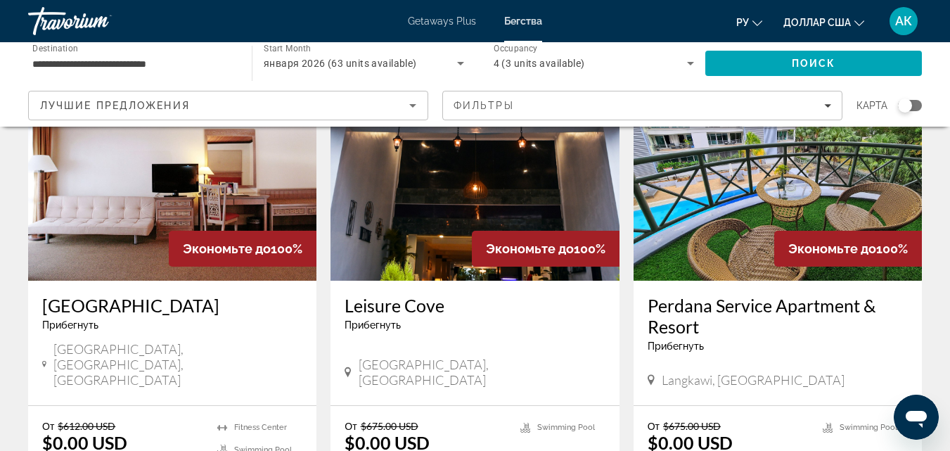
scroll to position [141, 0]
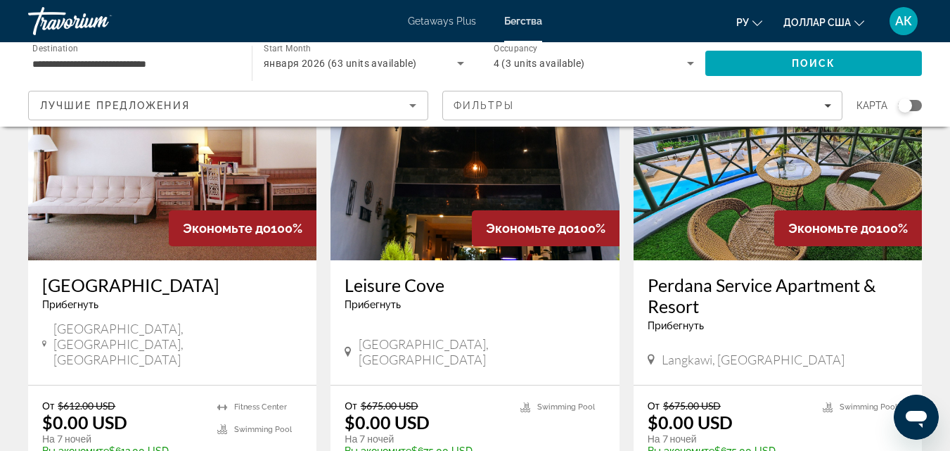
click at [102, 194] on img "Основное содержание" at bounding box center [172, 147] width 288 height 225
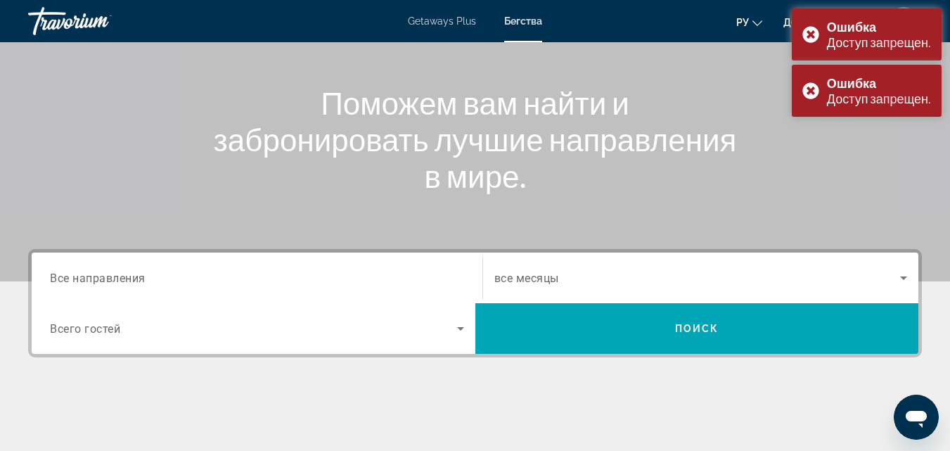
click at [117, 278] on span "Все направления" at bounding box center [98, 277] width 96 height 13
click at [117, 278] on input "Destination Все направления" at bounding box center [257, 278] width 414 height 17
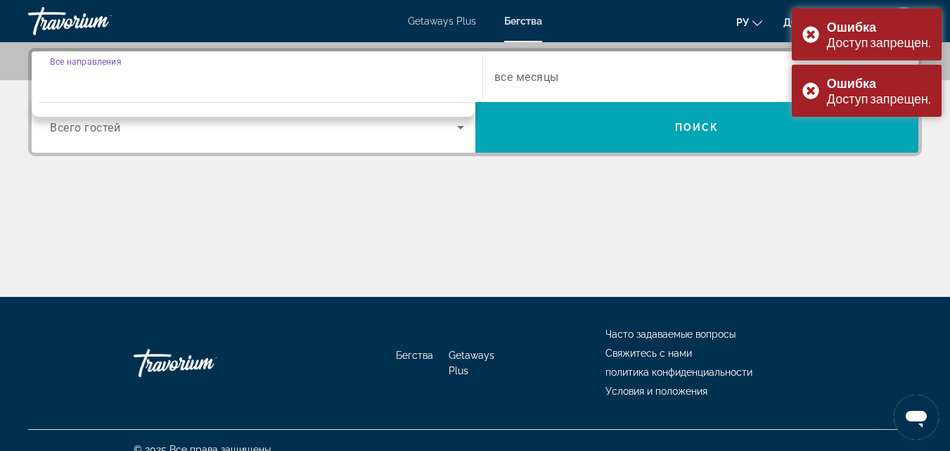
scroll to position [344, 0]
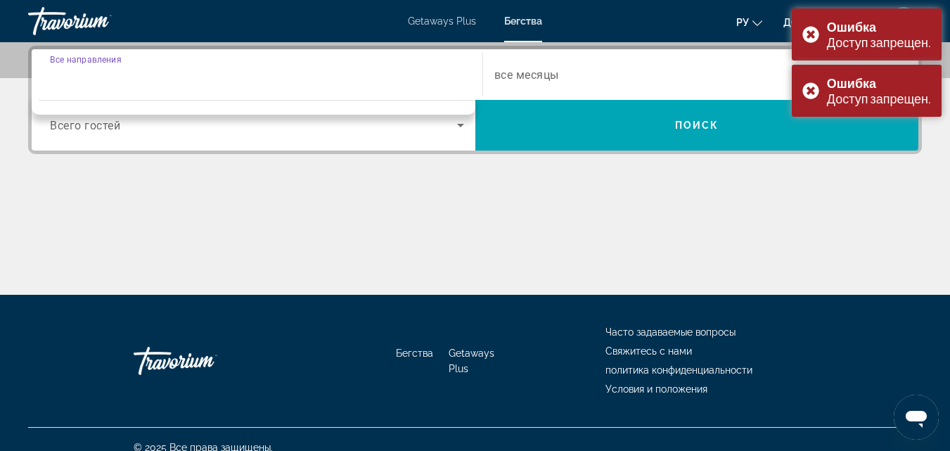
click at [79, 67] on input "Destination Все направления" at bounding box center [257, 75] width 414 height 17
click at [83, 60] on div "Destination Все направления" at bounding box center [257, 75] width 414 height 40
click at [356, 210] on div "Основное содержание" at bounding box center [475, 241] width 894 height 105
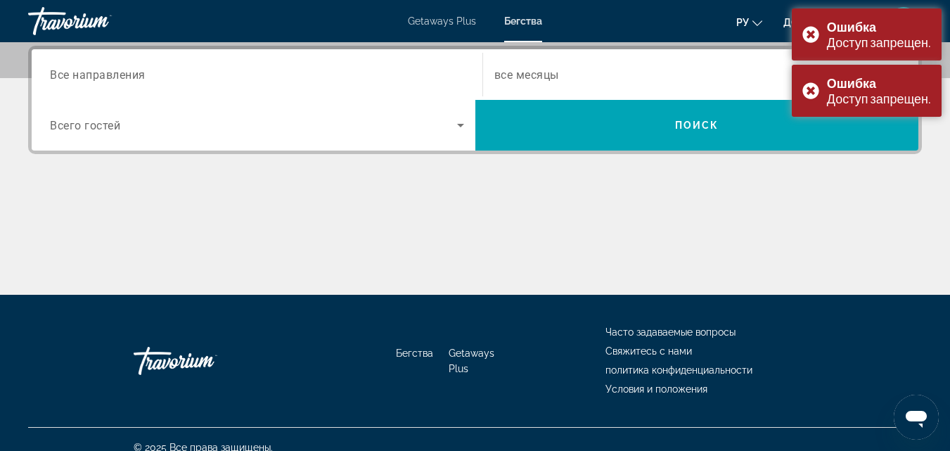
click at [523, 15] on div "Getaways Plus Бегства ру English Español Français Italiano Português русский до…" at bounding box center [475, 21] width 950 height 37
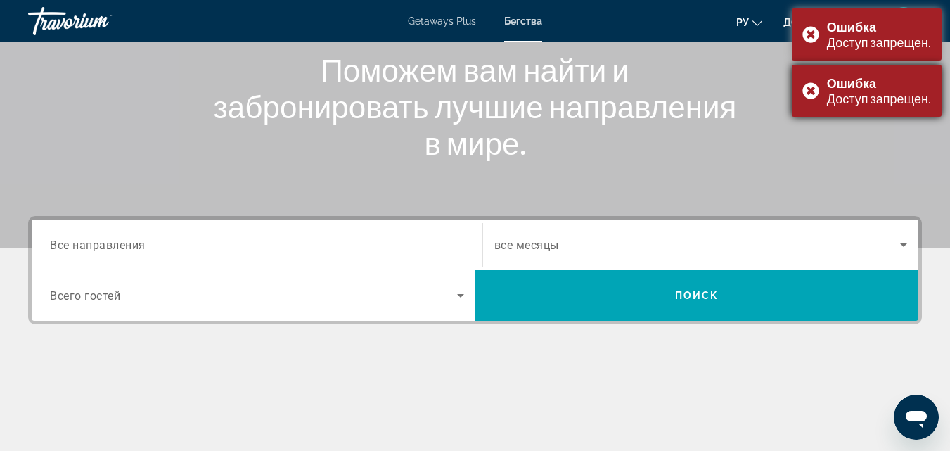
scroll to position [133, 0]
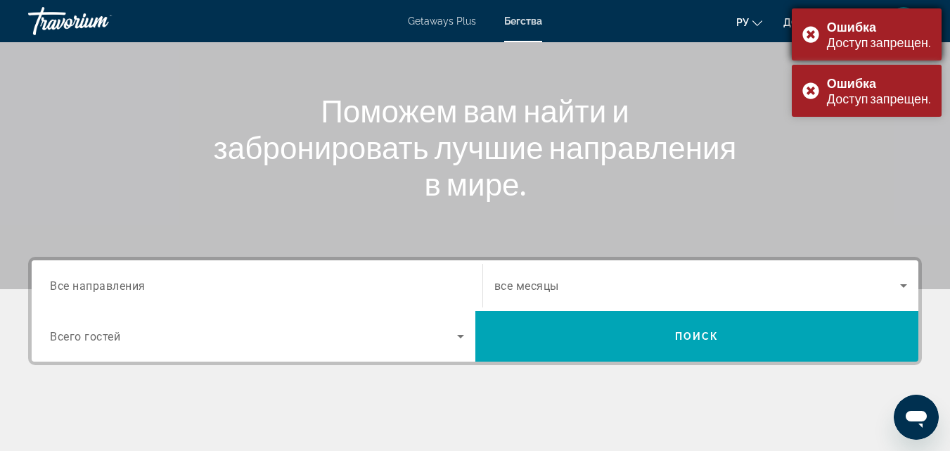
click at [816, 28] on div "Ошибка Доступ запрещен." at bounding box center [867, 34] width 150 height 52
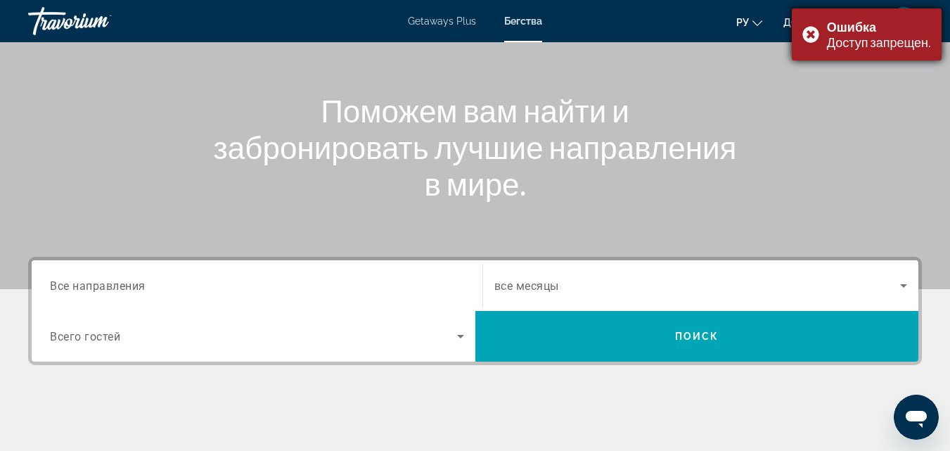
click at [807, 39] on div "Ошибка Доступ запрещен." at bounding box center [867, 34] width 150 height 52
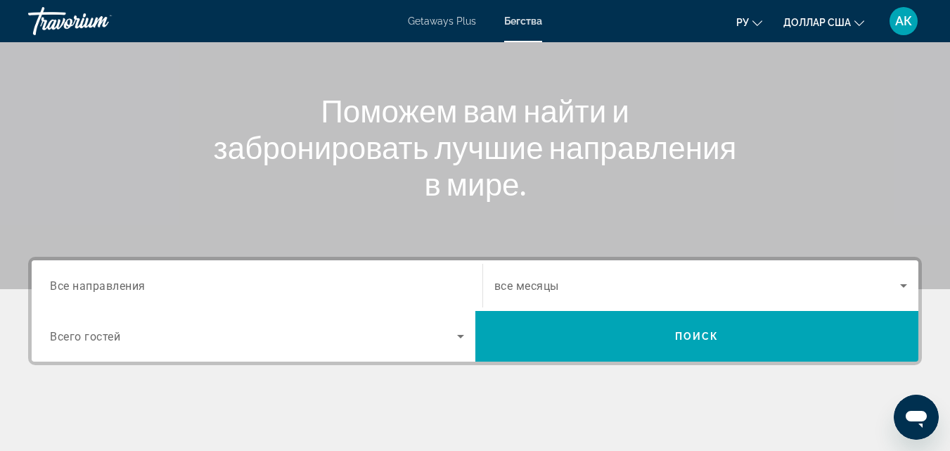
drag, startPoint x: 43, startPoint y: 283, endPoint x: 59, endPoint y: 302, distance: 24.4
click at [43, 284] on div "Destination Все направления" at bounding box center [257, 286] width 437 height 40
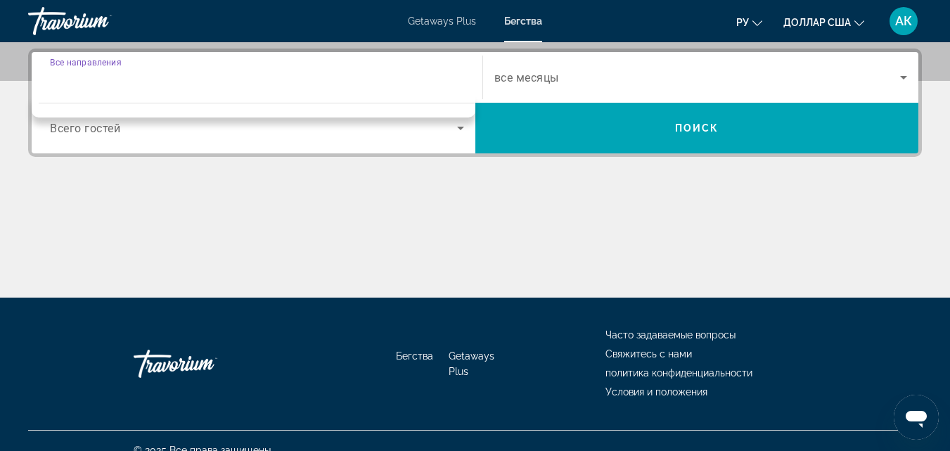
scroll to position [344, 0]
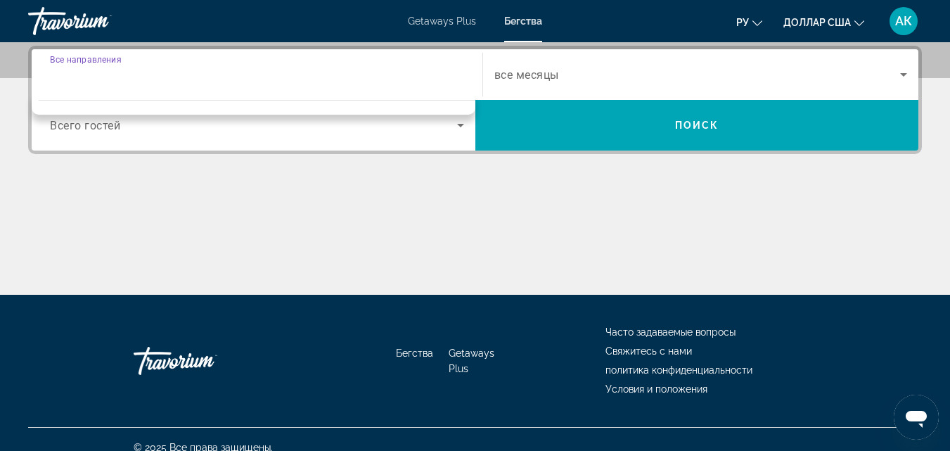
click at [79, 65] on div "Search widget" at bounding box center [257, 75] width 414 height 40
click at [81, 60] on div "Destination Все направления" at bounding box center [257, 75] width 414 height 40
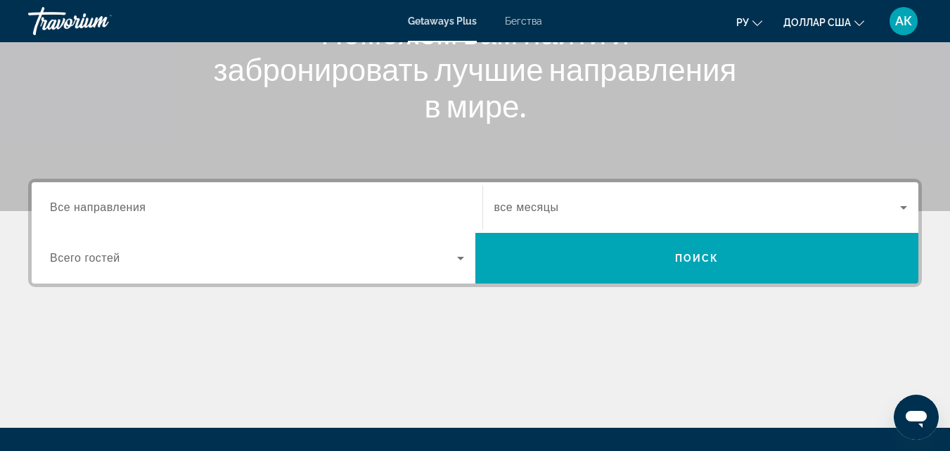
click at [132, 212] on span "Все направления" at bounding box center [98, 207] width 96 height 12
click at [132, 212] on input "Destination Все направления" at bounding box center [257, 208] width 414 height 17
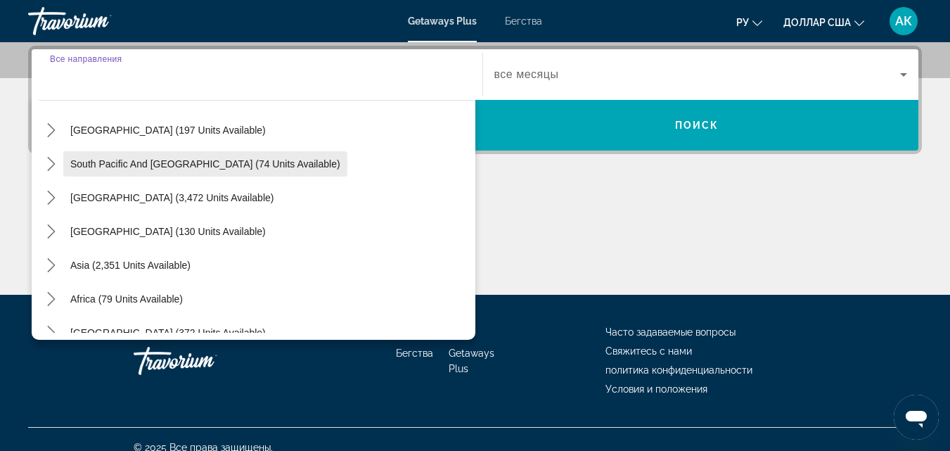
scroll to position [228, 0]
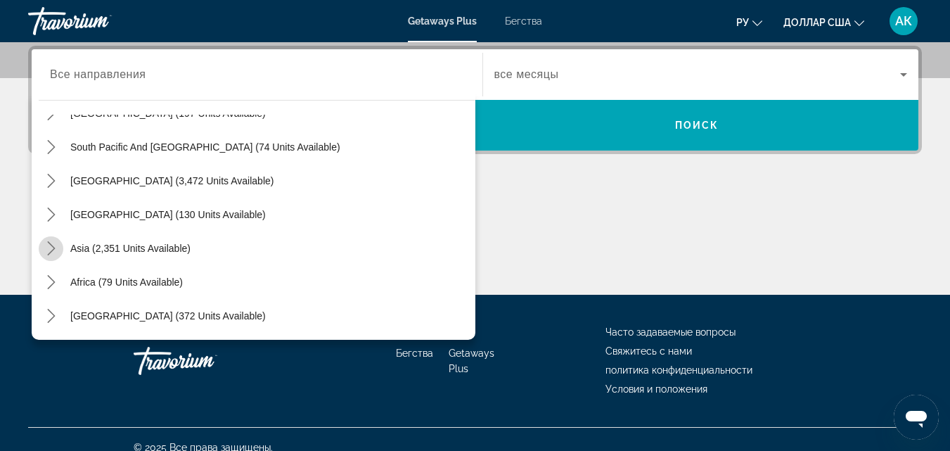
click at [49, 248] on icon "Toggle Asia (2,351 units available) submenu" at bounding box center [51, 248] width 14 height 14
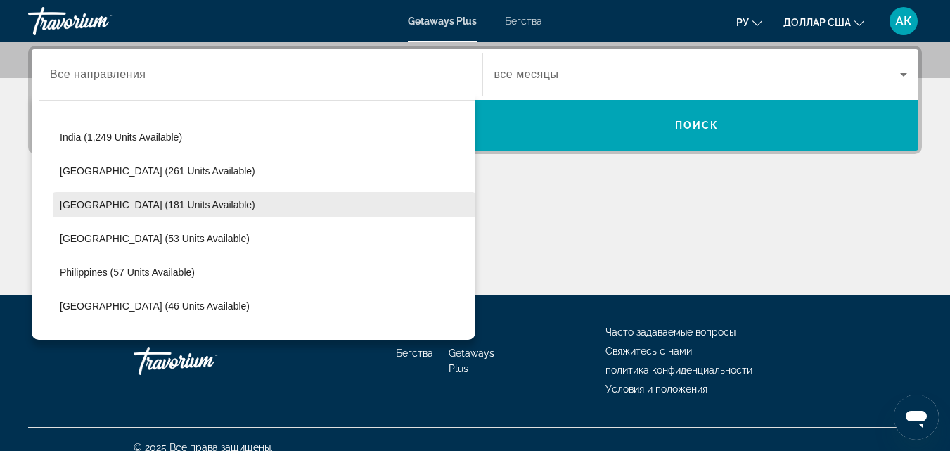
scroll to position [485, 0]
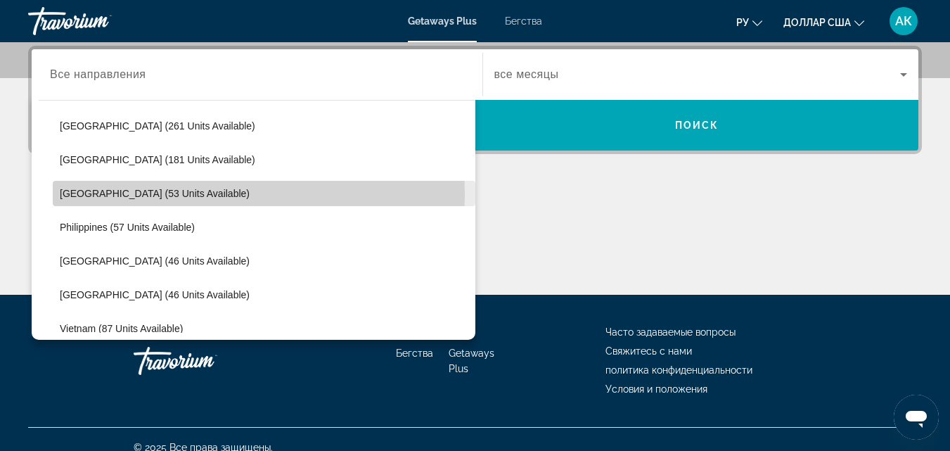
click at [67, 194] on span "[GEOGRAPHIC_DATA] (53 units available)" at bounding box center [155, 193] width 190 height 11
type input "**********"
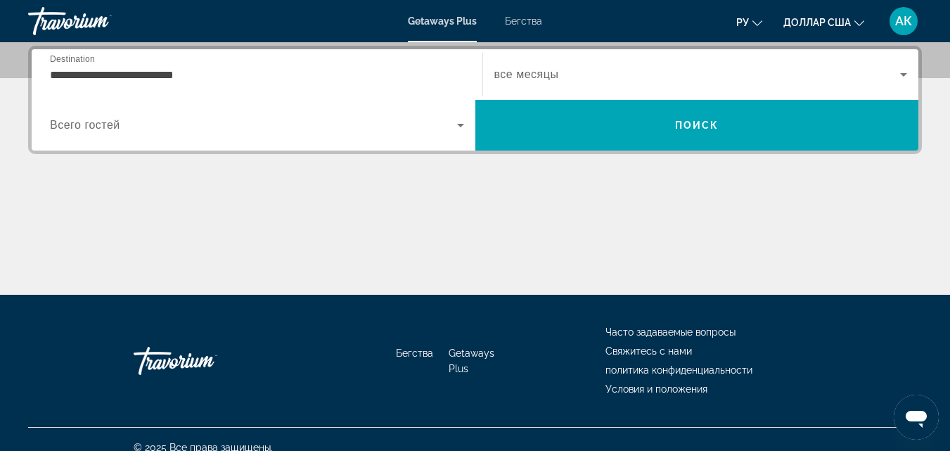
click at [106, 121] on span "Всего гостей" at bounding box center [85, 125] width 70 height 12
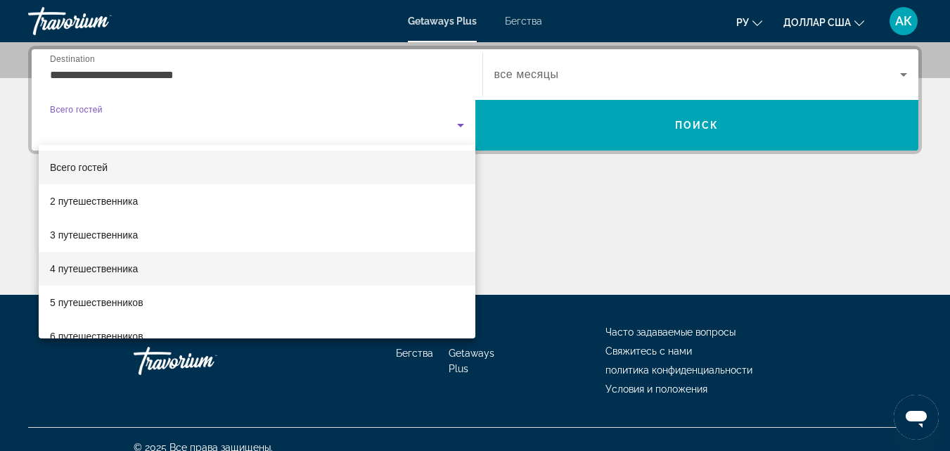
click at [77, 266] on font "4 путешественника" at bounding box center [94, 268] width 88 height 11
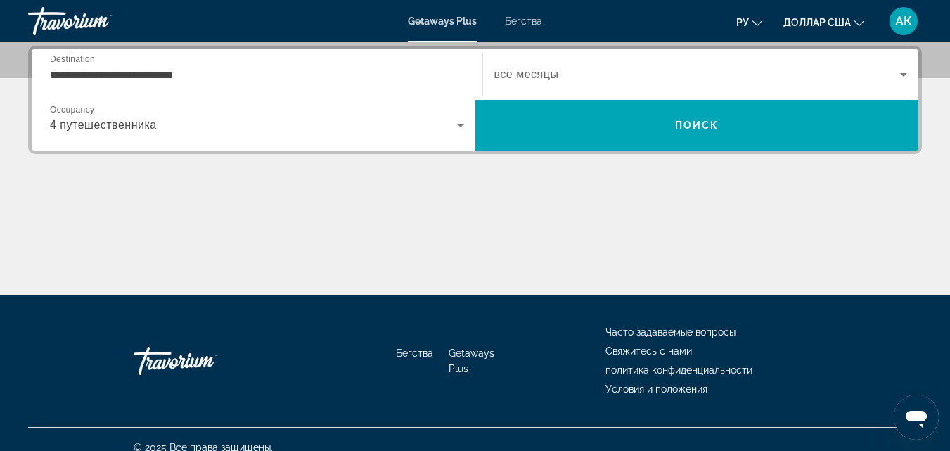
click at [548, 81] on div "Start Month все месяцы" at bounding box center [700, 74] width 413 height 39
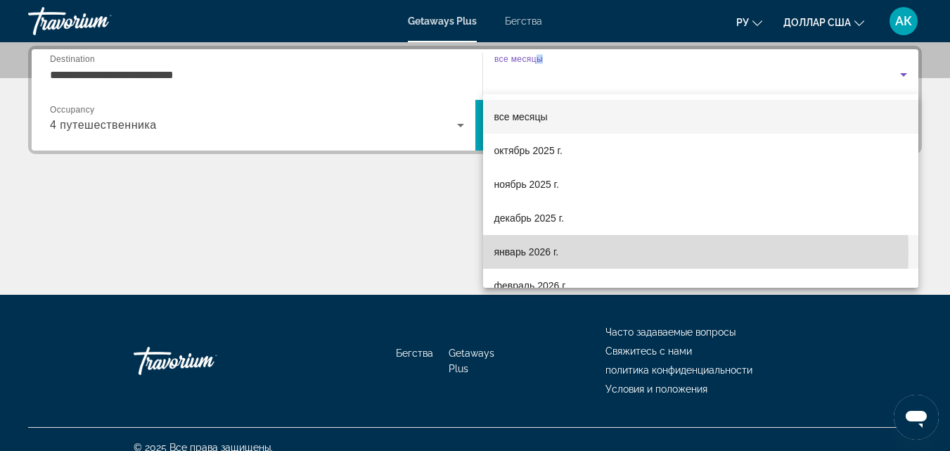
click at [529, 253] on font "январь 2026 г." at bounding box center [526, 251] width 65 height 11
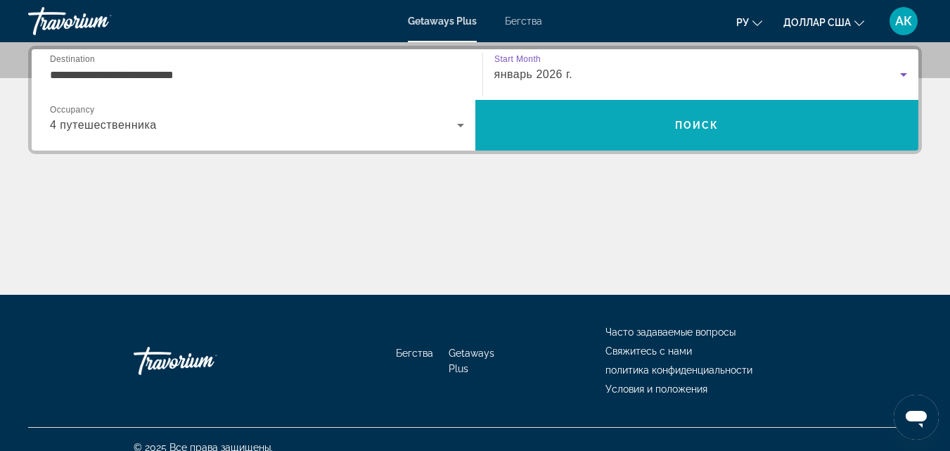
click at [704, 124] on span "Поиск" at bounding box center [697, 125] width 44 height 11
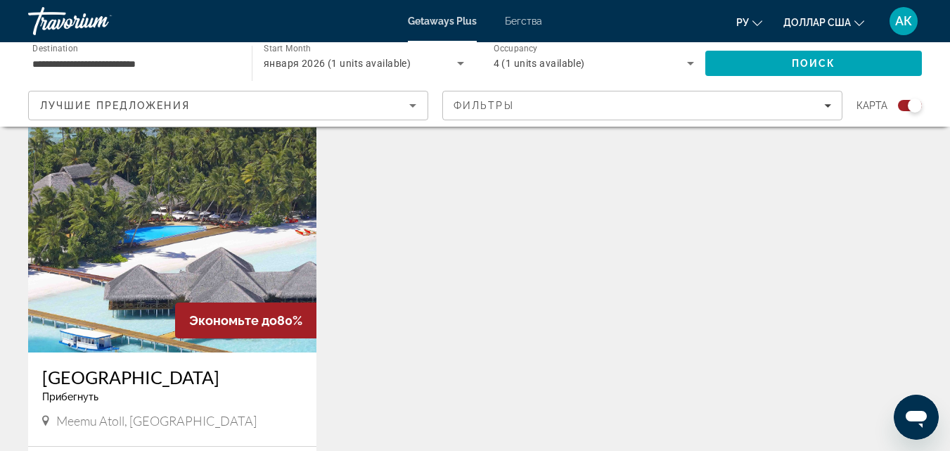
scroll to position [492, 0]
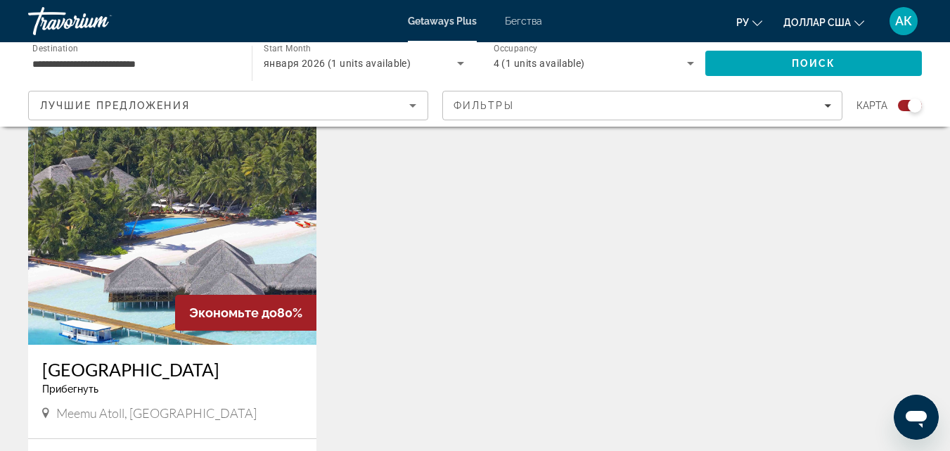
click at [217, 235] on img "Основное содержание" at bounding box center [172, 232] width 288 height 225
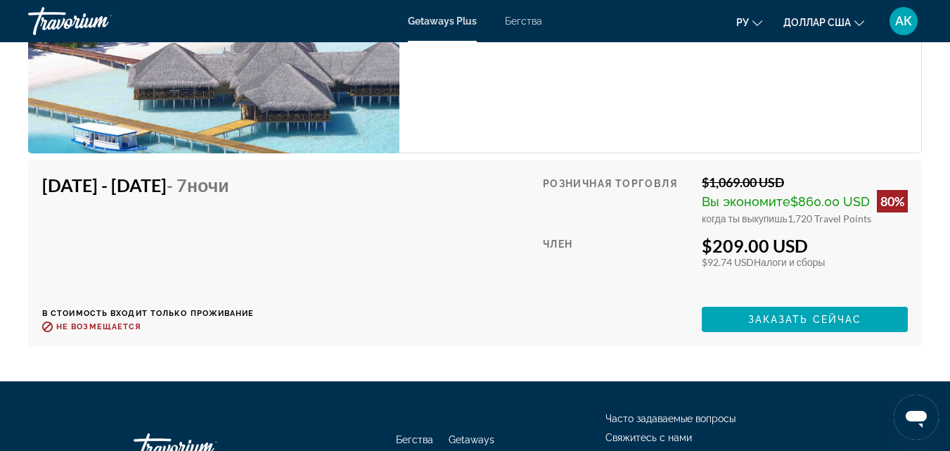
scroll to position [3164, 0]
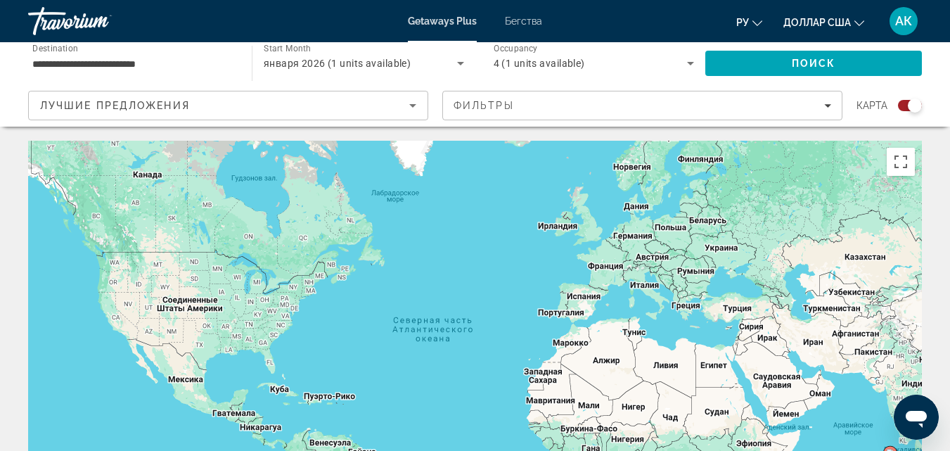
click at [169, 67] on input "**********" at bounding box center [132, 64] width 201 height 17
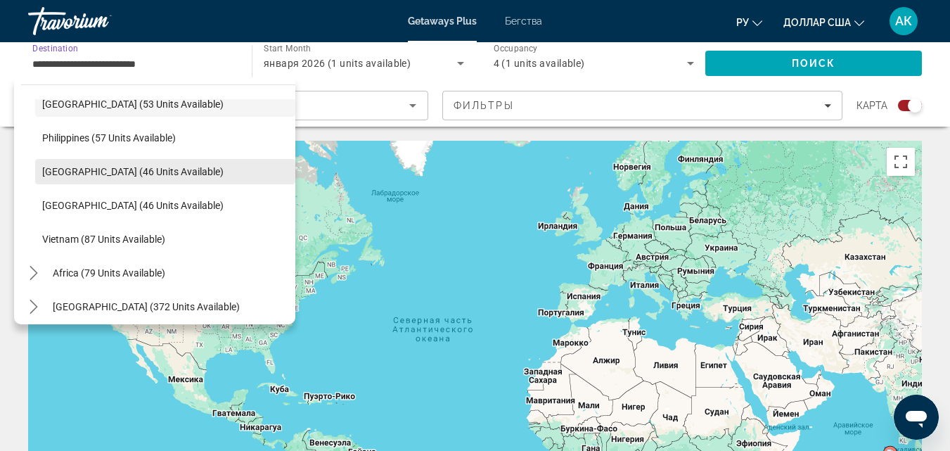
scroll to position [565, 0]
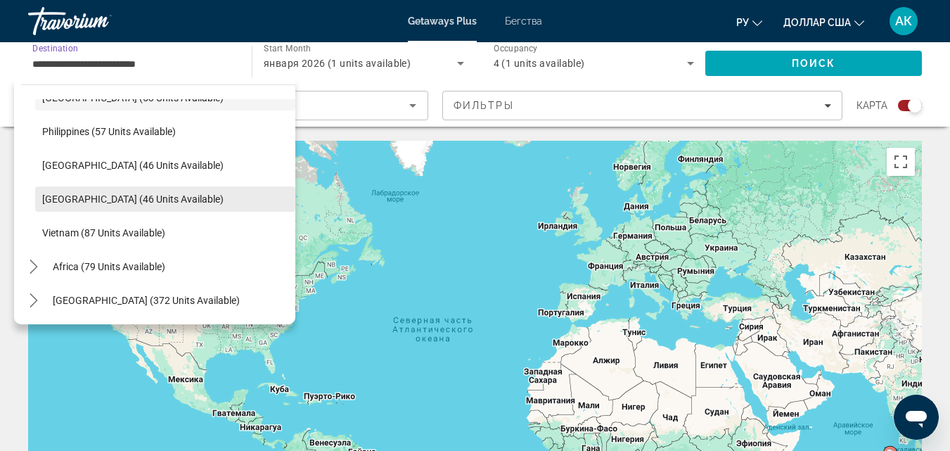
click at [65, 201] on span "[GEOGRAPHIC_DATA] (46 units available)" at bounding box center [132, 198] width 181 height 11
type input "**********"
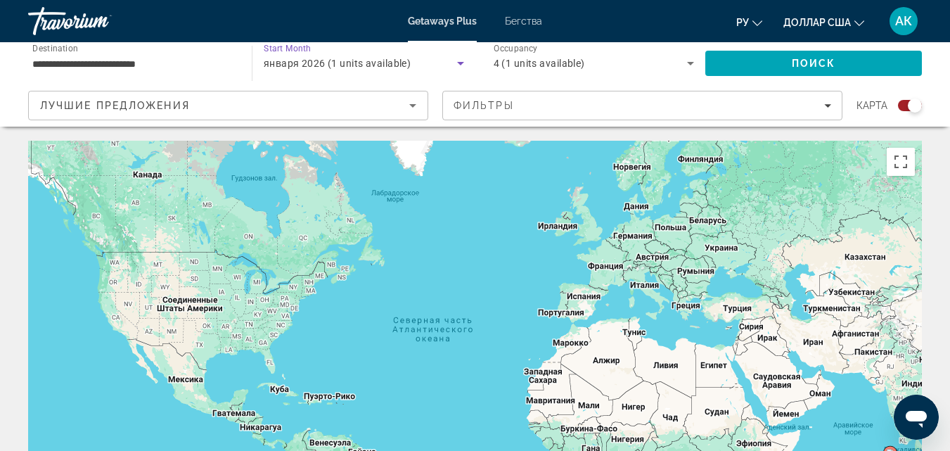
click at [291, 65] on span "января 2026 (1 units available)" at bounding box center [338, 63] width 148 height 11
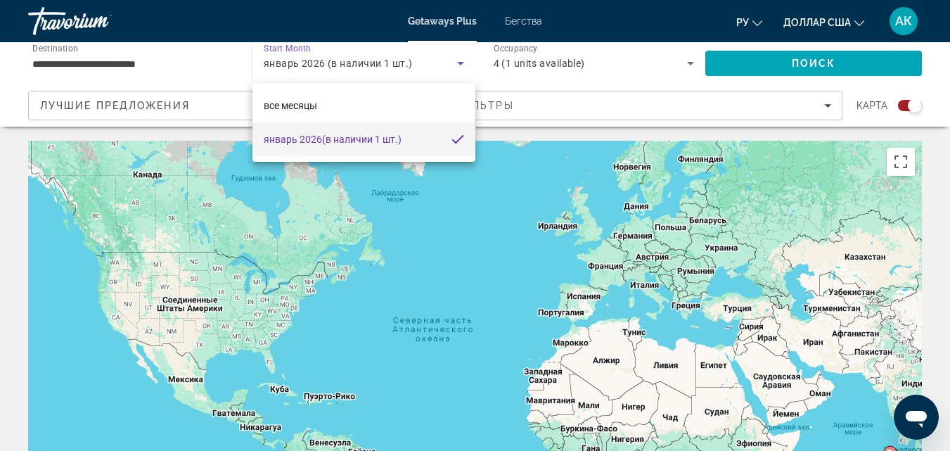
click at [291, 65] on div at bounding box center [475, 225] width 950 height 451
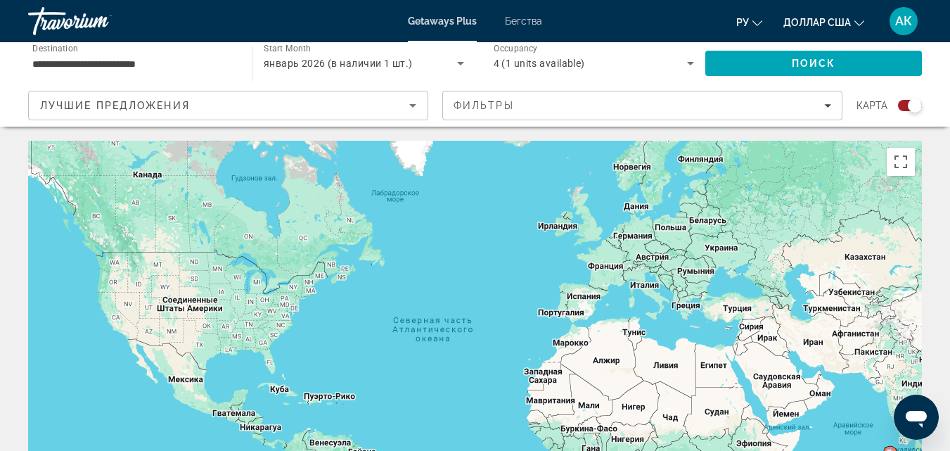
click at [316, 63] on span "январь 2026 (в наличии 1 шт.)" at bounding box center [338, 63] width 149 height 11
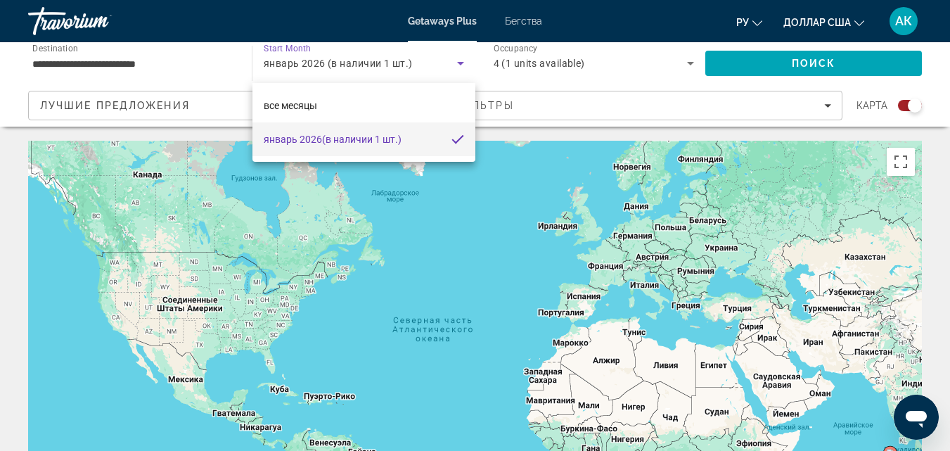
click at [290, 143] on font "январь 2026" at bounding box center [293, 139] width 58 height 11
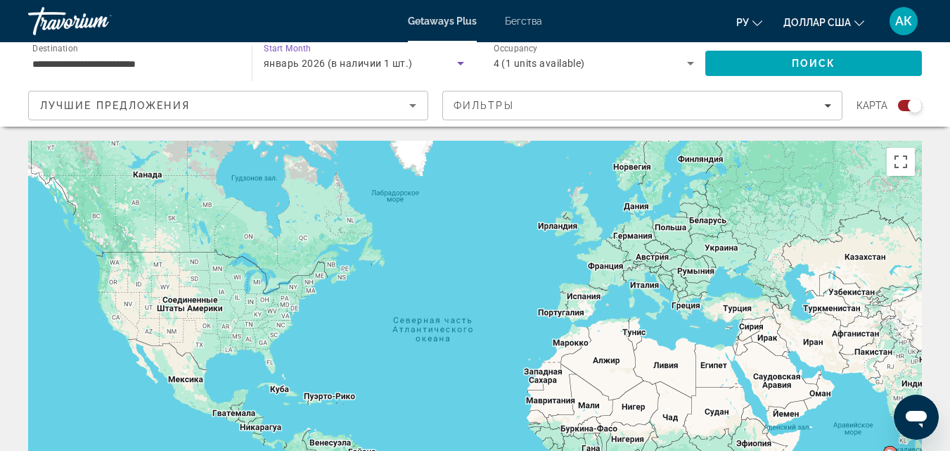
click at [560, 65] on span "4 (1 units available)" at bounding box center [539, 63] width 91 height 11
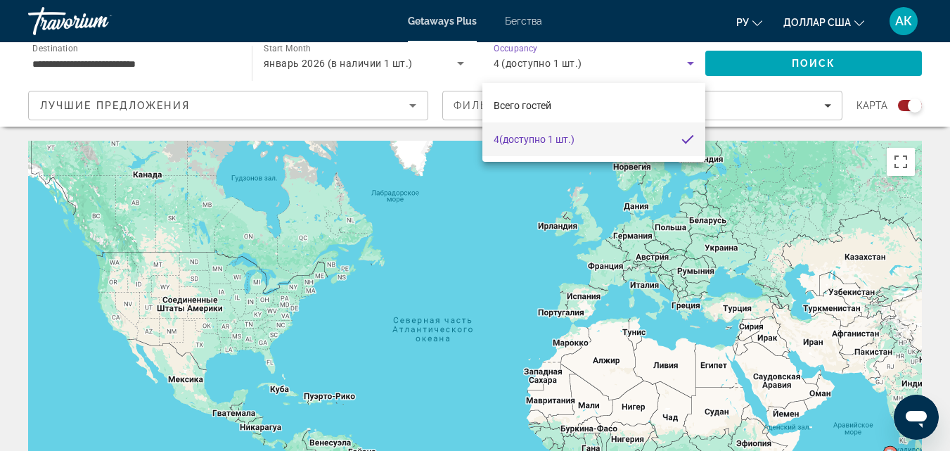
click at [776, 64] on div at bounding box center [475, 225] width 950 height 451
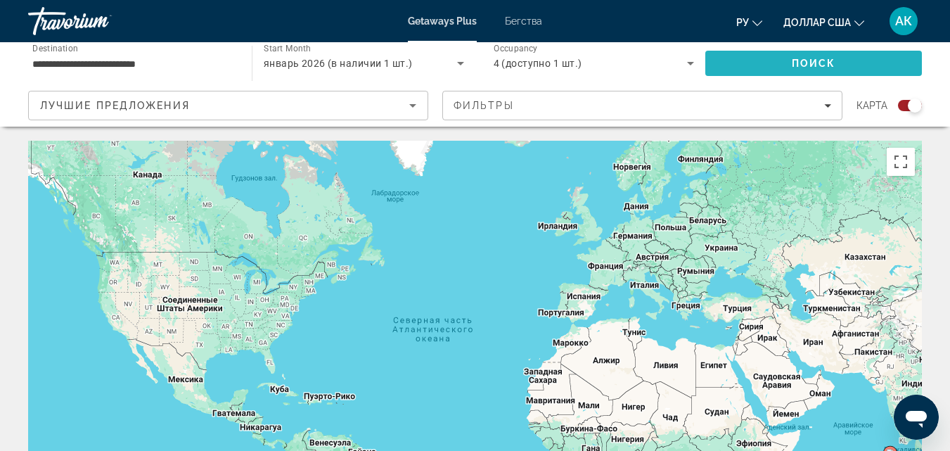
click at [790, 65] on button "Поиск" at bounding box center [813, 63] width 217 height 25
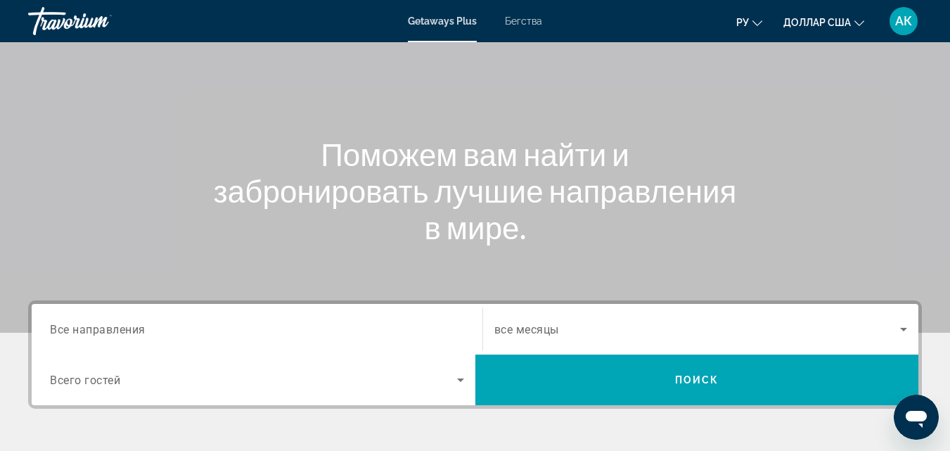
scroll to position [281, 0]
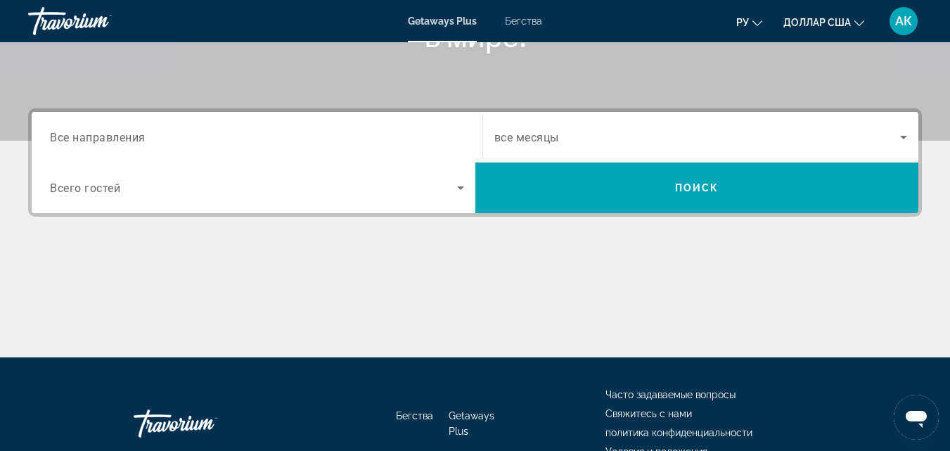
click at [77, 136] on span "Все направления" at bounding box center [98, 136] width 96 height 13
click at [77, 136] on input "Destination Все направления" at bounding box center [257, 137] width 414 height 17
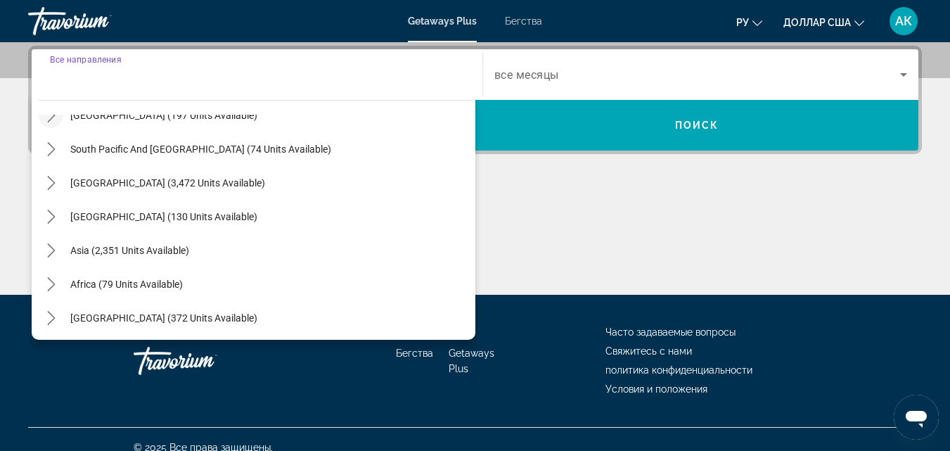
scroll to position [228, 0]
click at [46, 246] on icon "Toggle Asia (2,351 units available) submenu" at bounding box center [51, 248] width 14 height 14
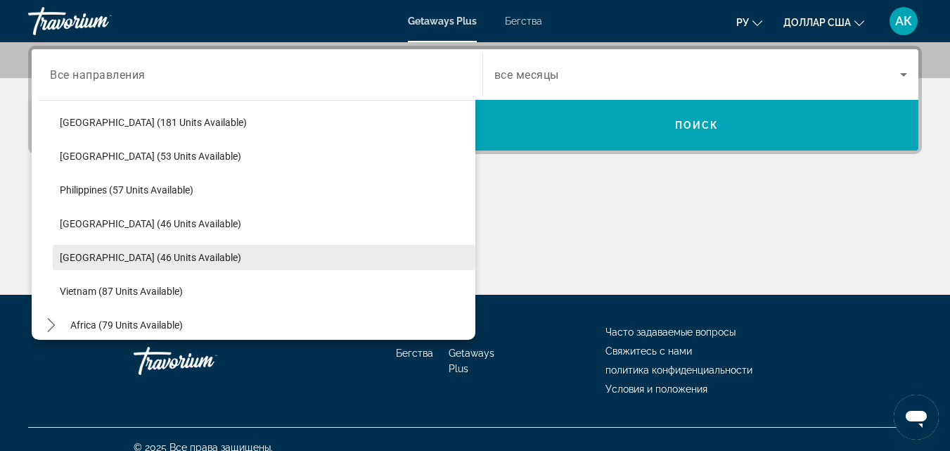
scroll to position [555, 0]
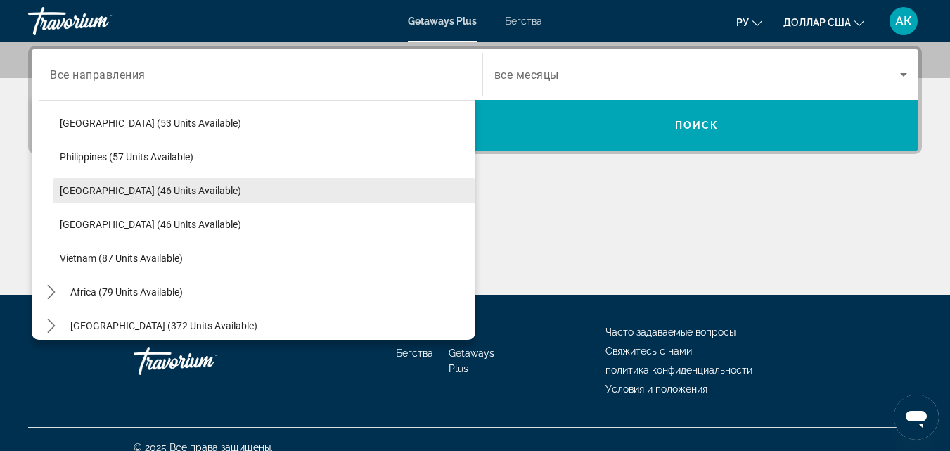
click at [77, 192] on span "[GEOGRAPHIC_DATA] (46 units available)" at bounding box center [150, 190] width 181 height 11
type input "**********"
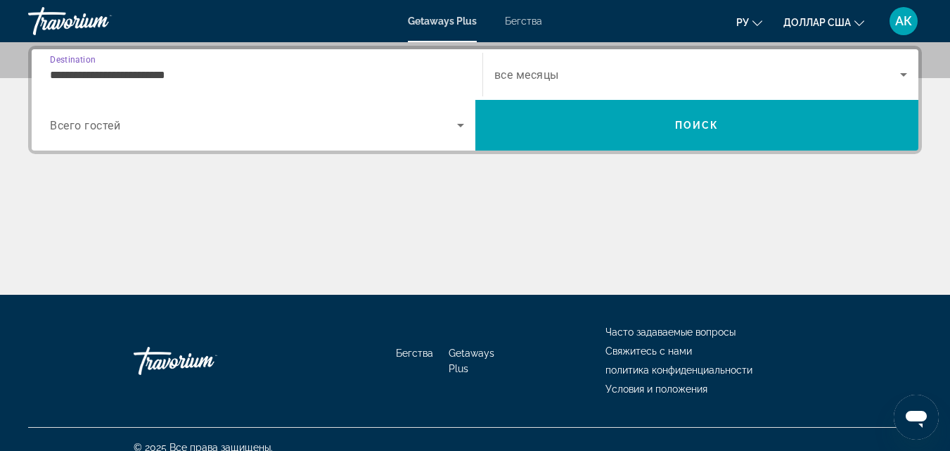
click at [79, 124] on span "Всего гостей" at bounding box center [85, 125] width 70 height 13
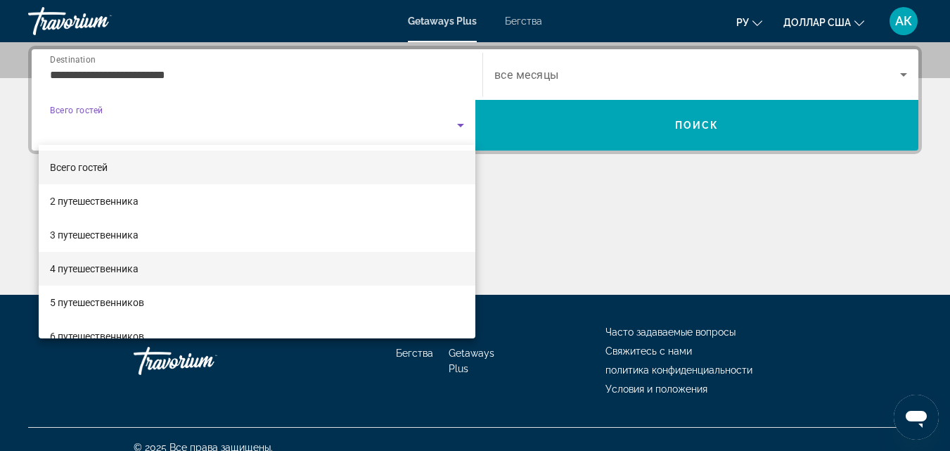
click at [65, 273] on font "4 путешественника" at bounding box center [94, 268] width 89 height 11
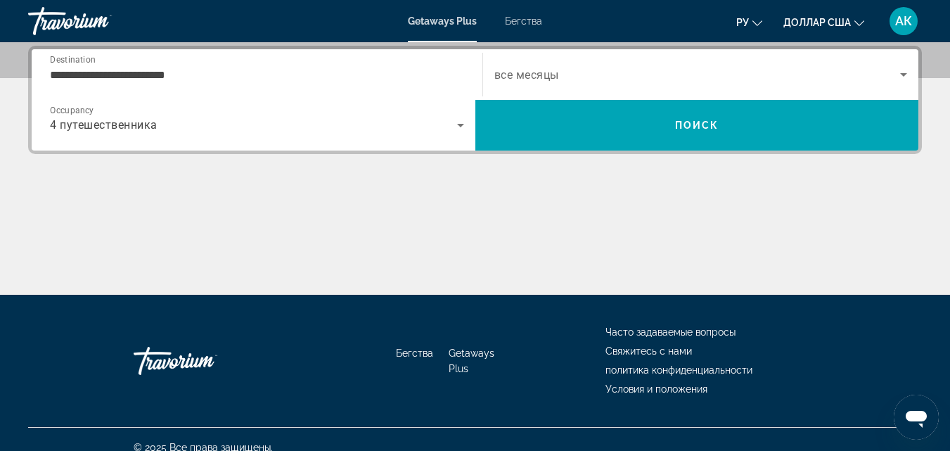
click at [536, 77] on span "все месяцы" at bounding box center [526, 74] width 65 height 13
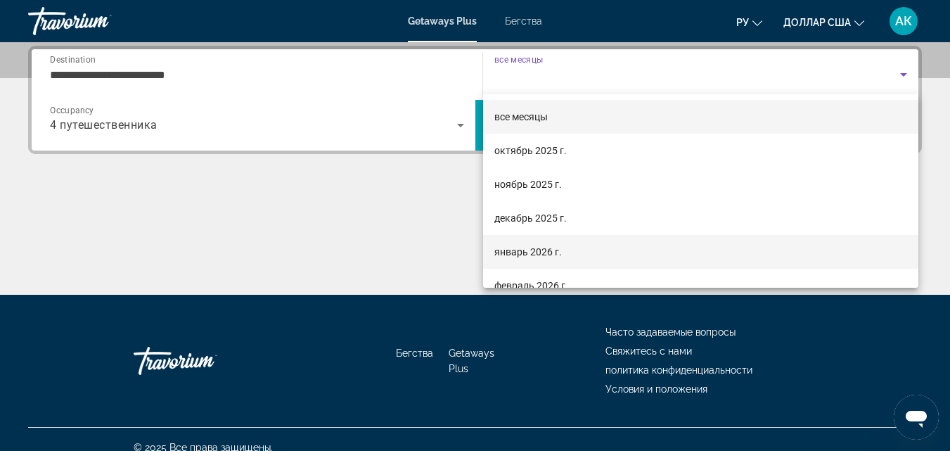
click at [500, 252] on font "январь 2026 г." at bounding box center [527, 251] width 67 height 11
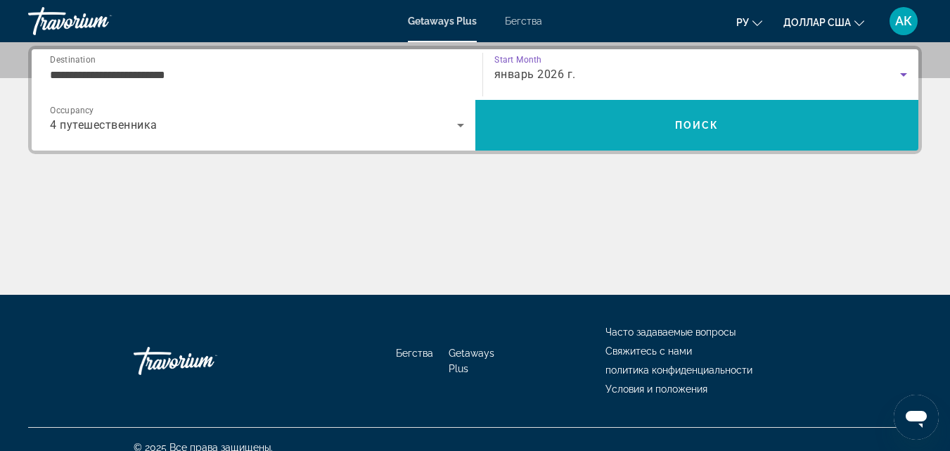
click at [638, 130] on span "Search" at bounding box center [697, 125] width 444 height 34
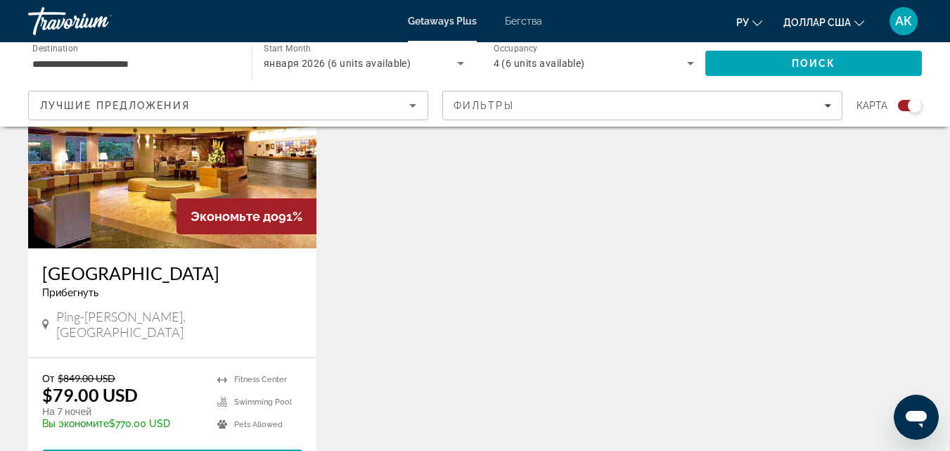
scroll to position [633, 0]
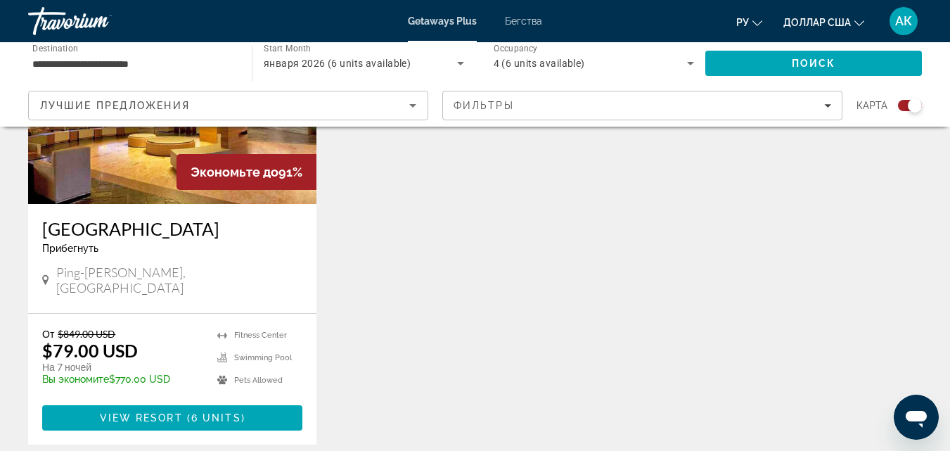
click at [125, 155] on img "Основное содержание" at bounding box center [172, 91] width 288 height 225
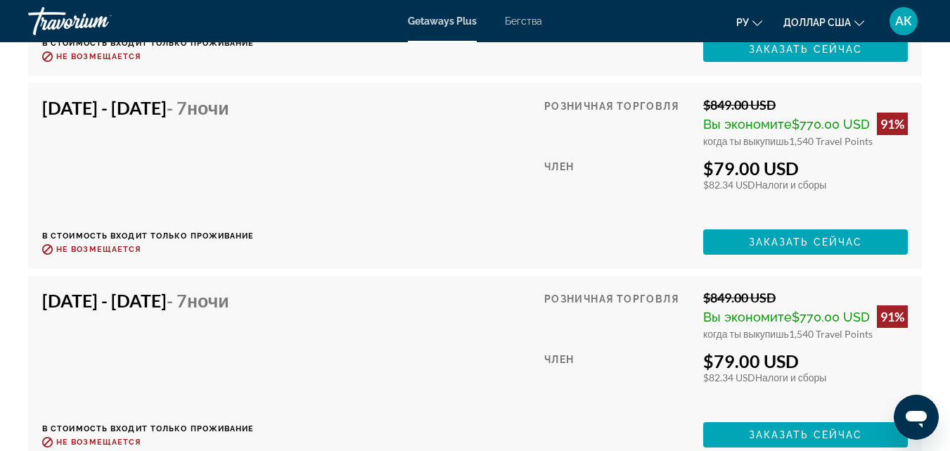
scroll to position [3023, 0]
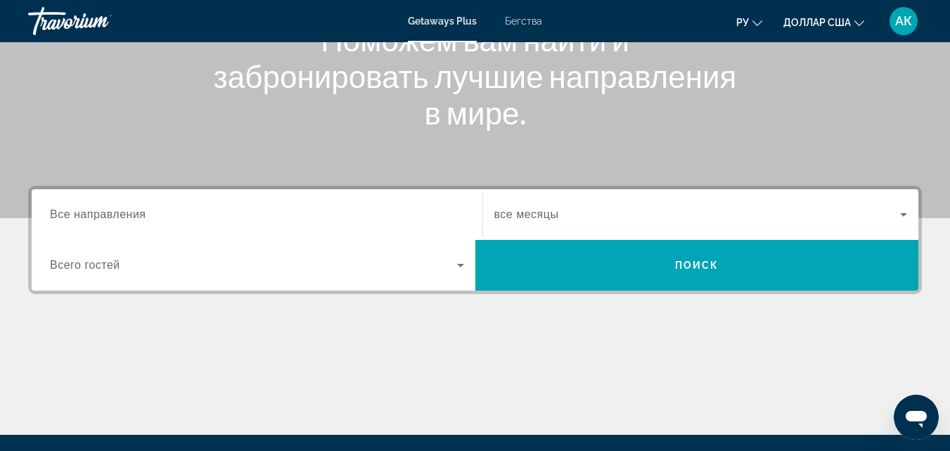
scroll to position [211, 0]
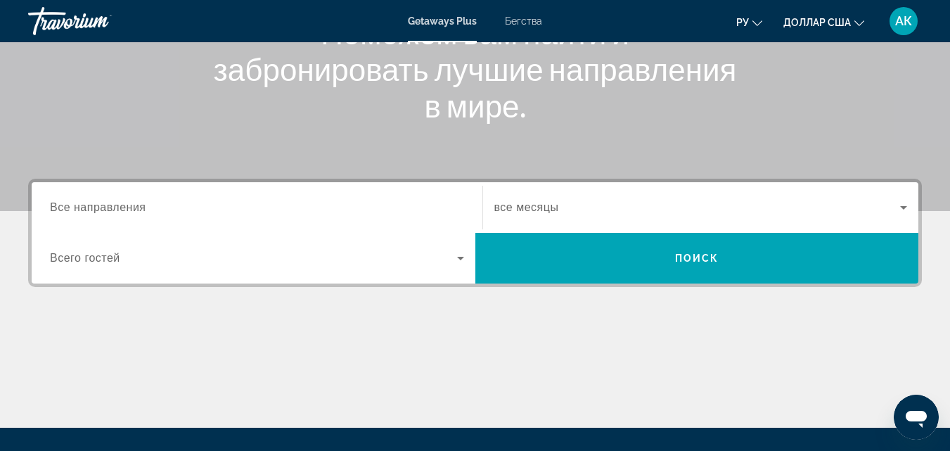
click at [63, 202] on span "Все направления" at bounding box center [98, 207] width 96 height 12
click at [63, 202] on input "Destination Все направления" at bounding box center [257, 208] width 414 height 17
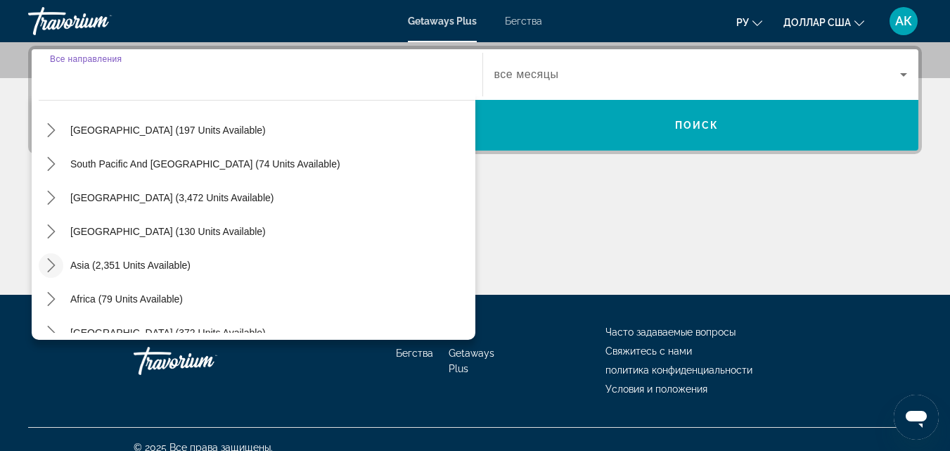
click at [51, 266] on icon "Toggle Asia (2,351 units available) submenu" at bounding box center [51, 265] width 14 height 14
